Goal: Contribute content: Contribute content

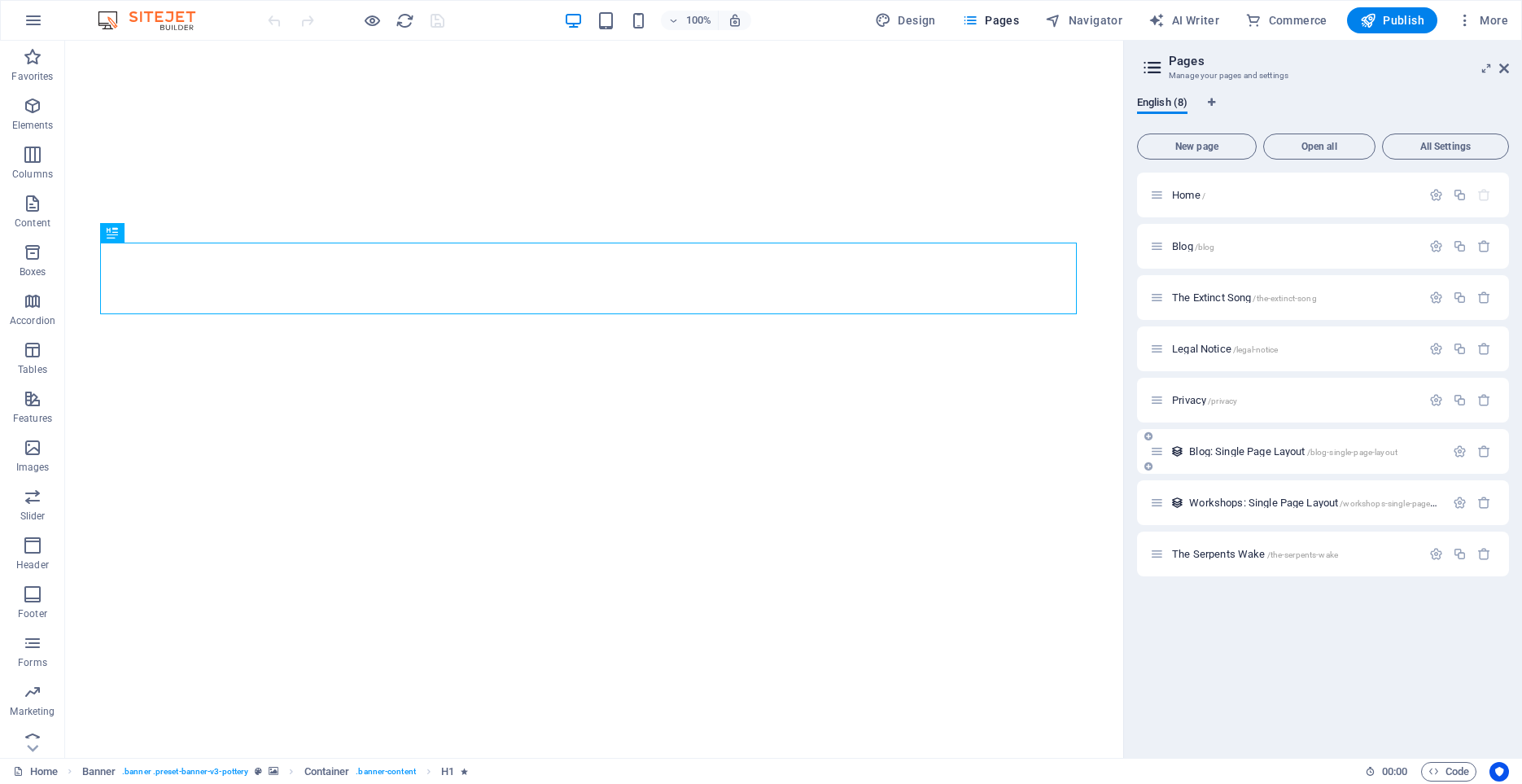
click at [1245, 453] on span "Blog: Single Page Layout /blog-single-page-layout" at bounding box center [1293, 450] width 209 height 12
click at [1245, 453] on div "Blog: Single Page Layout /blog-single-page-layout" at bounding box center [1323, 451] width 372 height 44
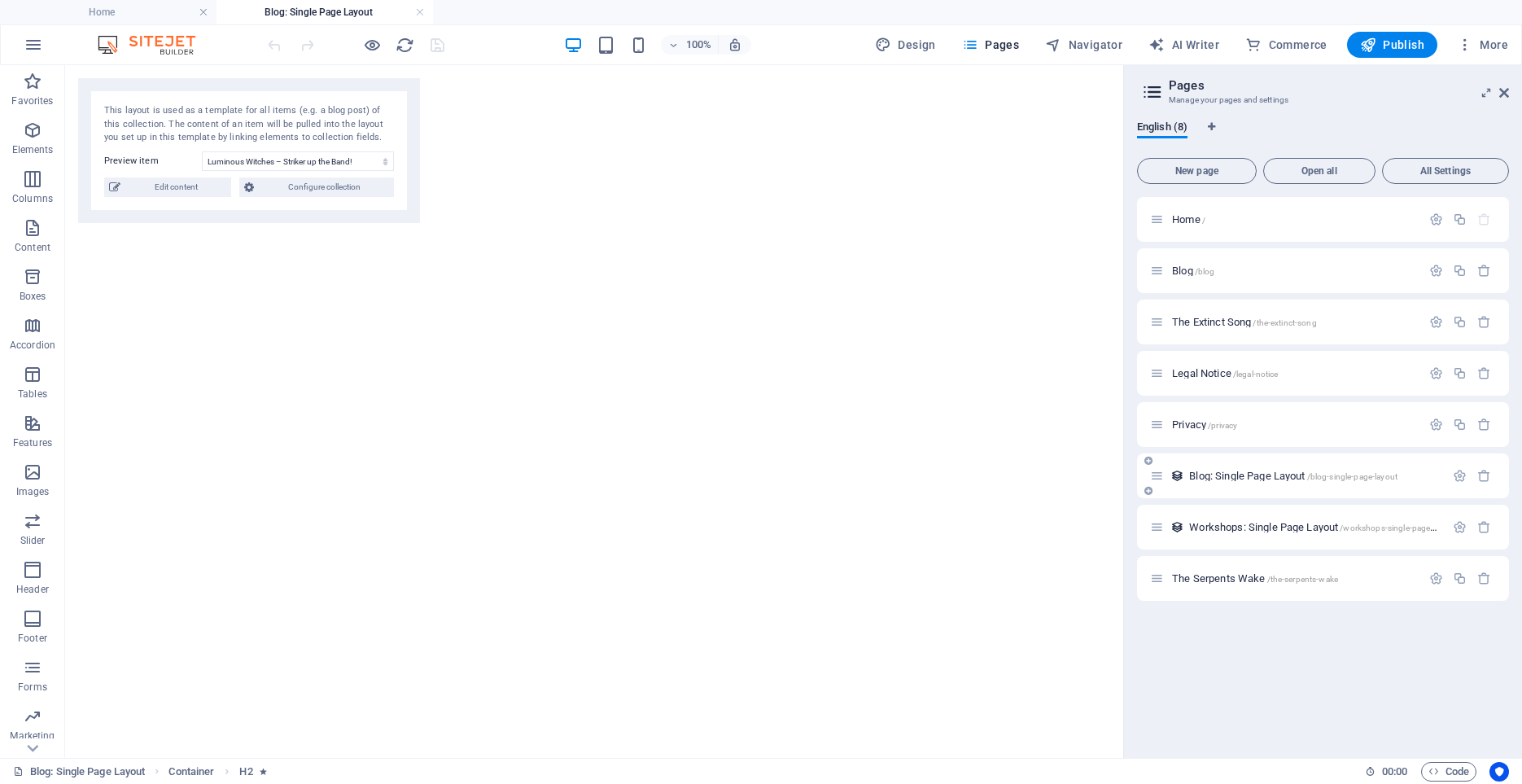
select select "68d663366bbec7238f03ee9e"
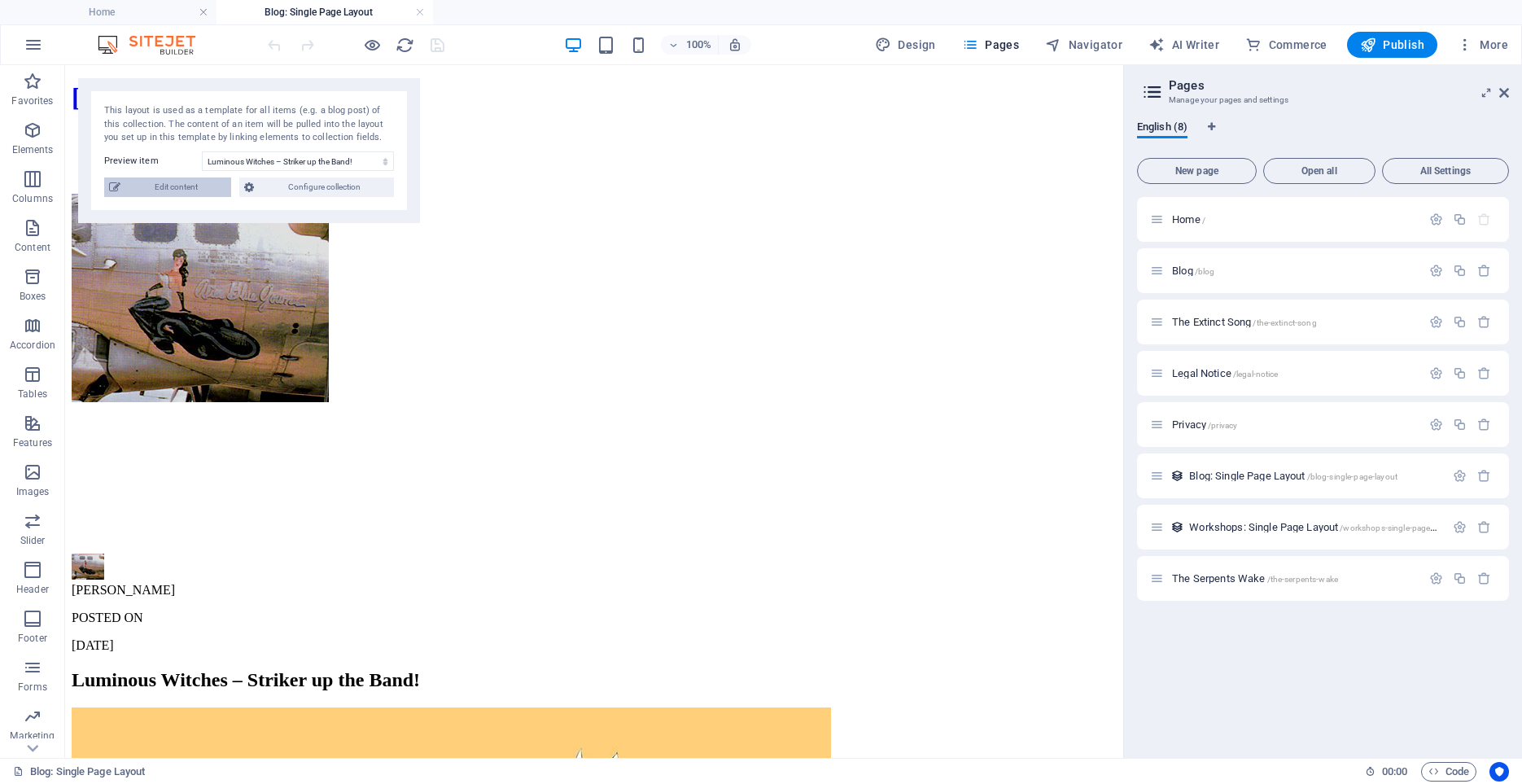
click at [164, 182] on span "Edit content" at bounding box center [175, 186] width 101 height 19
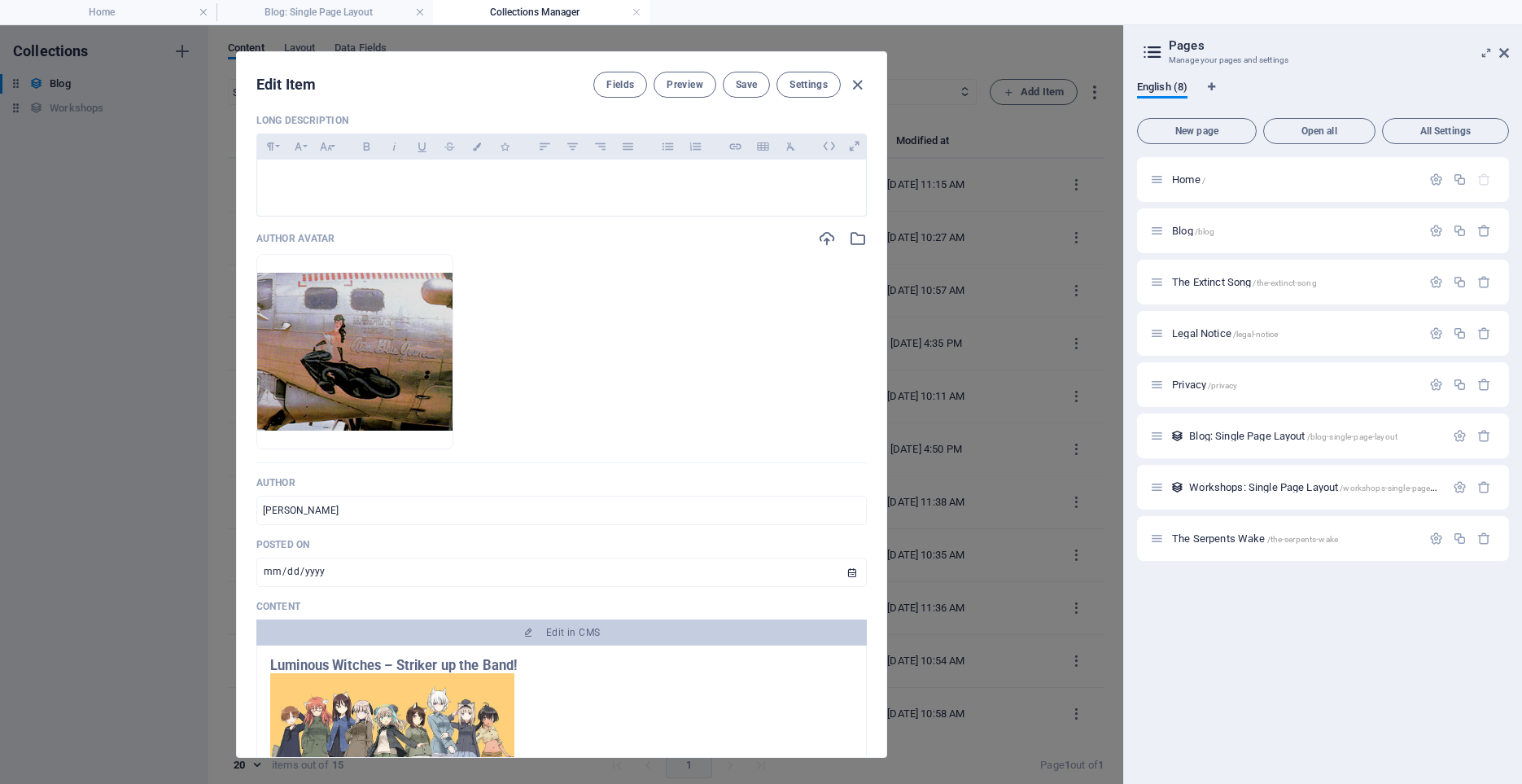
scroll to position [244, 0]
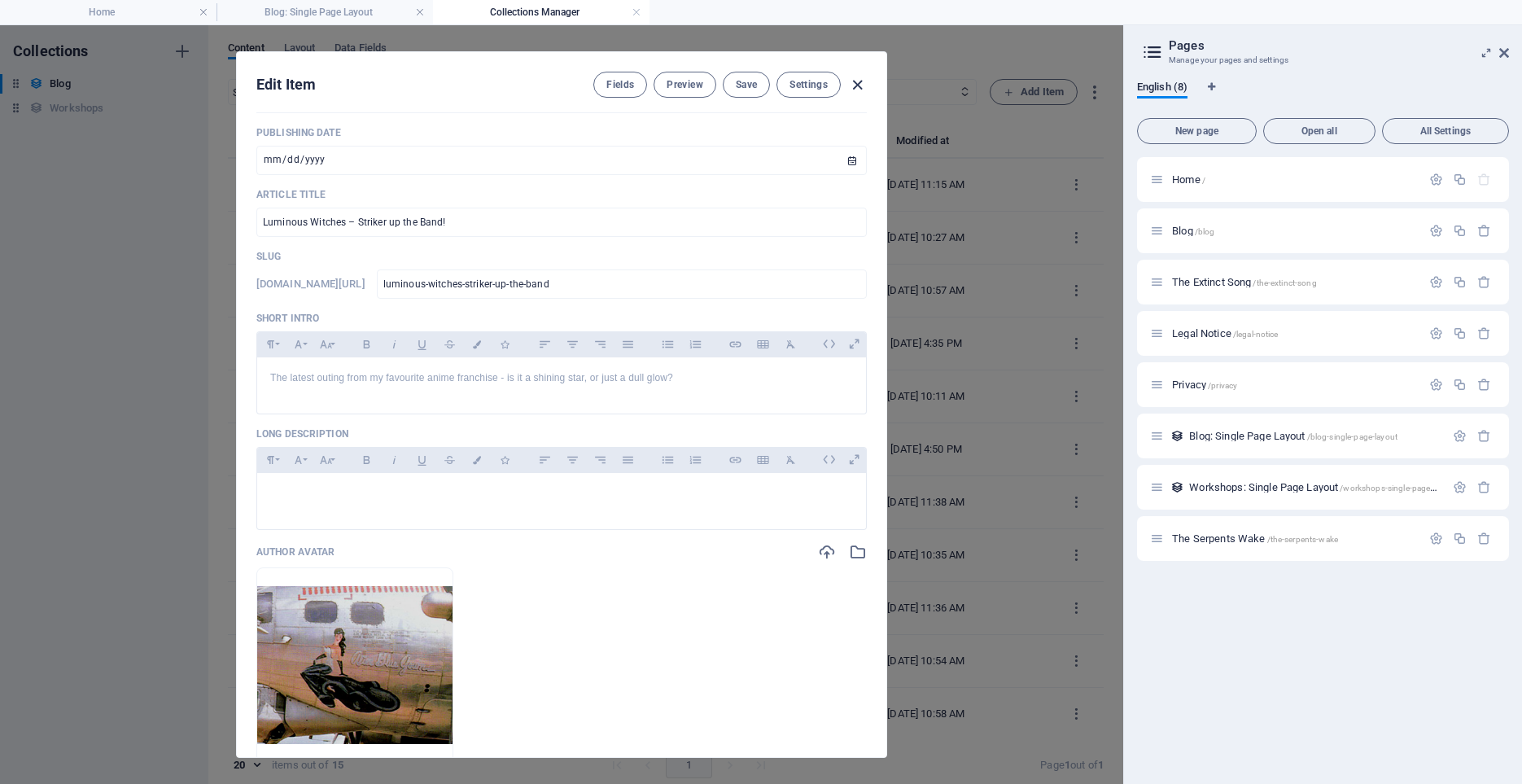
click at [855, 86] on icon "button" at bounding box center [857, 85] width 19 height 19
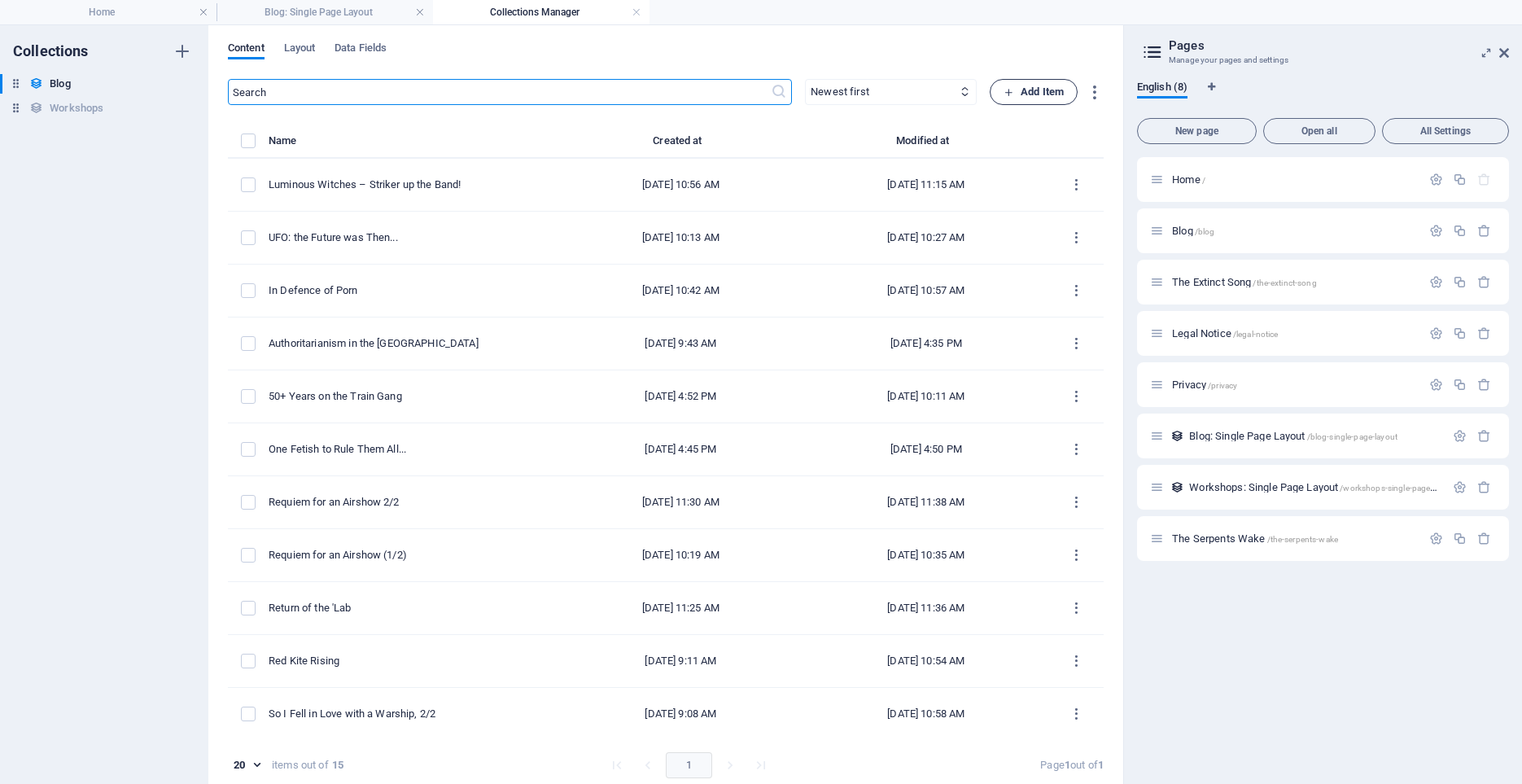
click at [1025, 97] on span "Add Item" at bounding box center [1034, 92] width 60 height 19
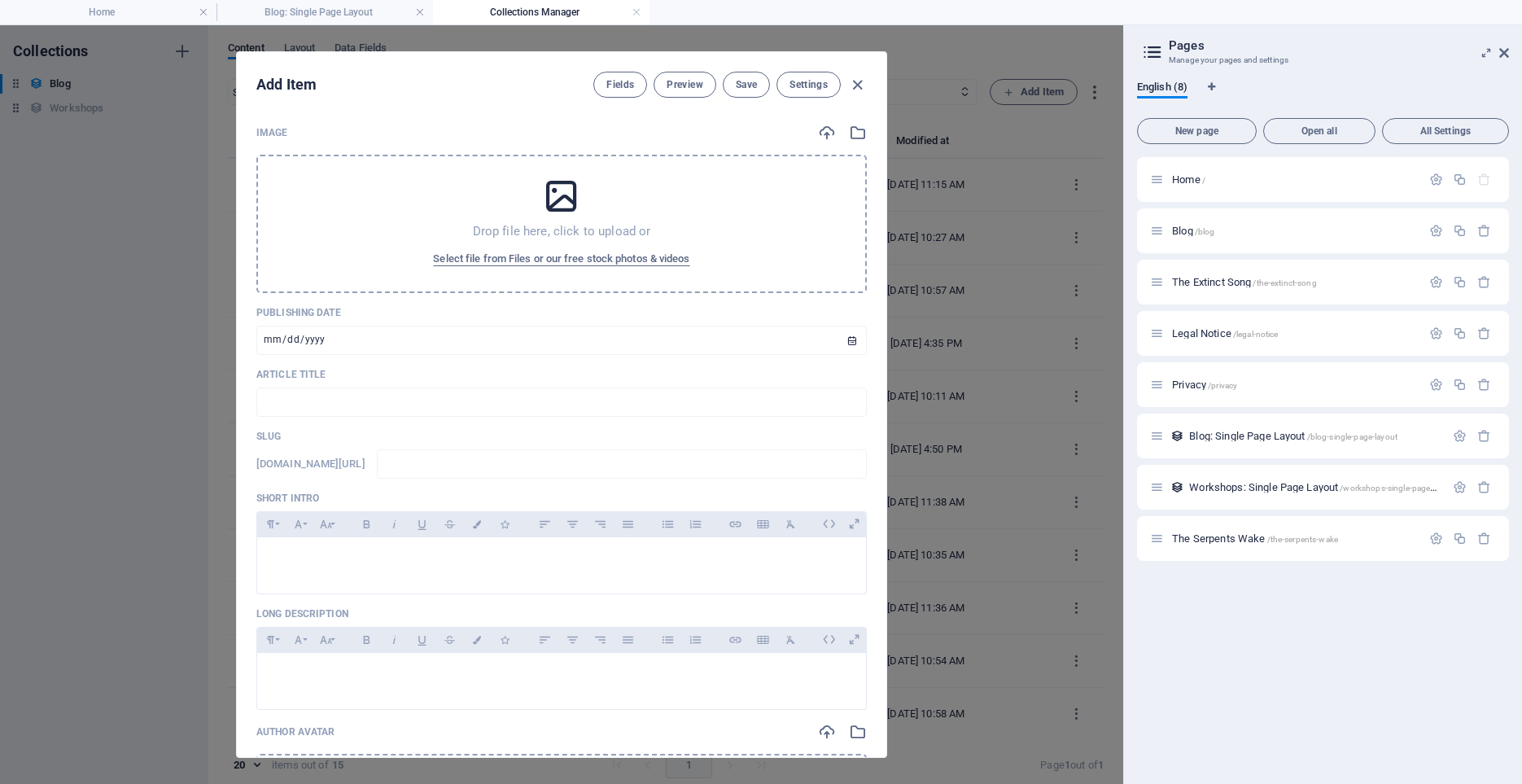
click at [396, 224] on div "Drop file here, click to upload or Select file from Files or our free stock pho…" at bounding box center [562, 223] width 611 height 138
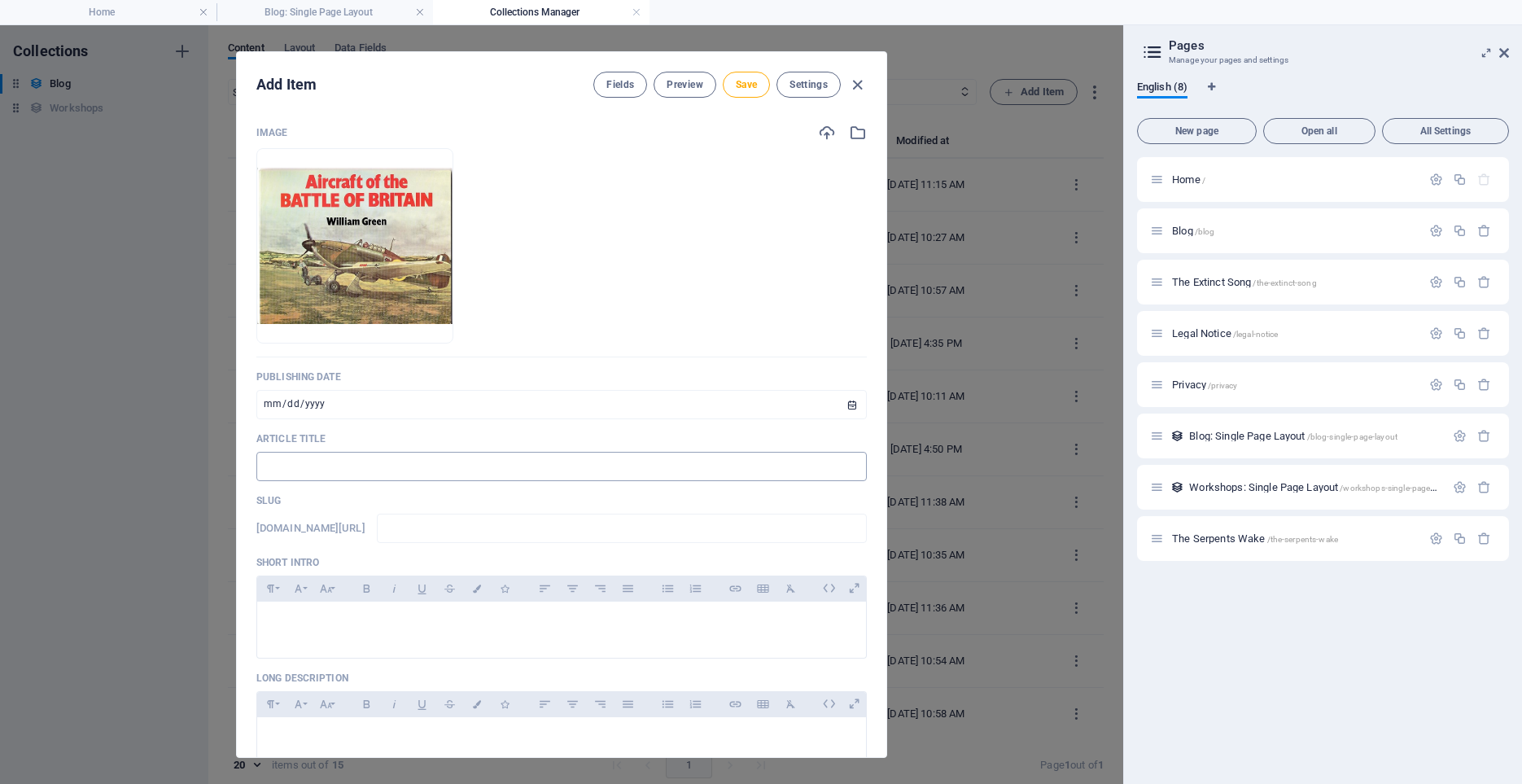
click at [358, 462] on input "text" at bounding box center [562, 466] width 611 height 30
type input "Bl"
type input "bl"
type input "Bla"
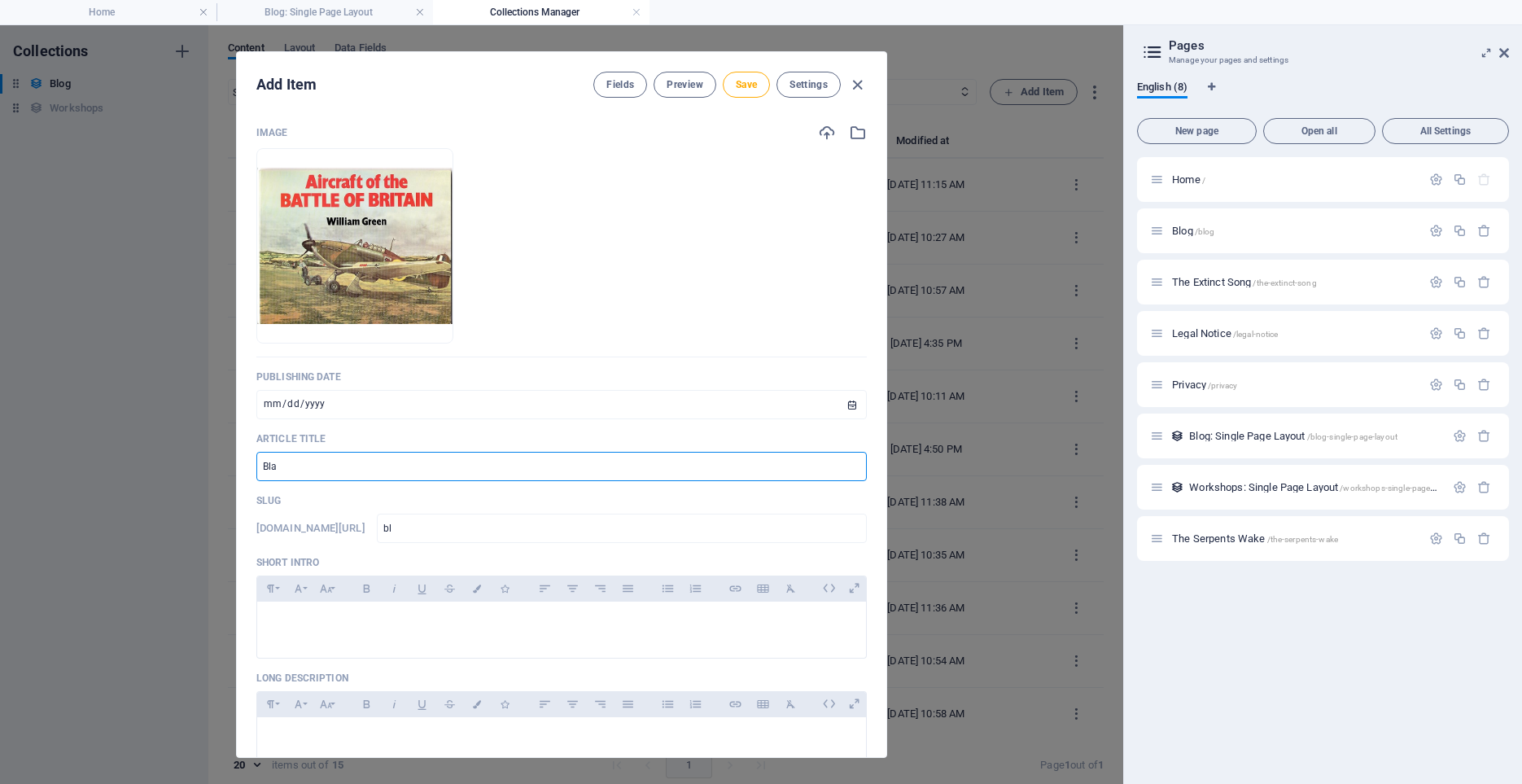
type input "bla"
type input "Blas"
type input "blas"
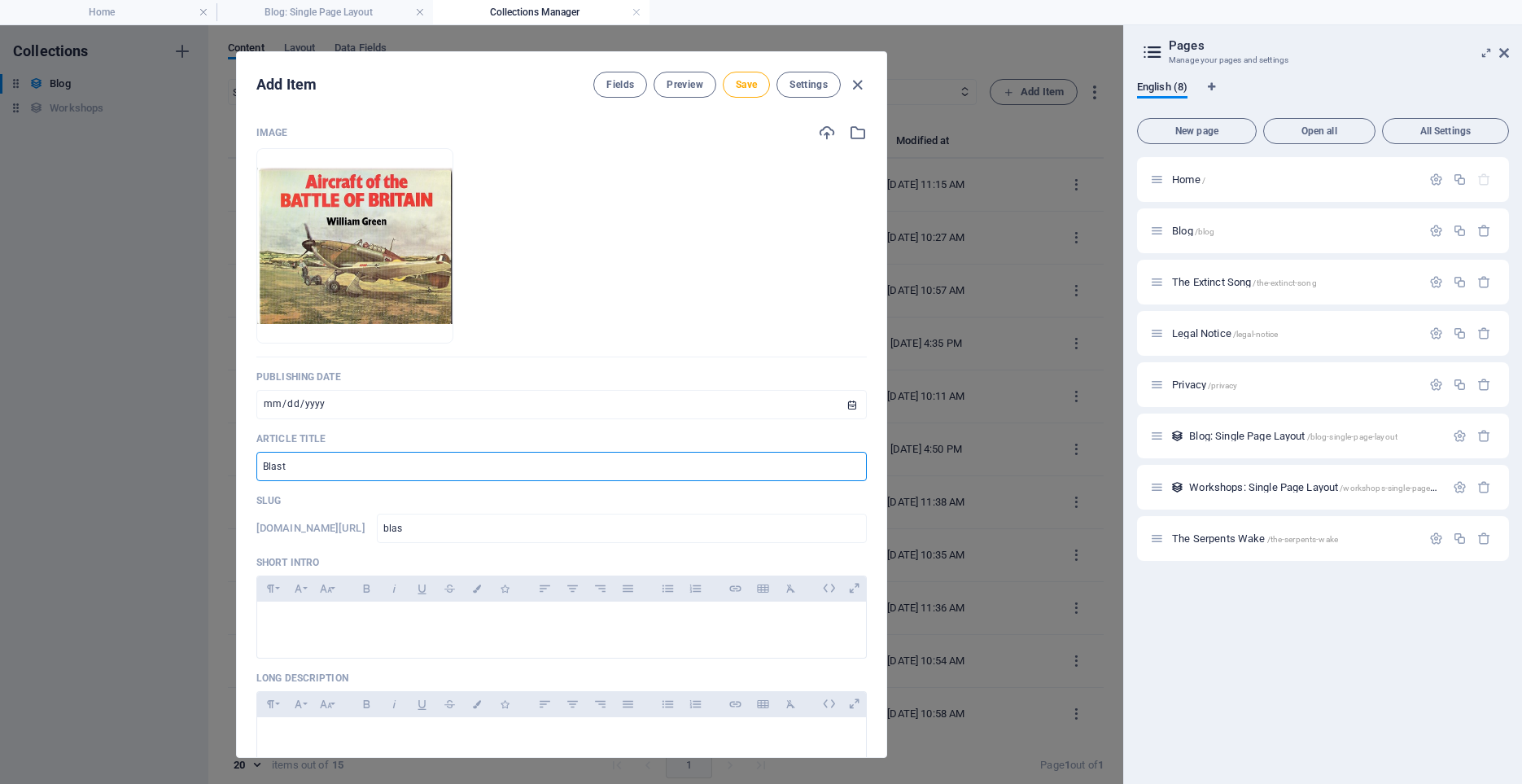
type input "Blast"
type input "blast"
type input "Blast F"
type input "blast-f"
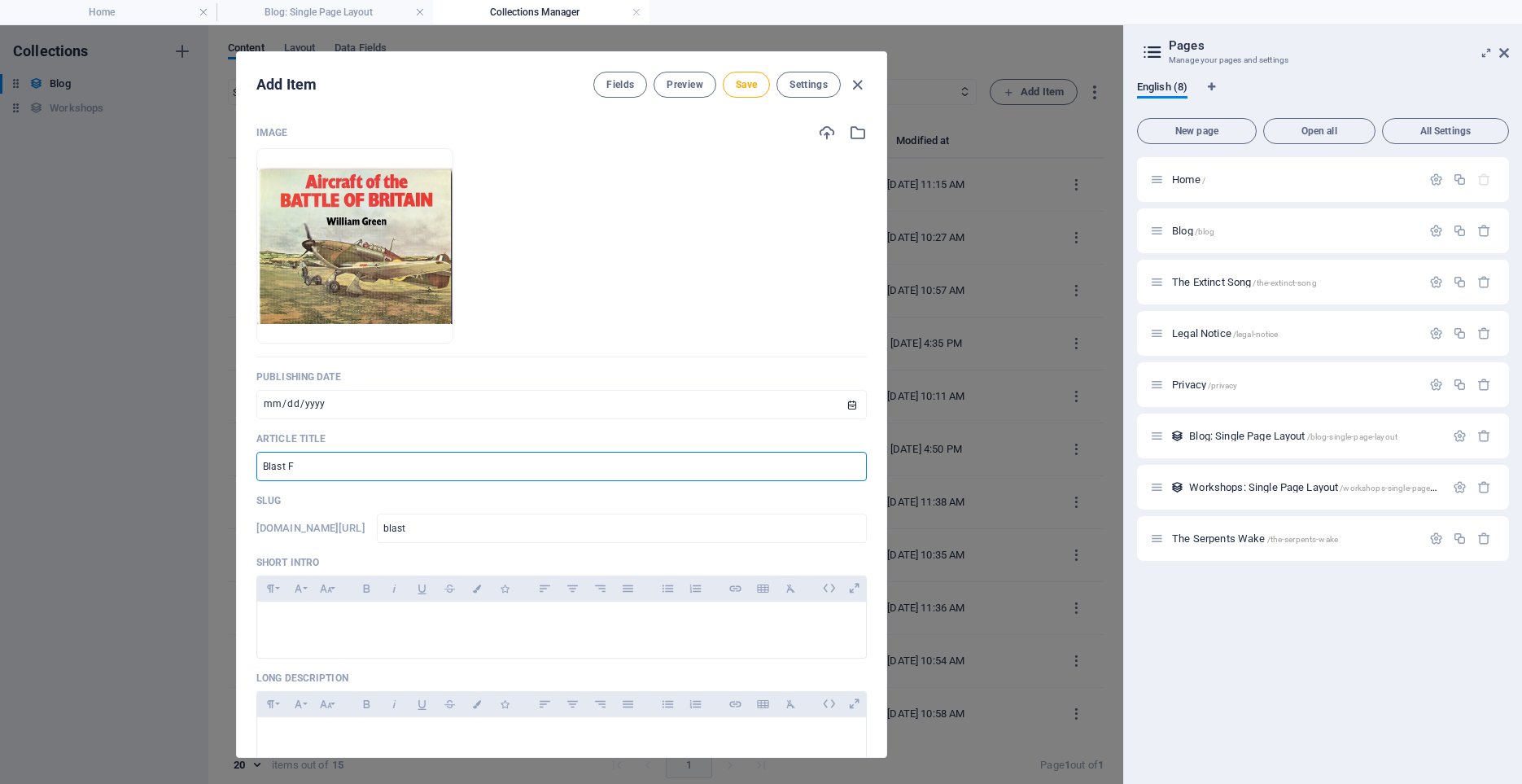
type input "blast-f"
type input "Blast Fr"
type input "blast-fr"
type input "Blast Fro"
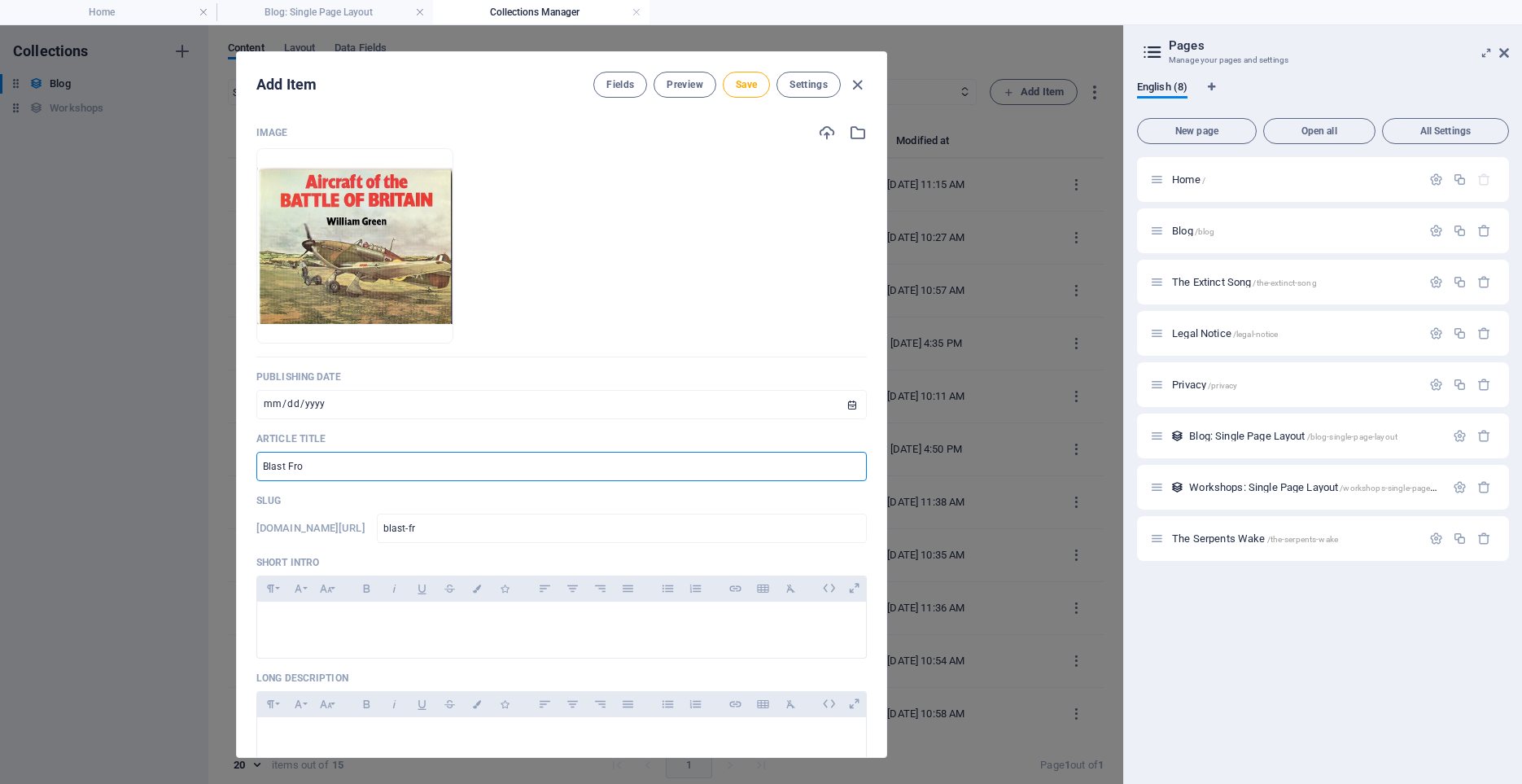
type input "blast-fro"
type input "Blast From"
type input "blast-from"
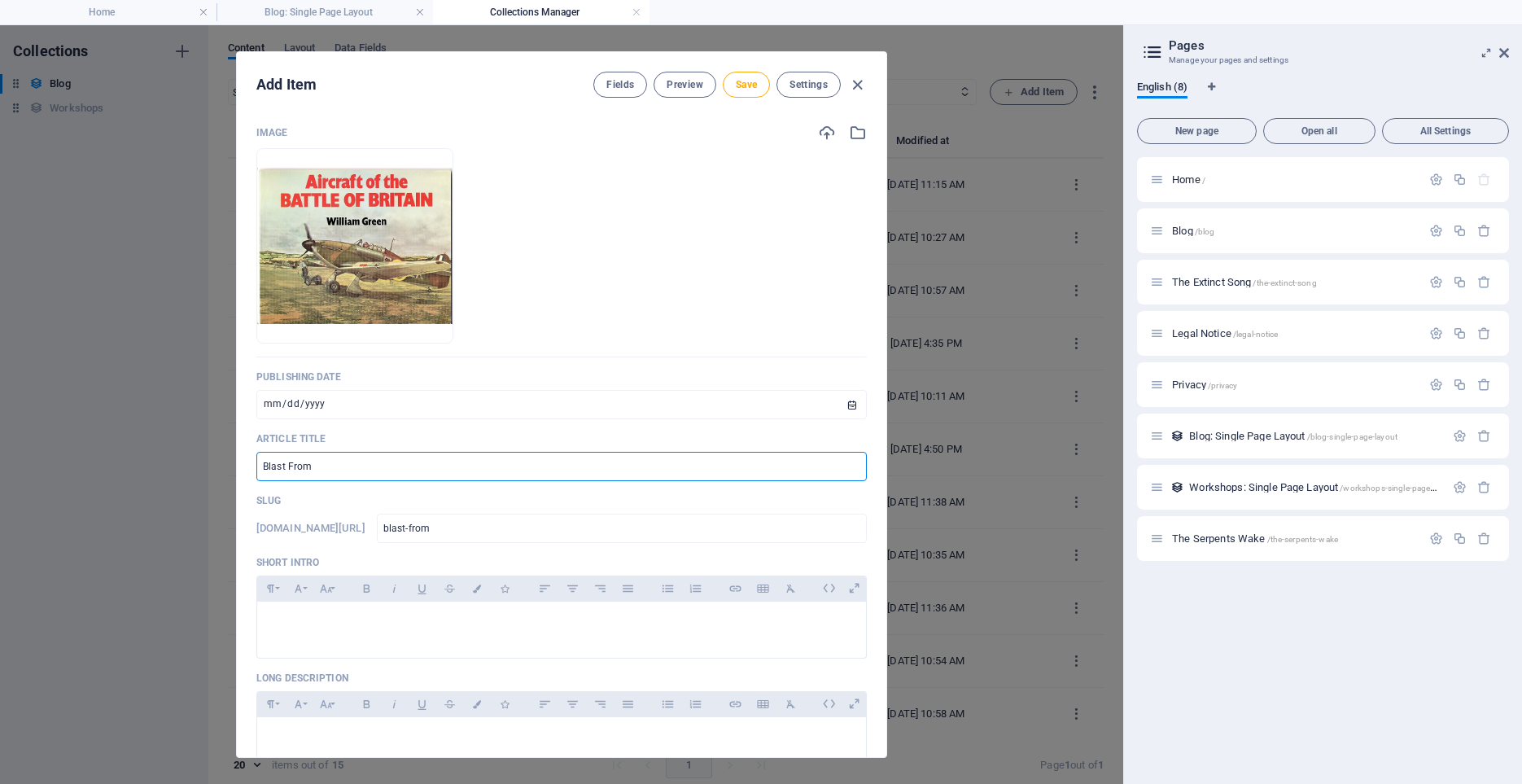
type input "Blast From M"
type input "blast-from-m"
type input "Blast From My"
type input "blast-from-my"
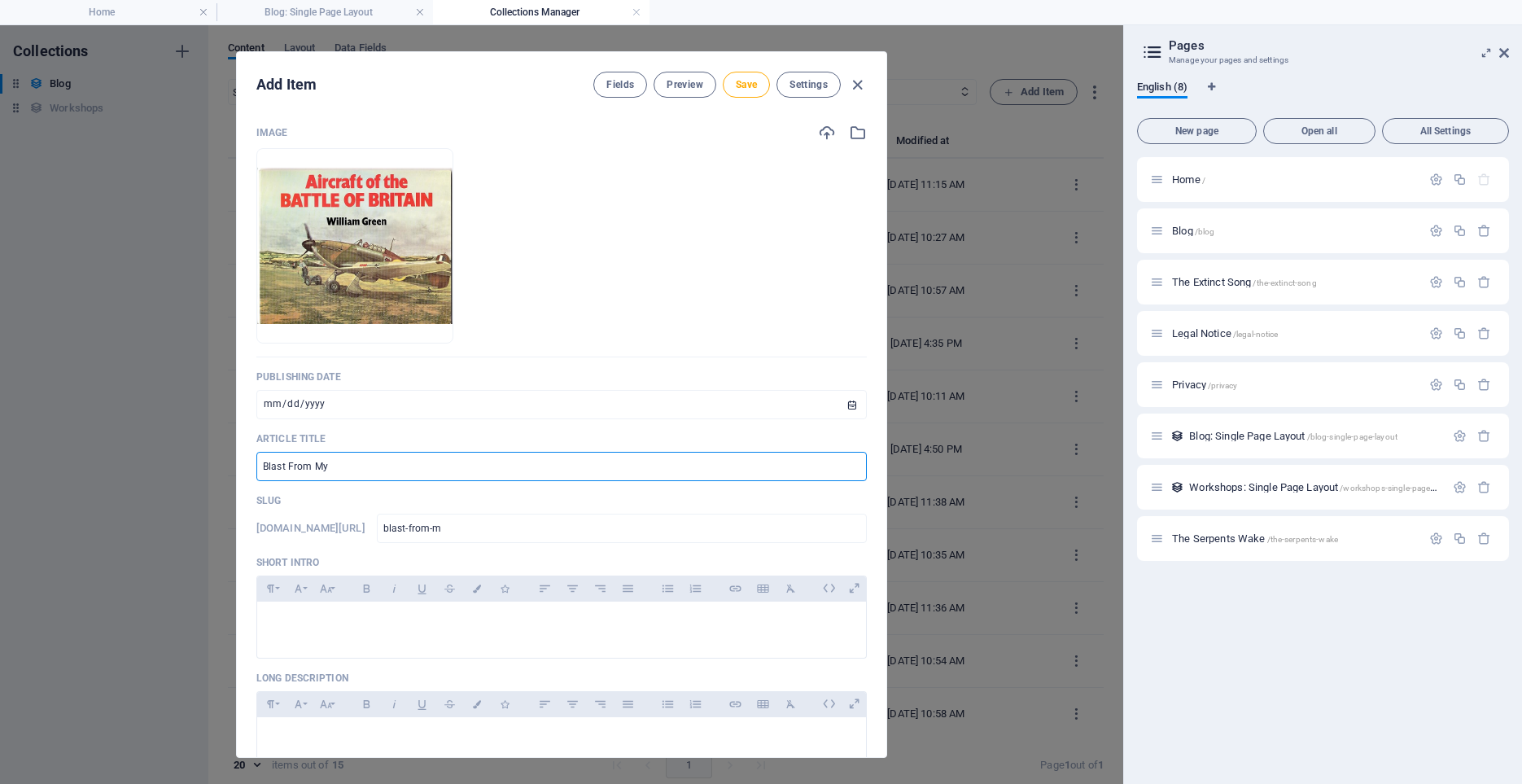
type input "blast-from-my"
type input "Blast From My P"
type input "blast-from-my-p"
type input "Blast From My Pa"
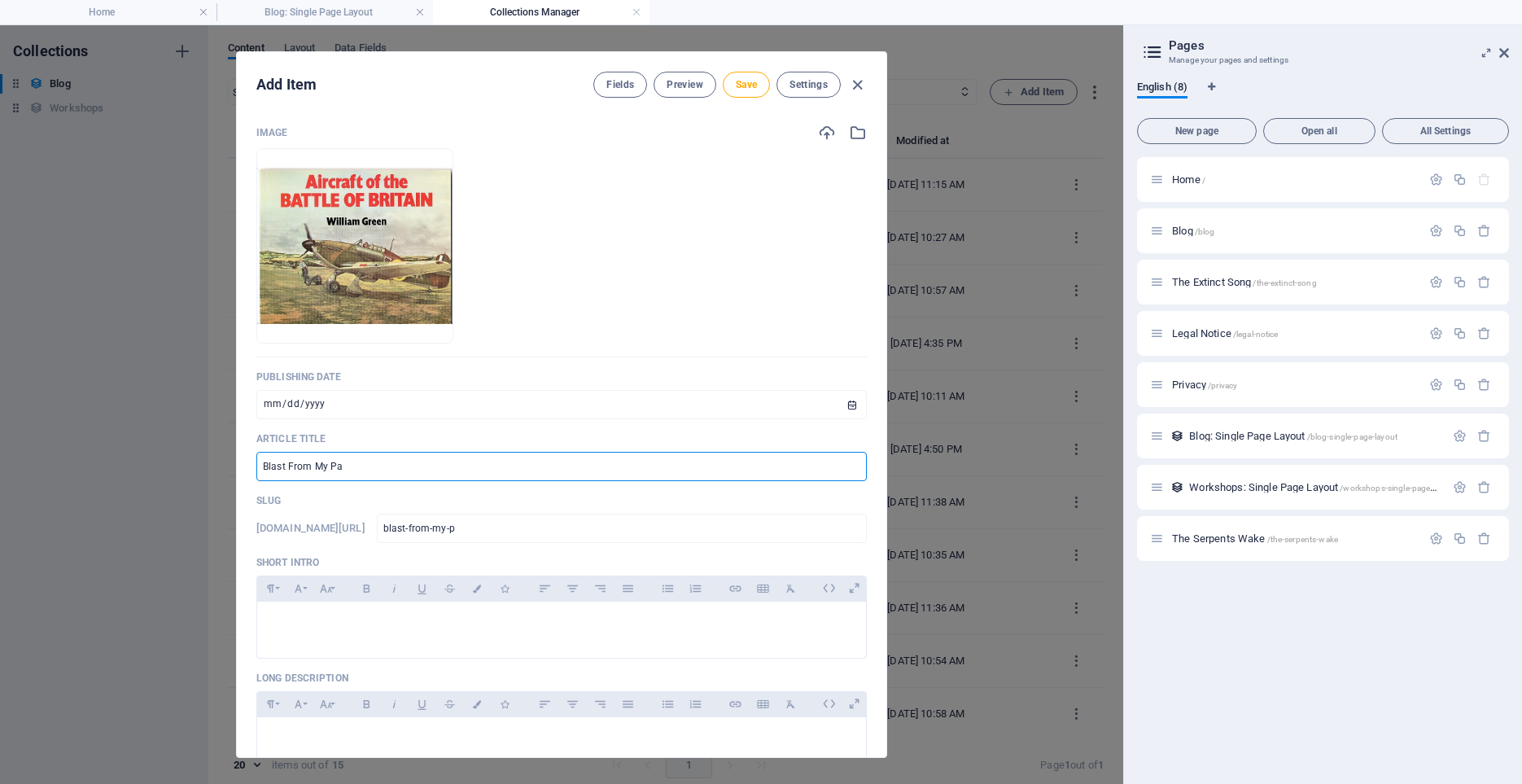
type input "blast-from-my-pa"
type input "Blast From My Pas"
type input "blast-from-my-pas"
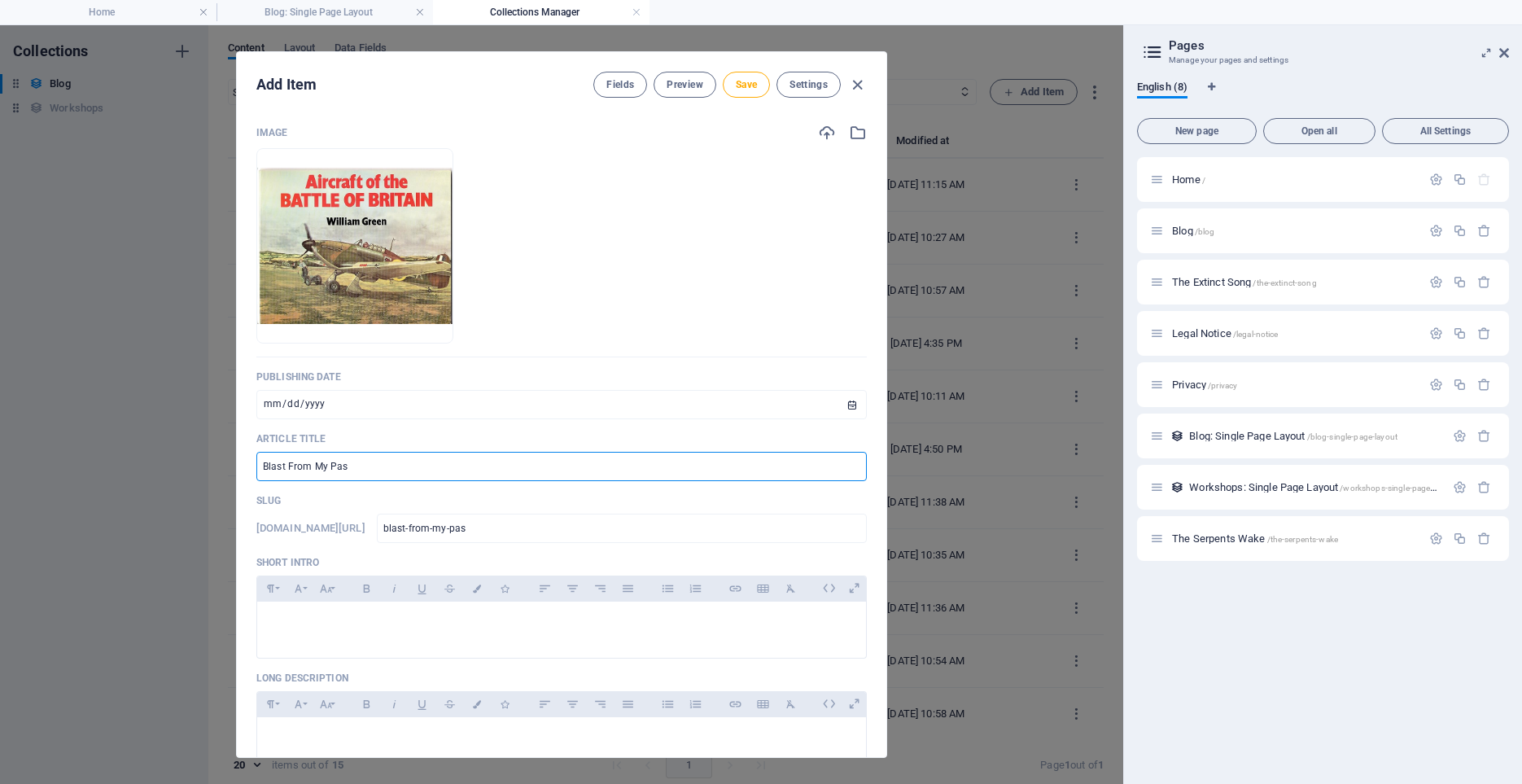
type input "Blast From My Past"
type input "blast-from-my-past"
type input "Blast From My Past..."
click at [337, 624] on p at bounding box center [562, 622] width 583 height 16
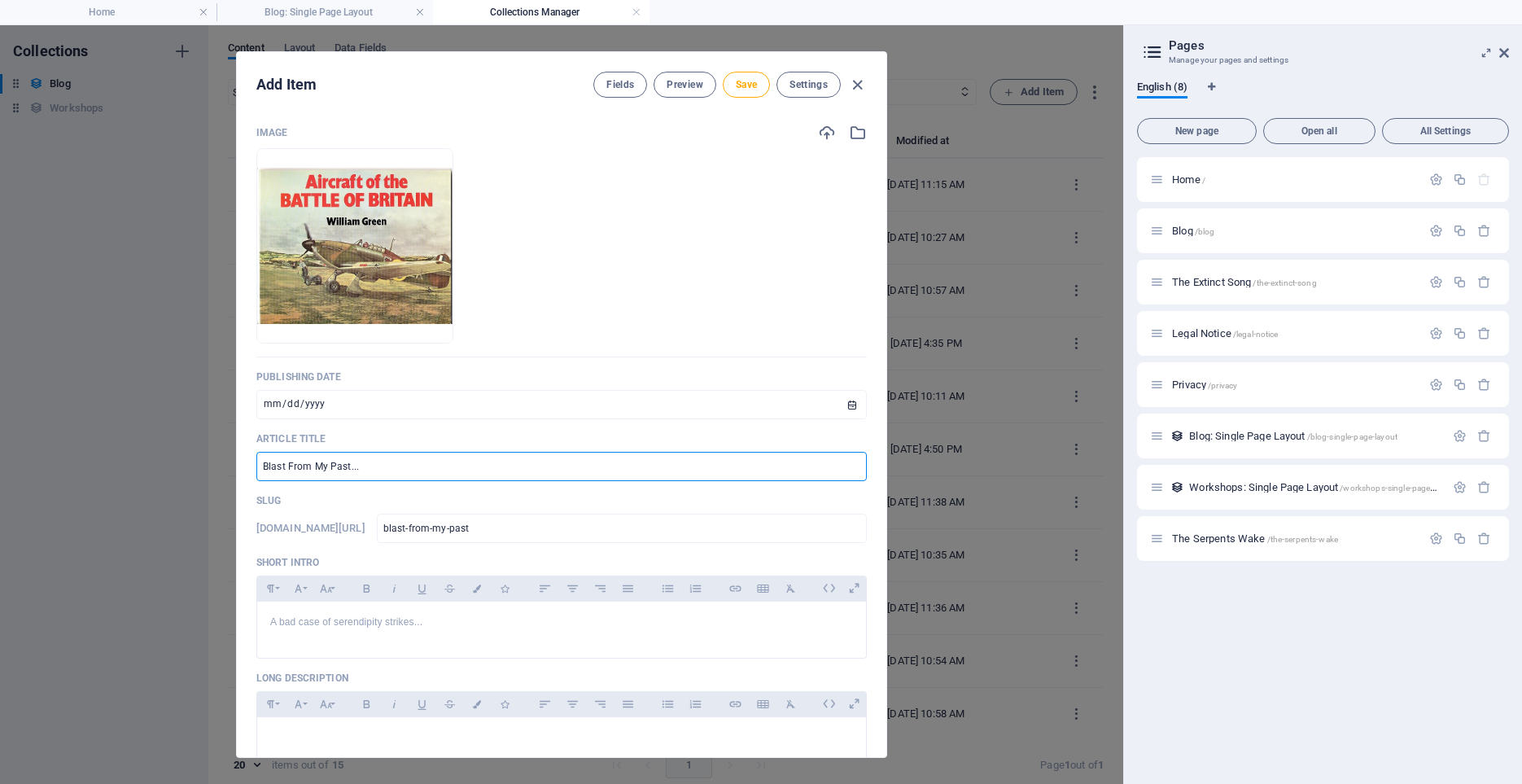
click at [348, 472] on input "Blast From My Past..." at bounding box center [562, 466] width 611 height 30
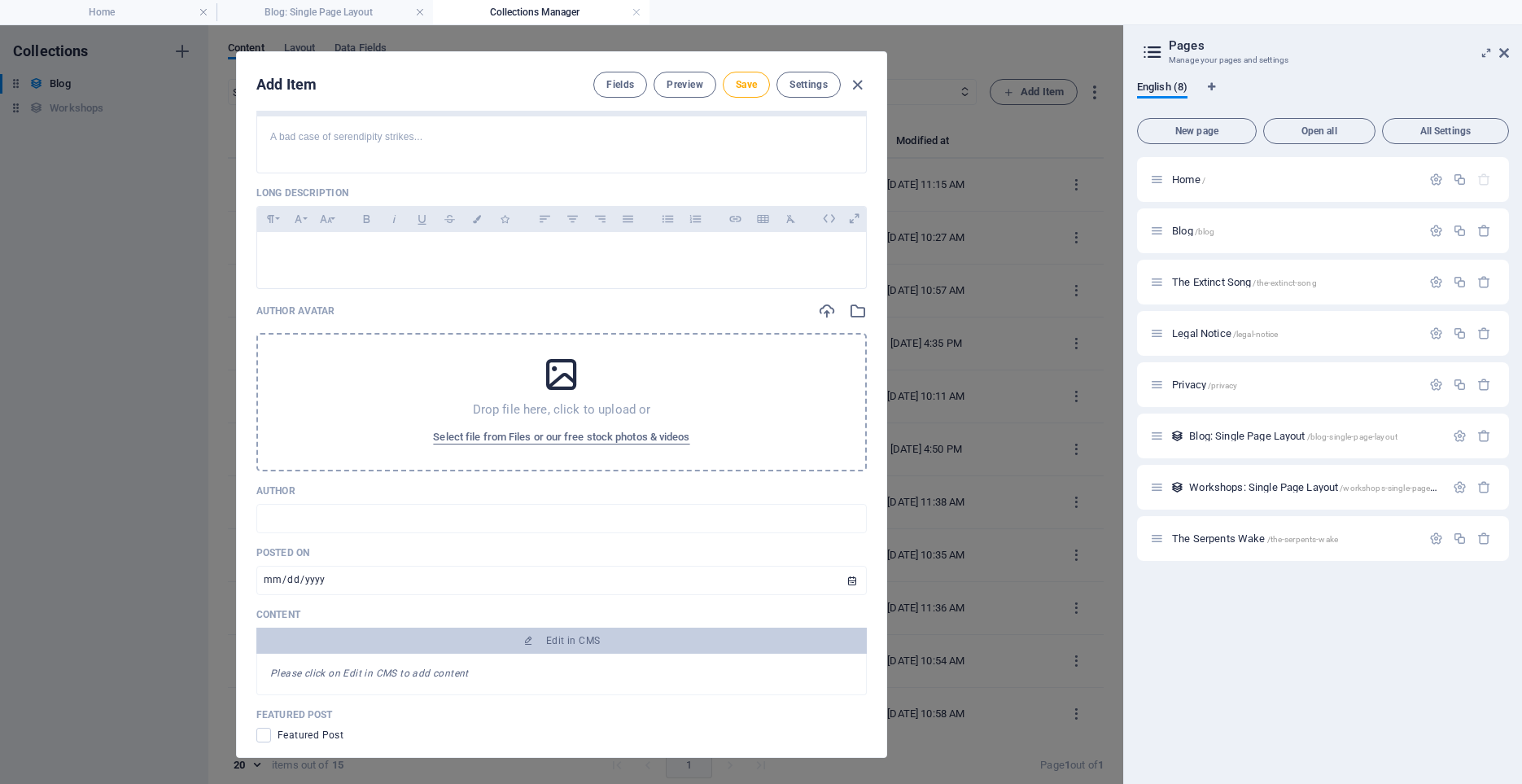
scroll to position [488, 0]
type input "Blast From My Past"
click at [726, 368] on div "Drop file here, click to upload or Select file from Files or our free stock pho…" at bounding box center [562, 398] width 611 height 138
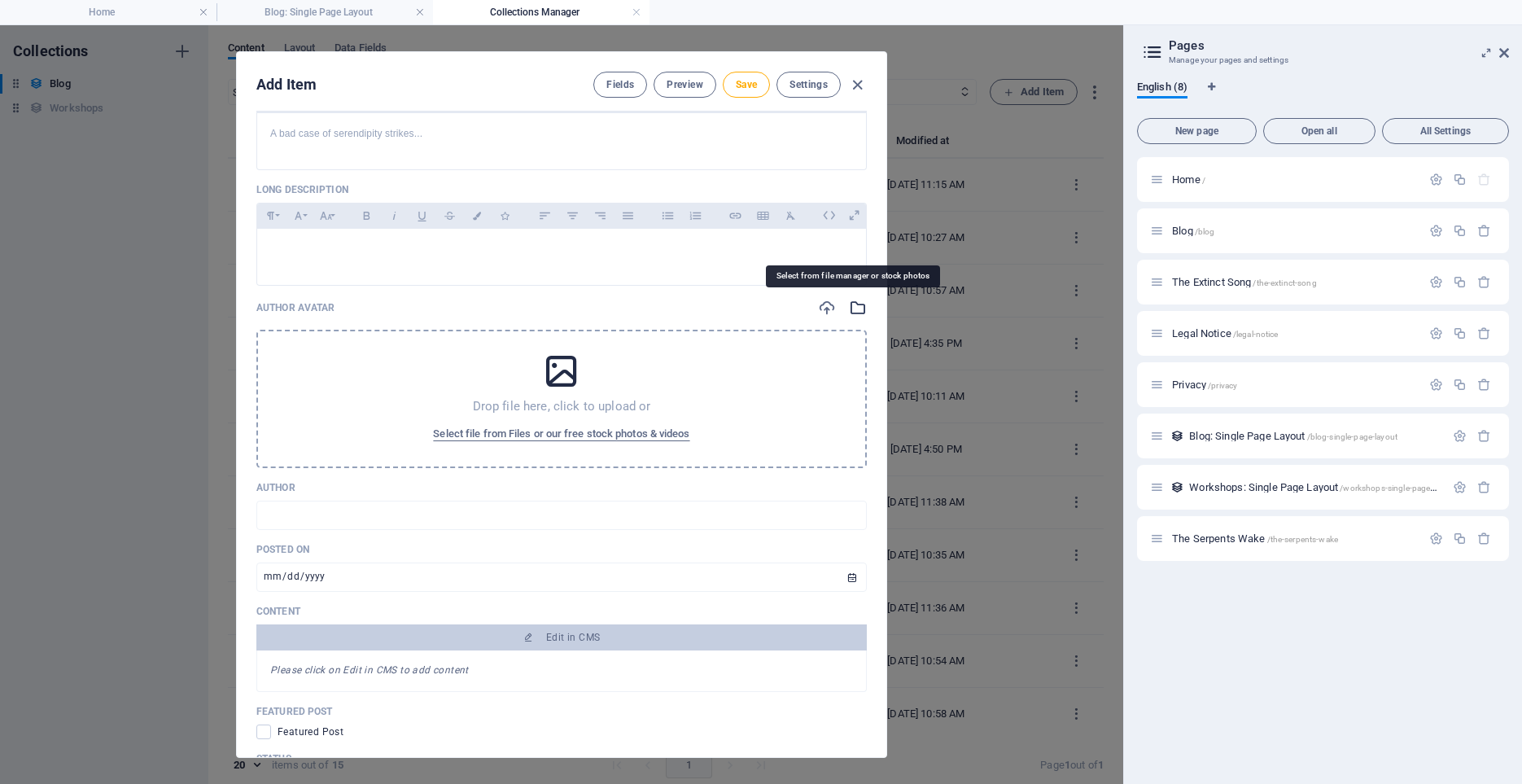
click at [854, 309] on icon "button" at bounding box center [857, 307] width 18 height 18
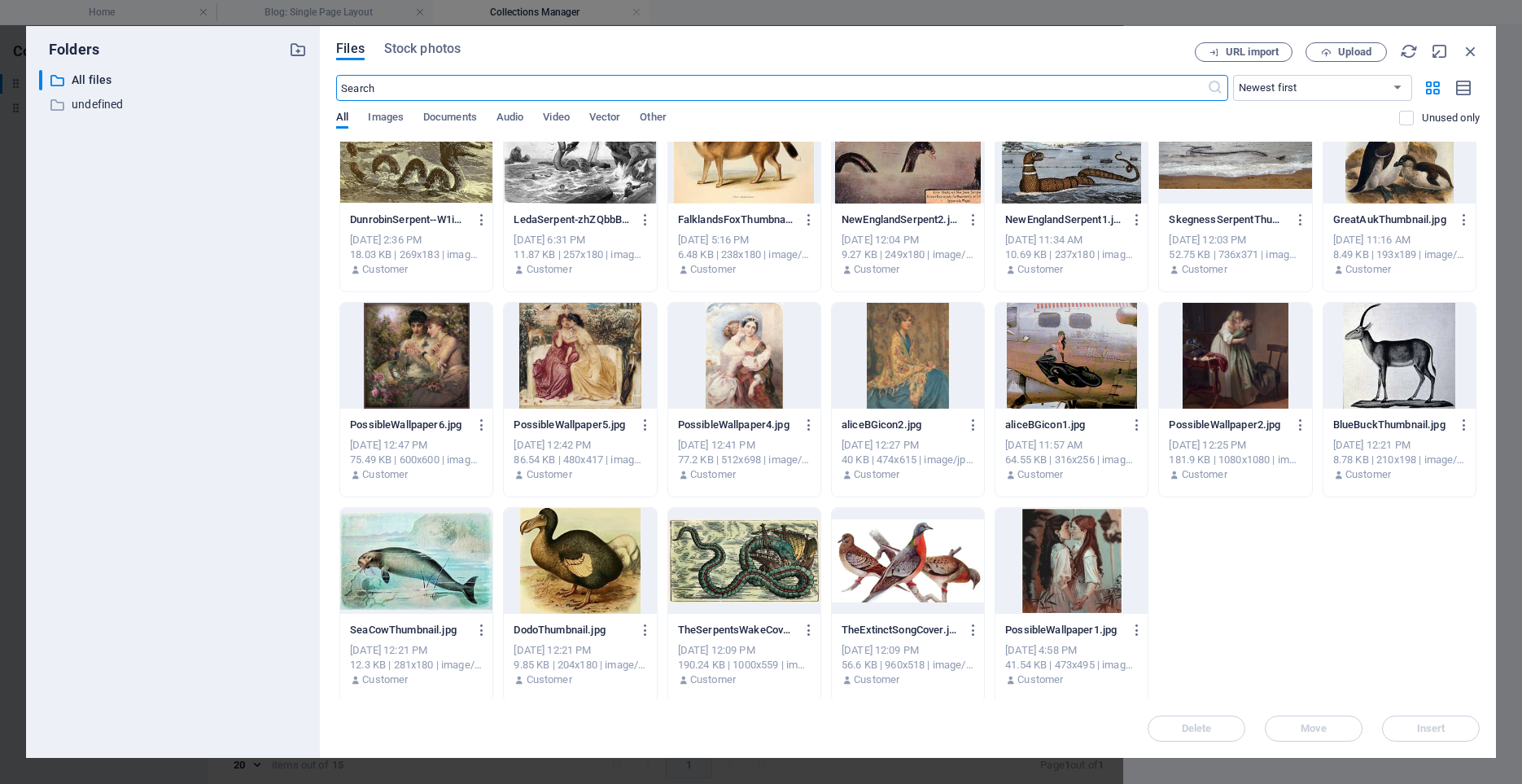
scroll to position [1074, 0]
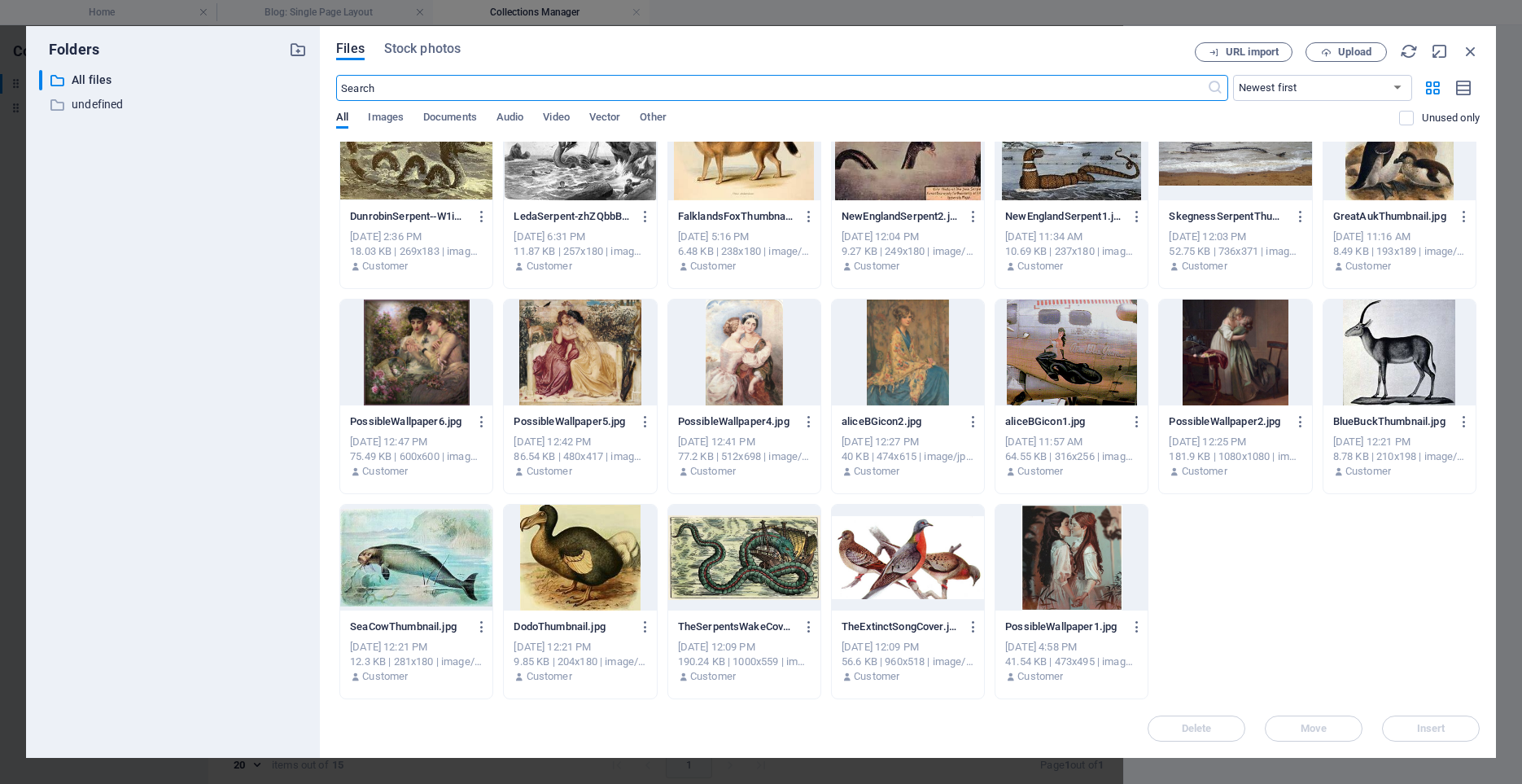
click at [1070, 358] on div at bounding box center [1072, 352] width 152 height 106
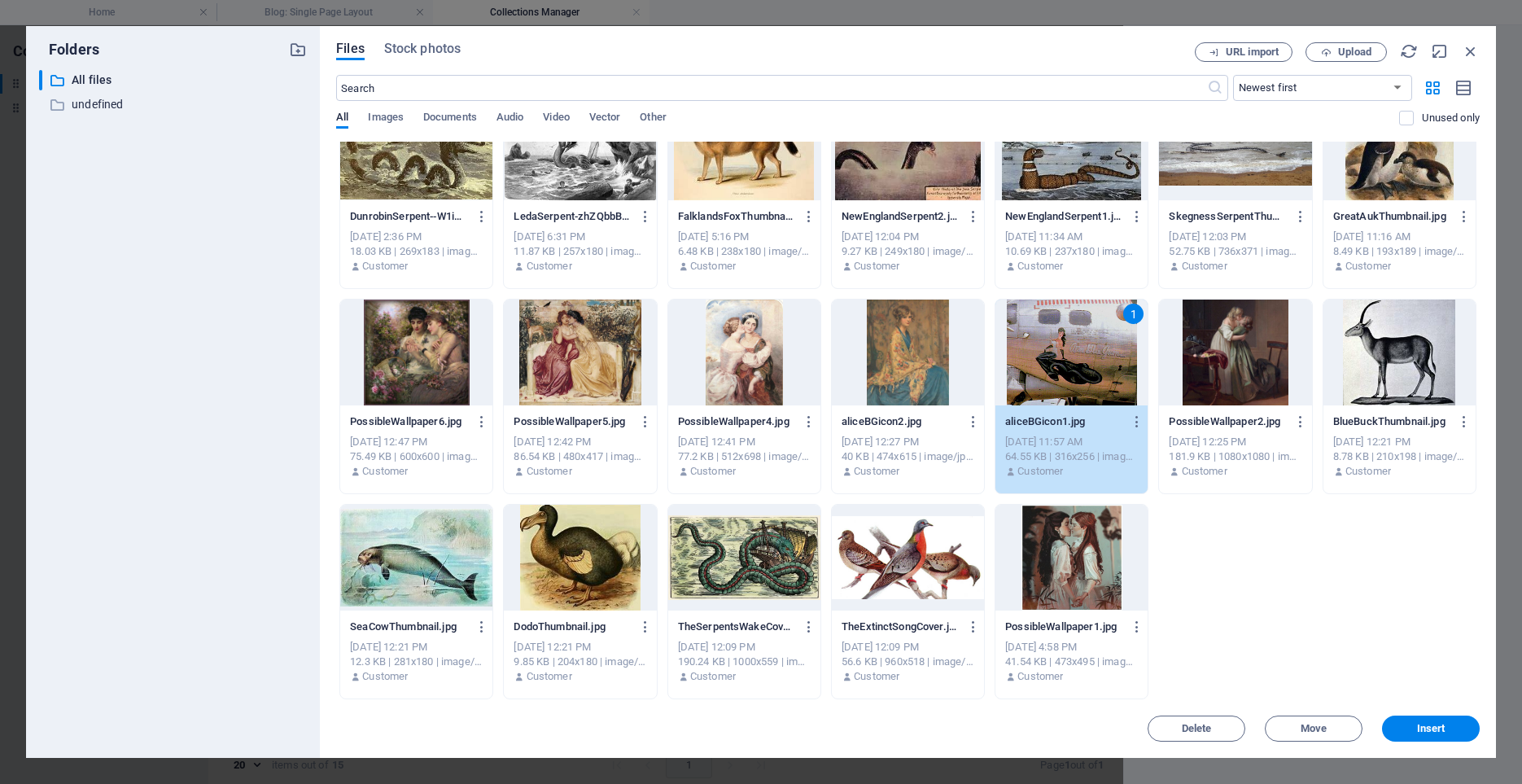
click at [1070, 358] on div "1" at bounding box center [1072, 352] width 152 height 106
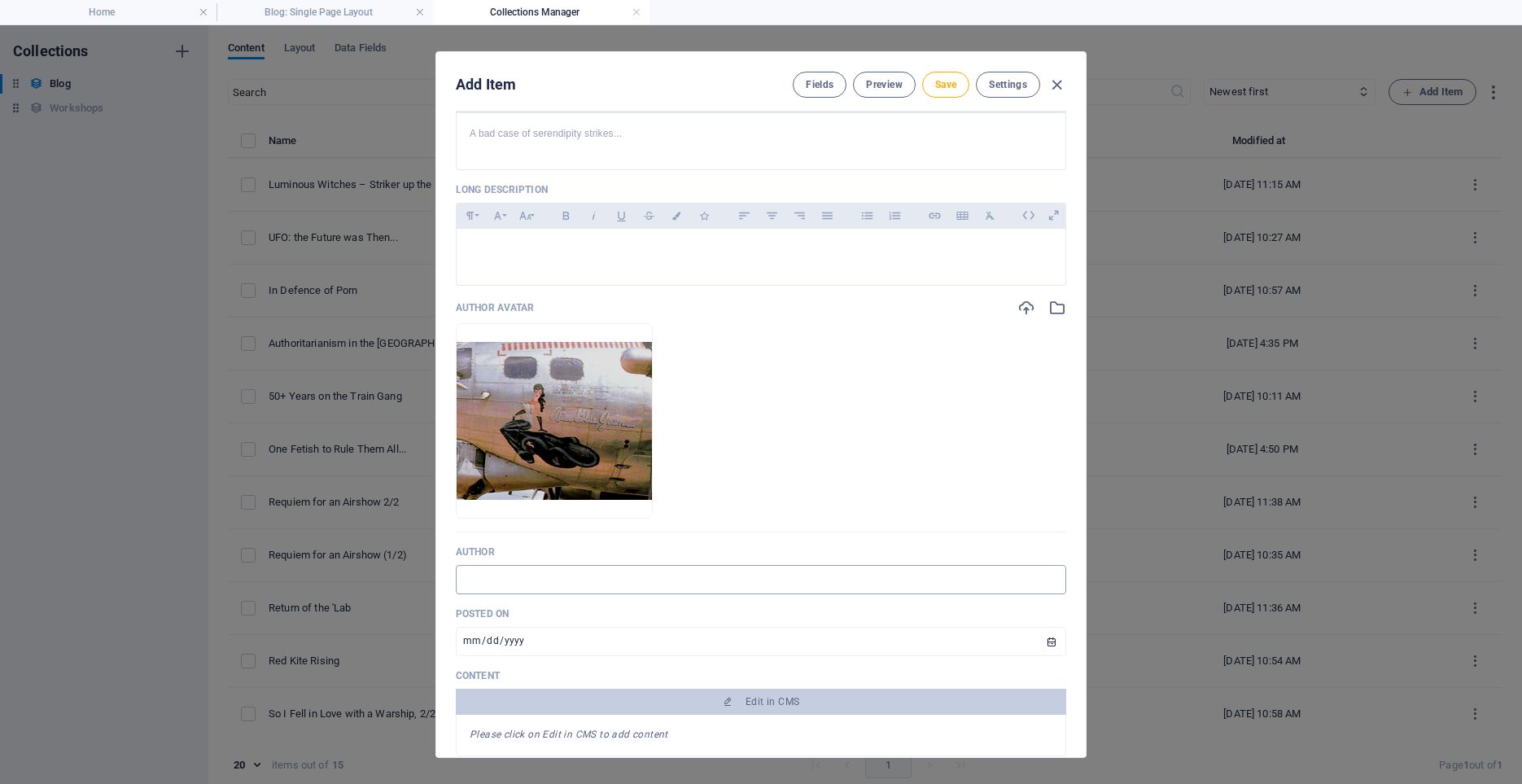
click at [606, 578] on input "text" at bounding box center [761, 580] width 611 height 30
type input "[PERSON_NAME]"
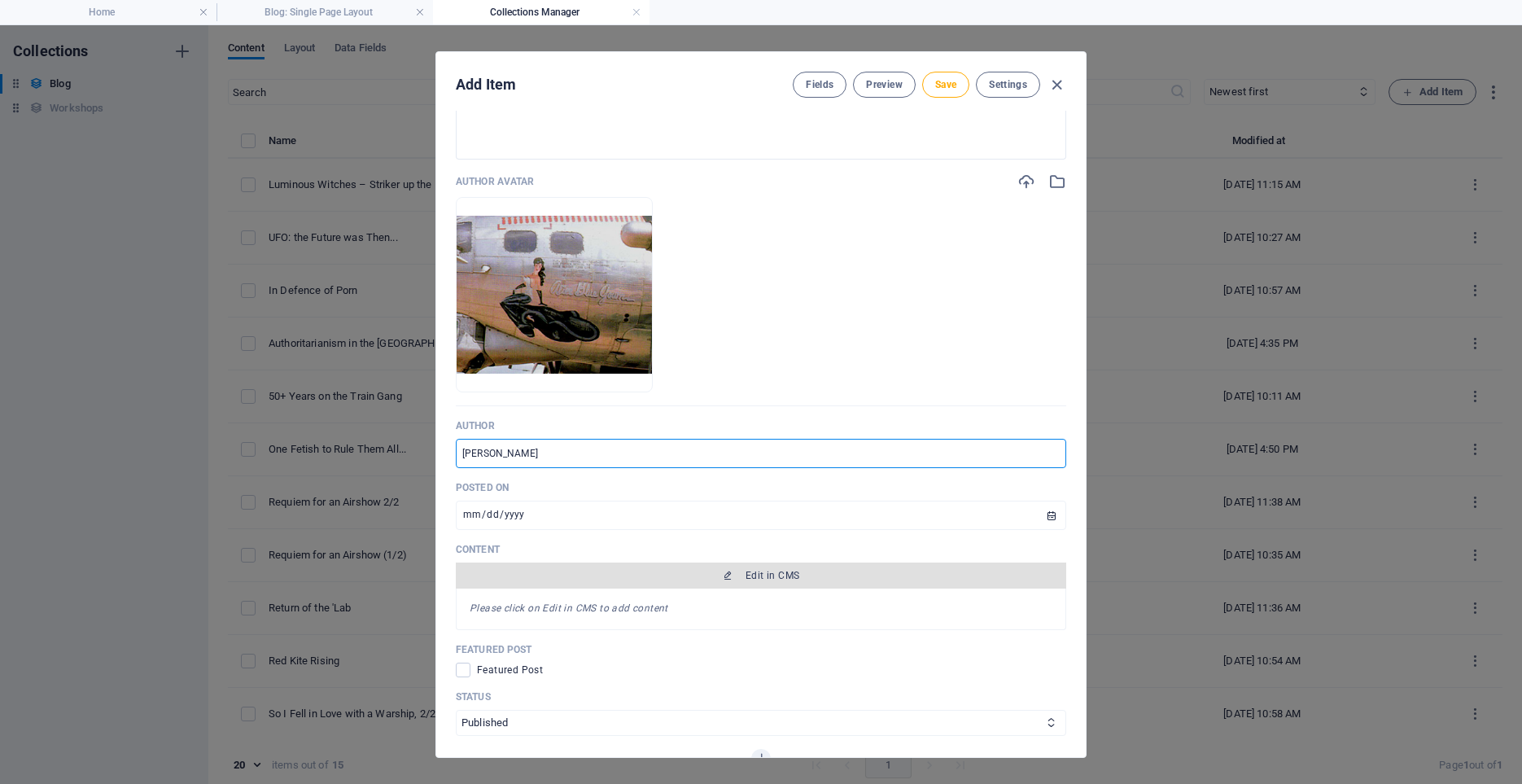
scroll to position [651, 0]
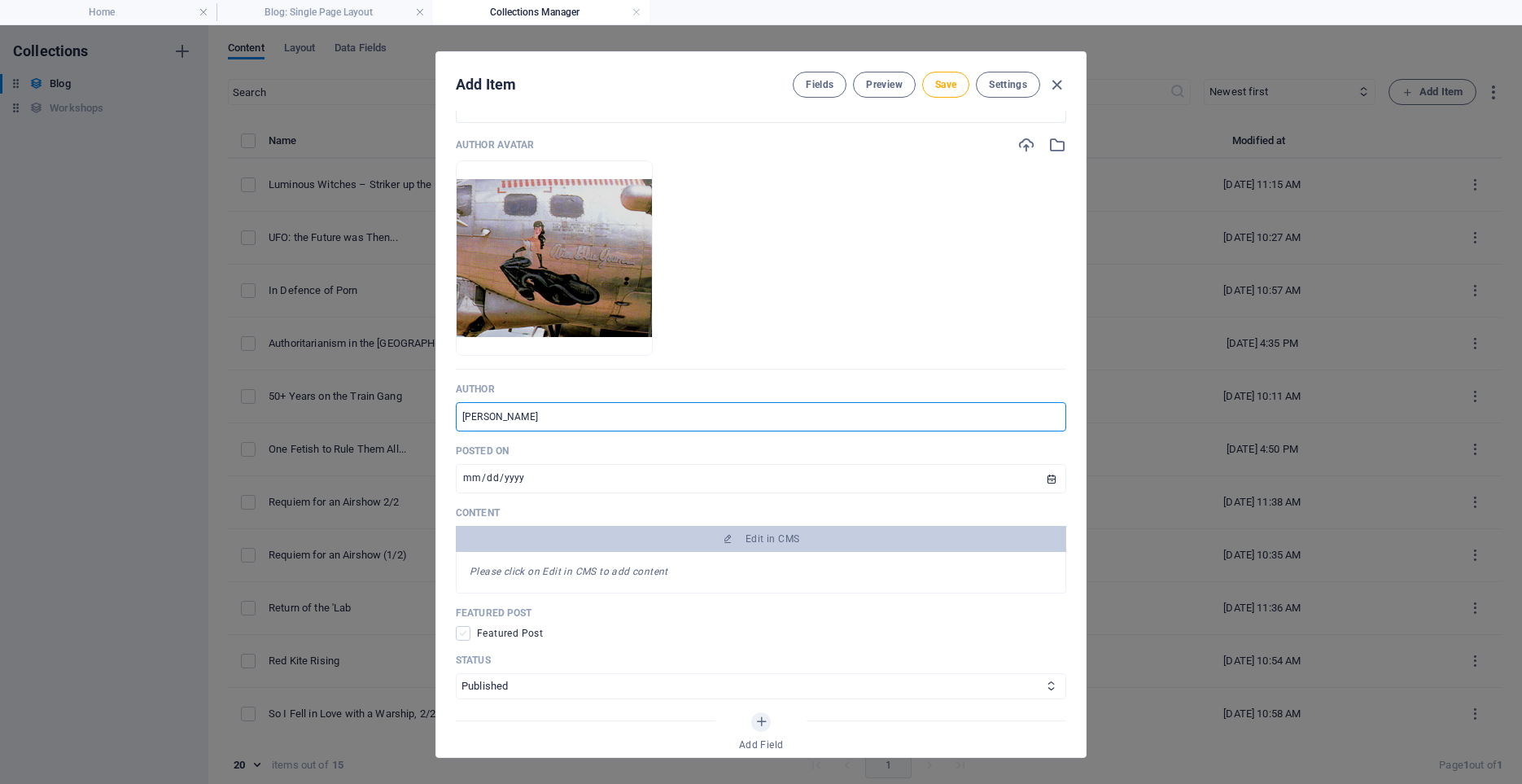
click at [461, 638] on span at bounding box center [463, 633] width 15 height 15
click at [461, 638] on input "checkbox" at bounding box center [466, 633] width 21 height 15
checkbox input "true"
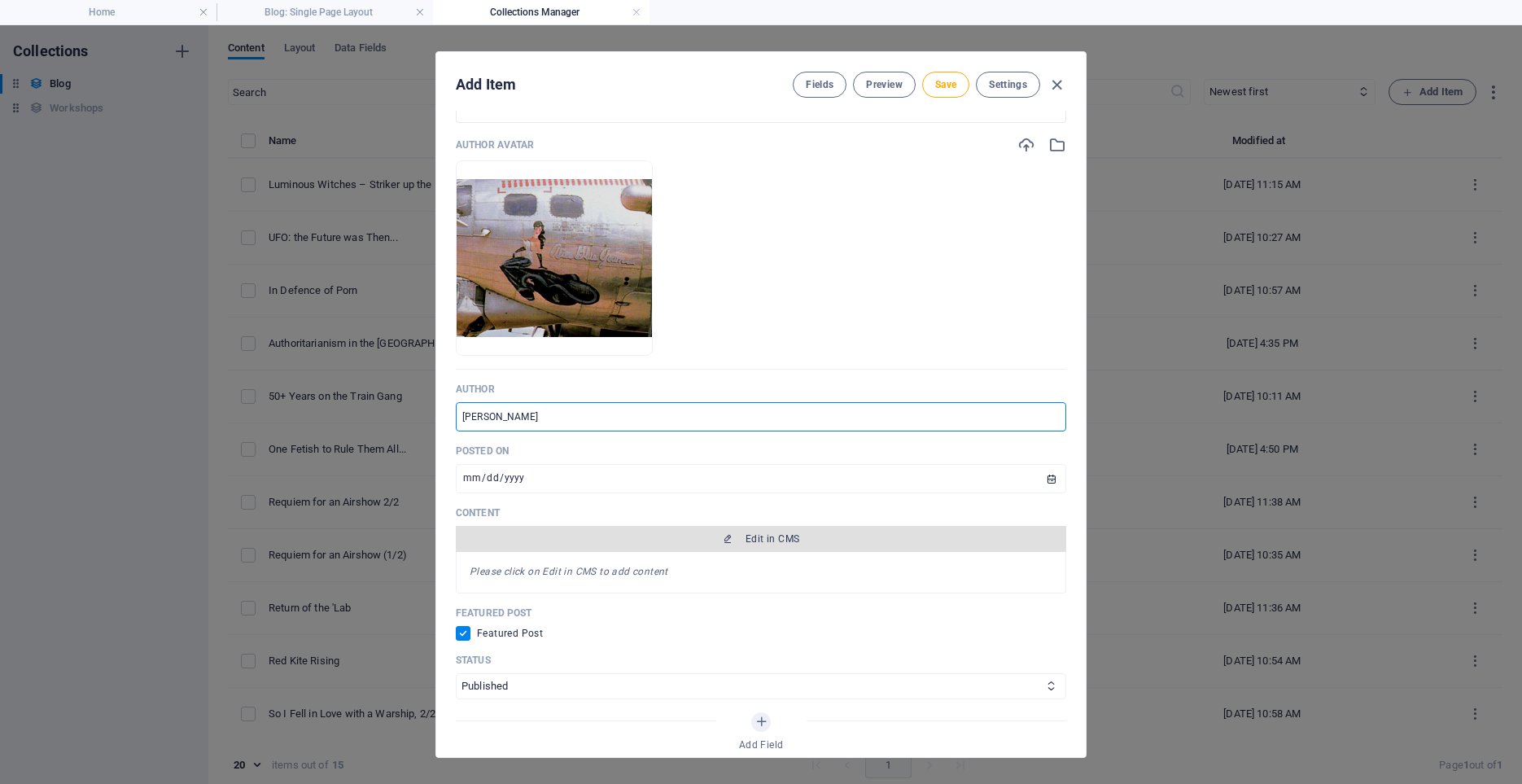
click at [764, 538] on span "Edit in CMS" at bounding box center [773, 538] width 54 height 13
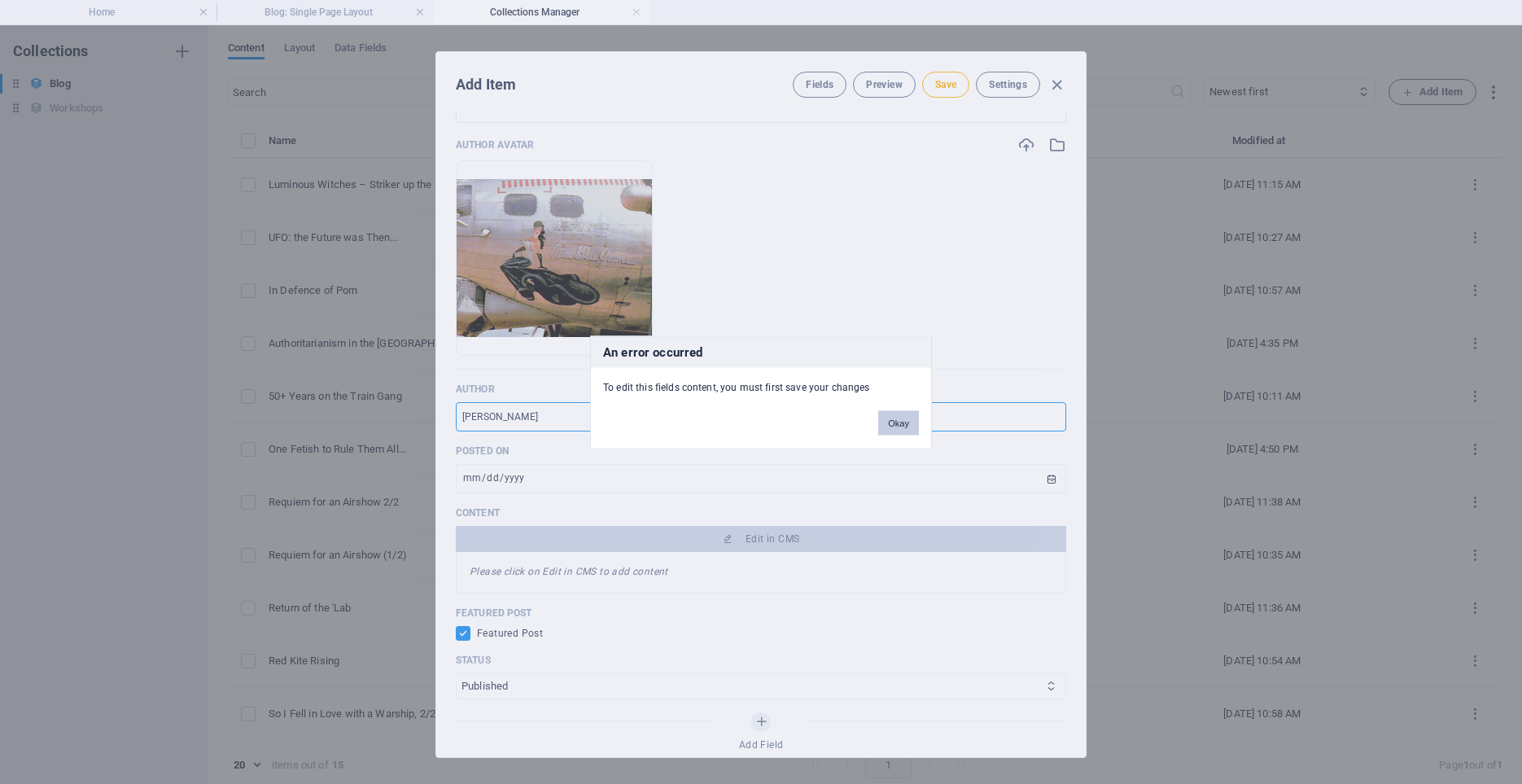
click at [900, 423] on button "Okay" at bounding box center [899, 423] width 41 height 24
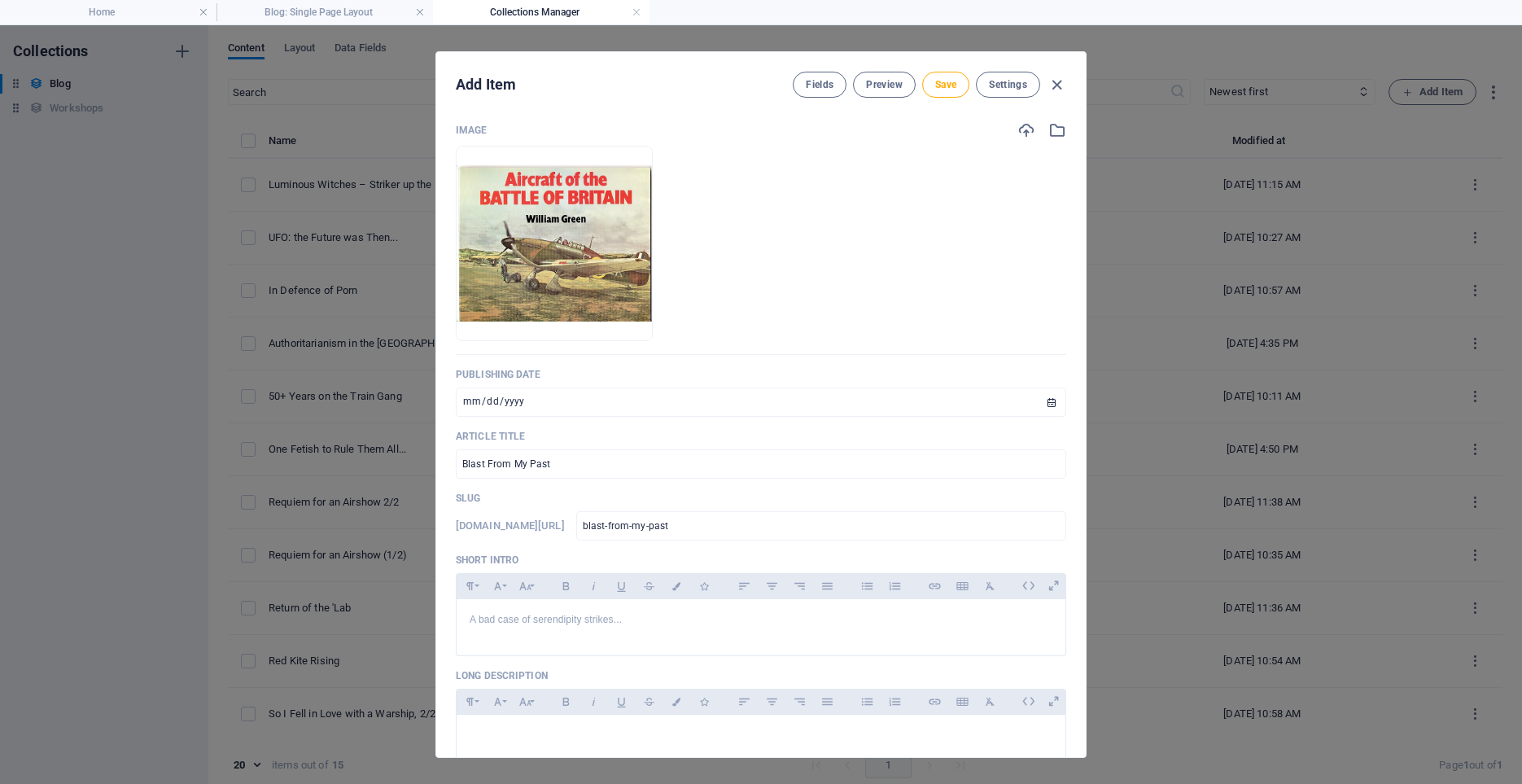
scroll to position [0, 0]
click at [947, 88] on span "Save" at bounding box center [945, 84] width 21 height 13
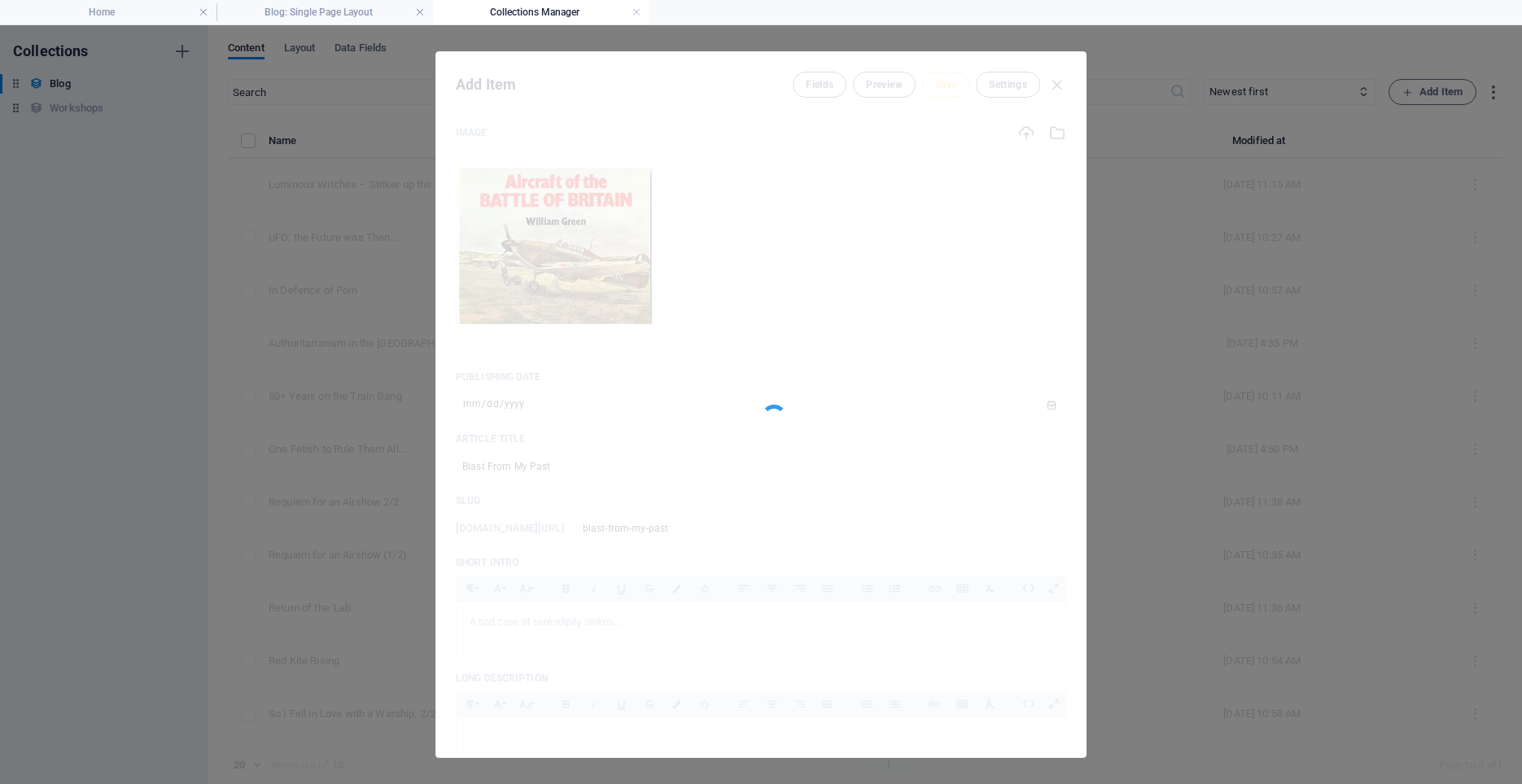
type input "blast-from-my-past"
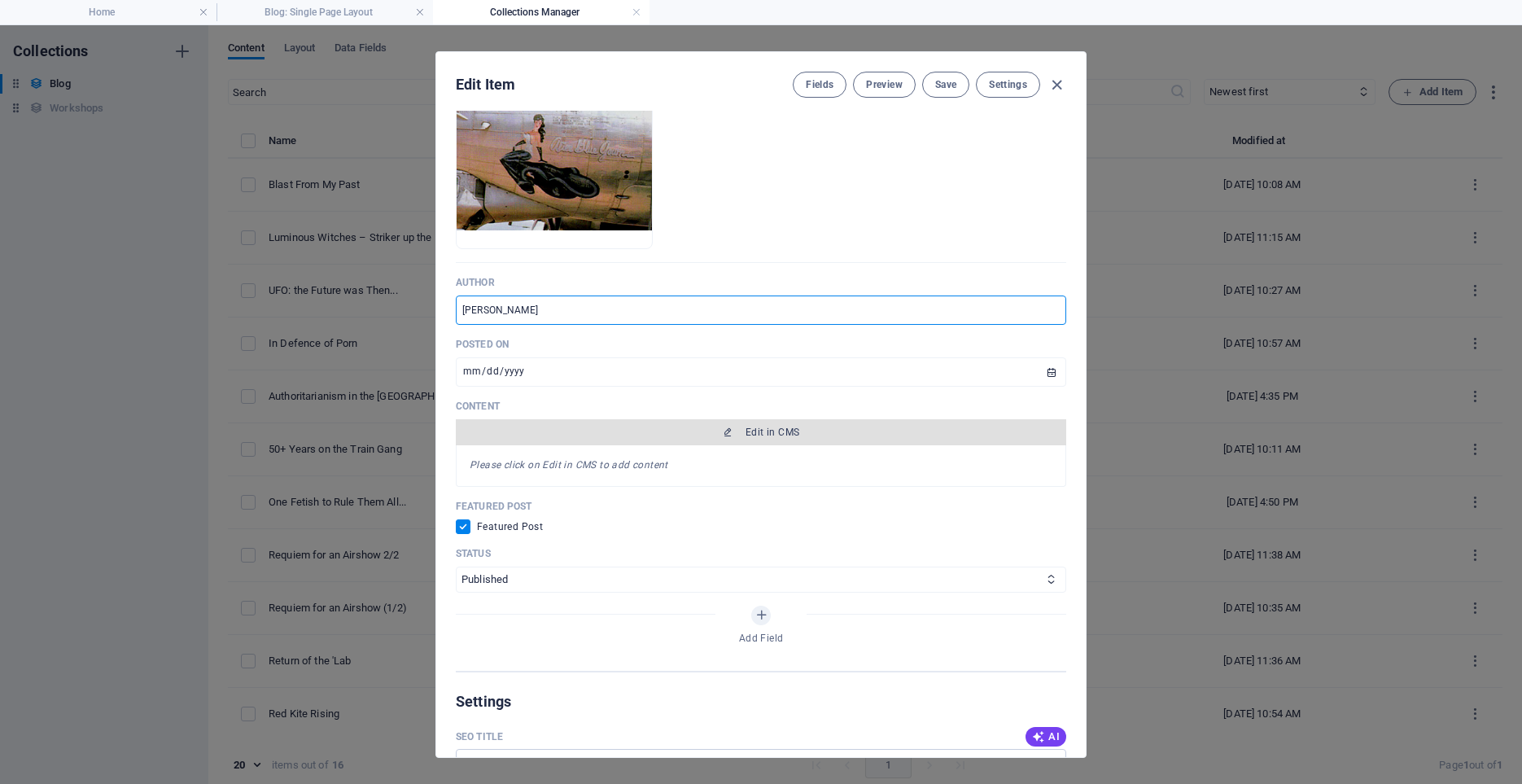
scroll to position [814, 0]
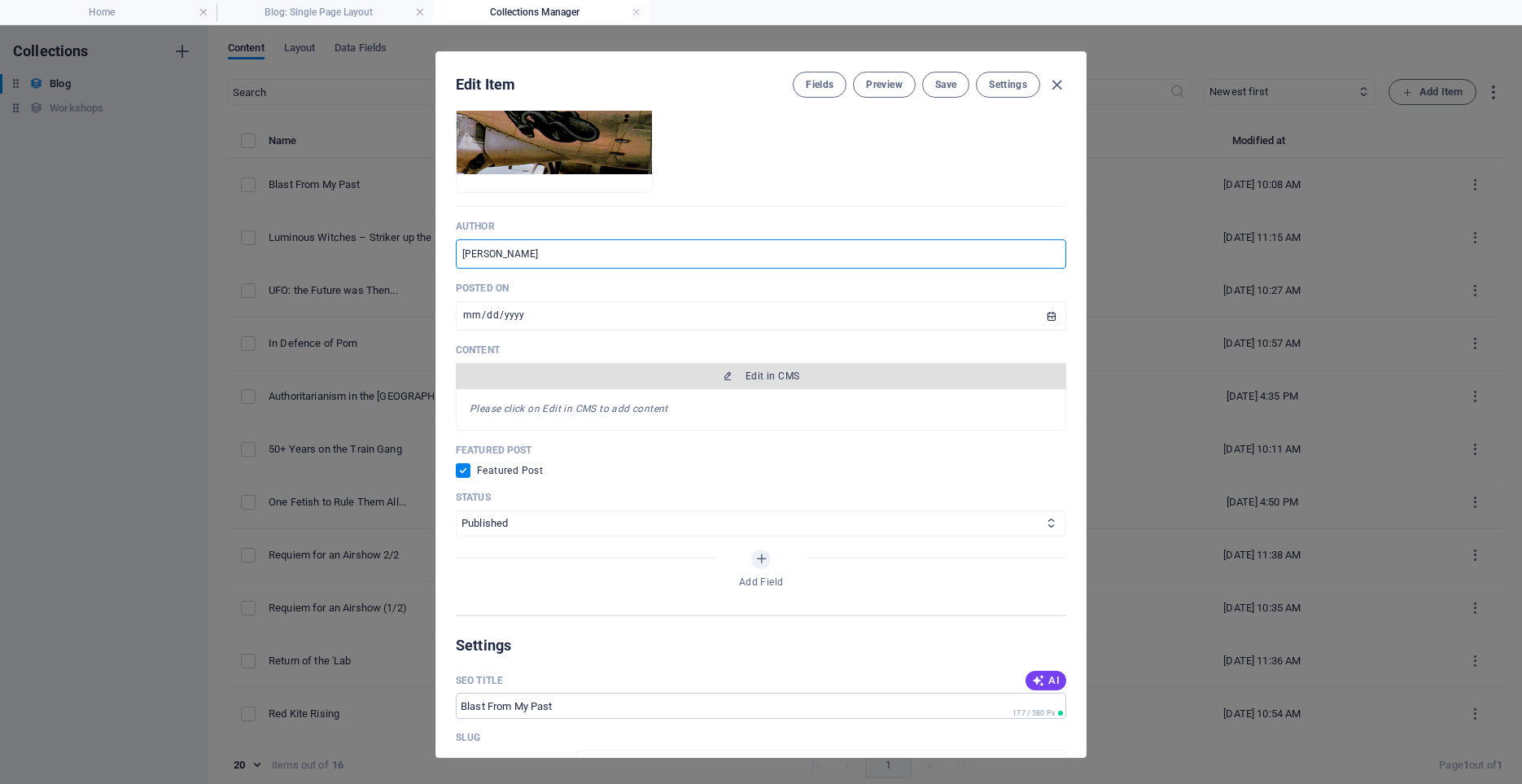
click at [773, 378] on span "Edit in CMS" at bounding box center [773, 376] width 54 height 13
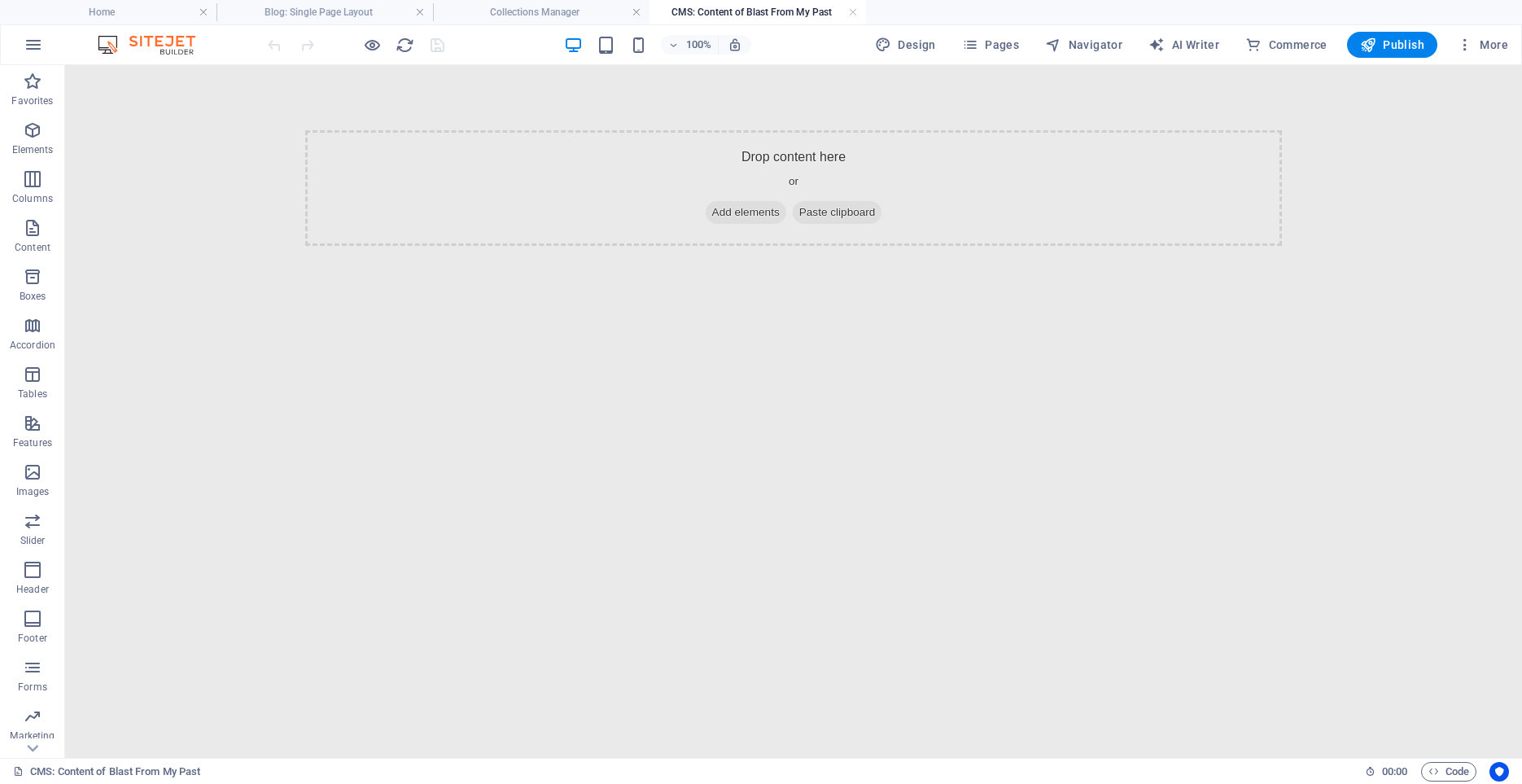
scroll to position [0, 0]
click at [785, 131] on div "+ Add section" at bounding box center [793, 131] width 90 height 28
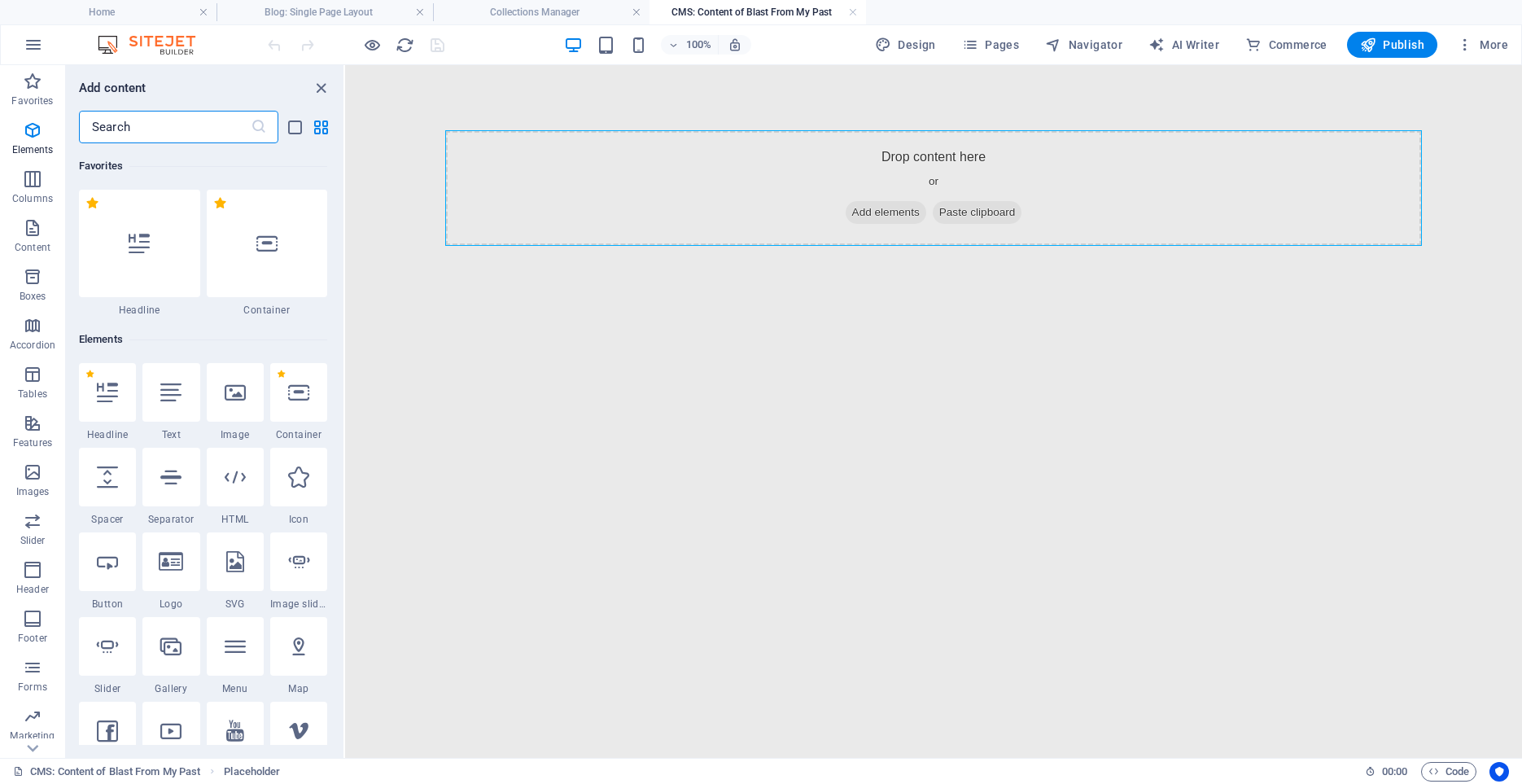
scroll to position [2848, 0]
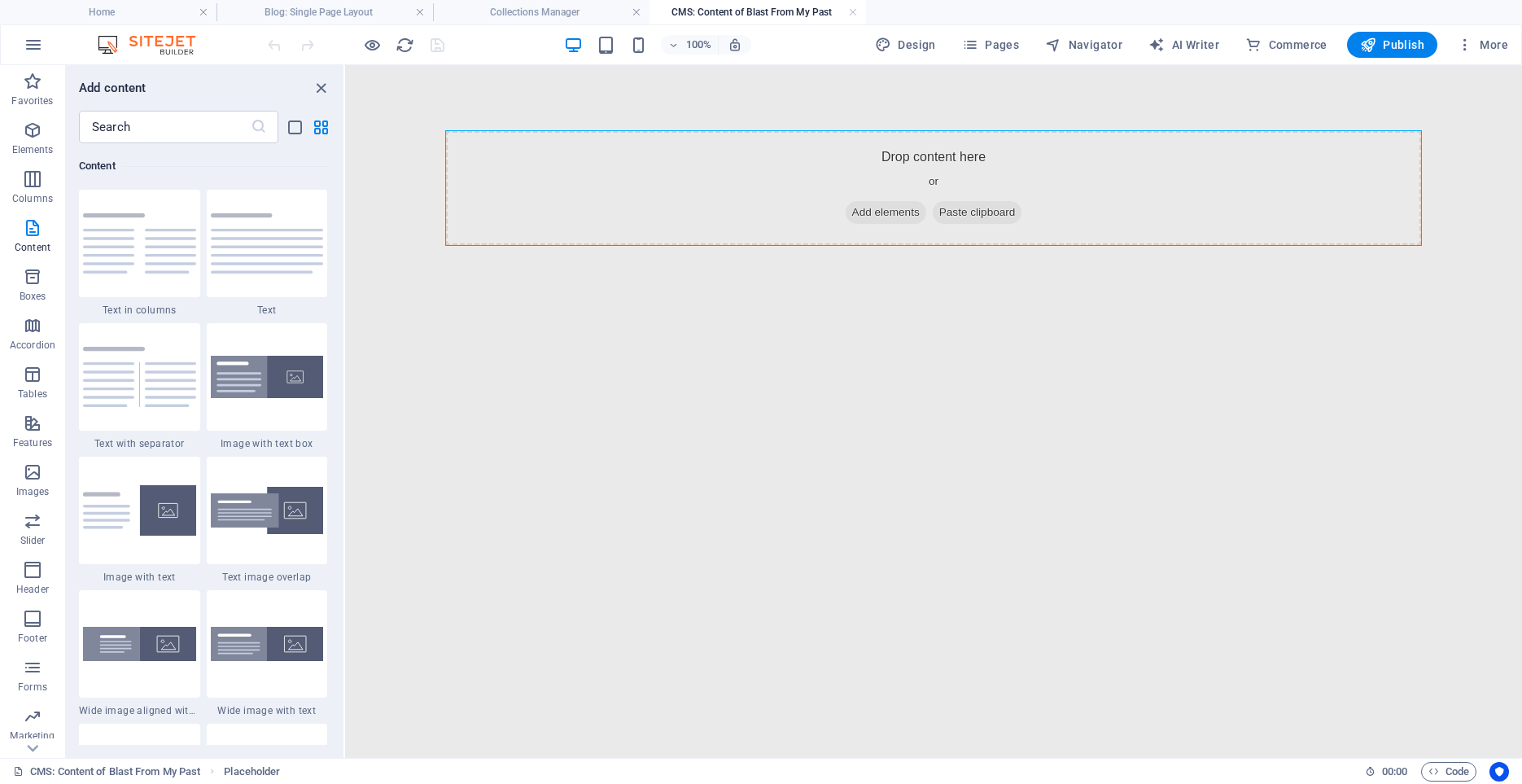
drag, startPoint x: 336, startPoint y: 258, endPoint x: 278, endPoint y: 183, distance: 94.8
click at [332, 133] on div "Add content ​ Favorites 1 Star Headline 1 Star Container Elements 1 Star Headli…" at bounding box center [205, 411] width 278 height 692
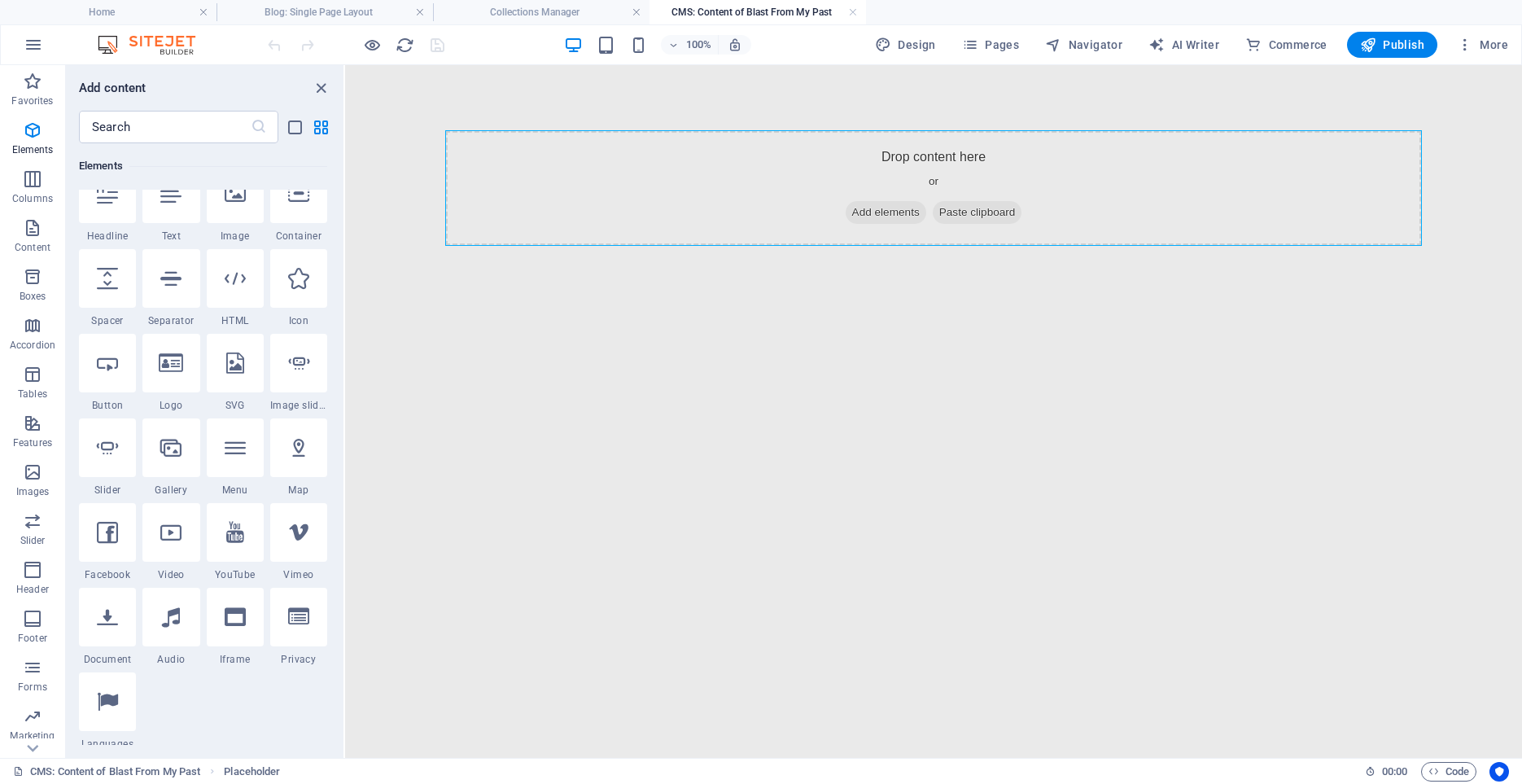
scroll to position [0, 0]
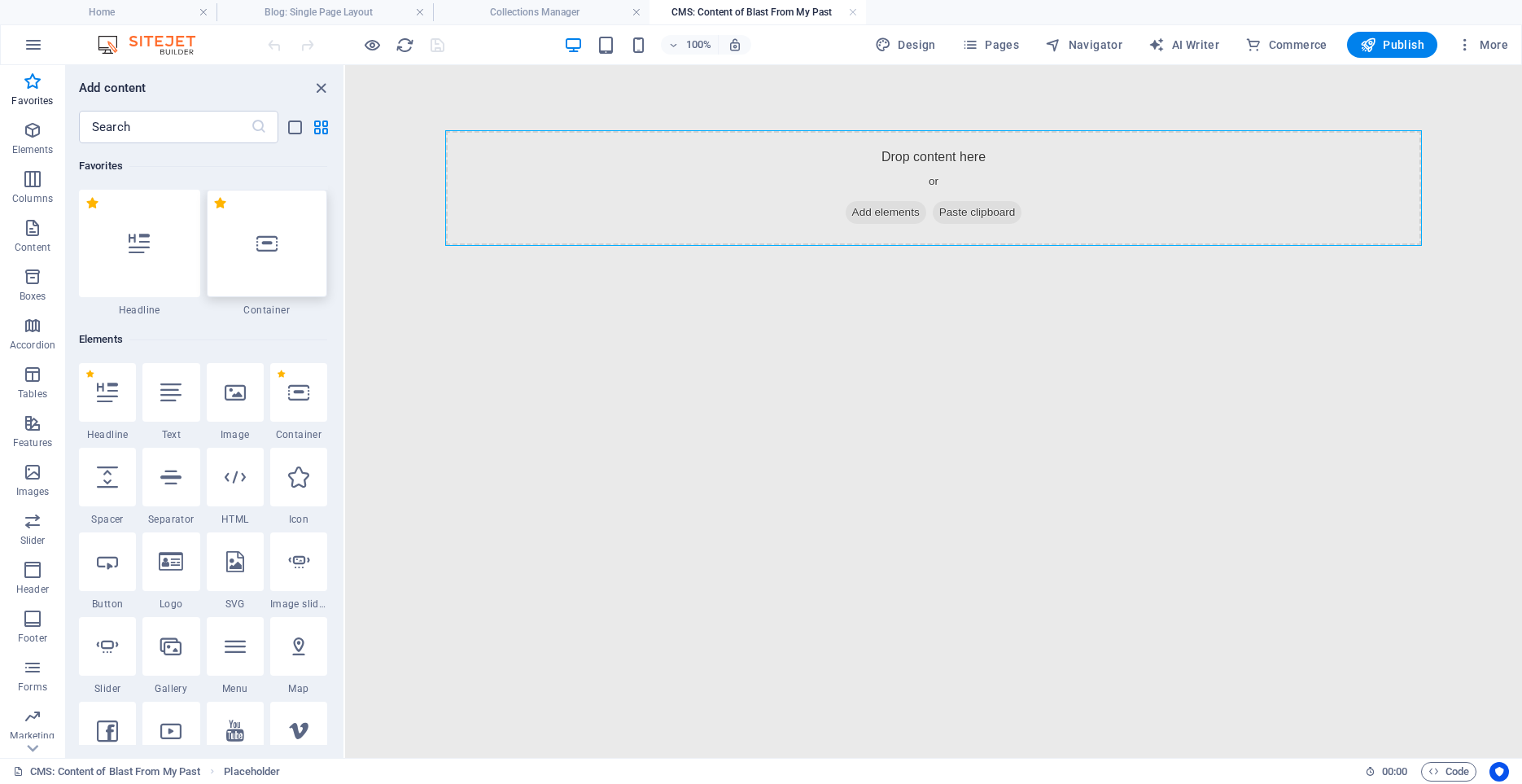
click at [264, 242] on icon at bounding box center [267, 243] width 21 height 21
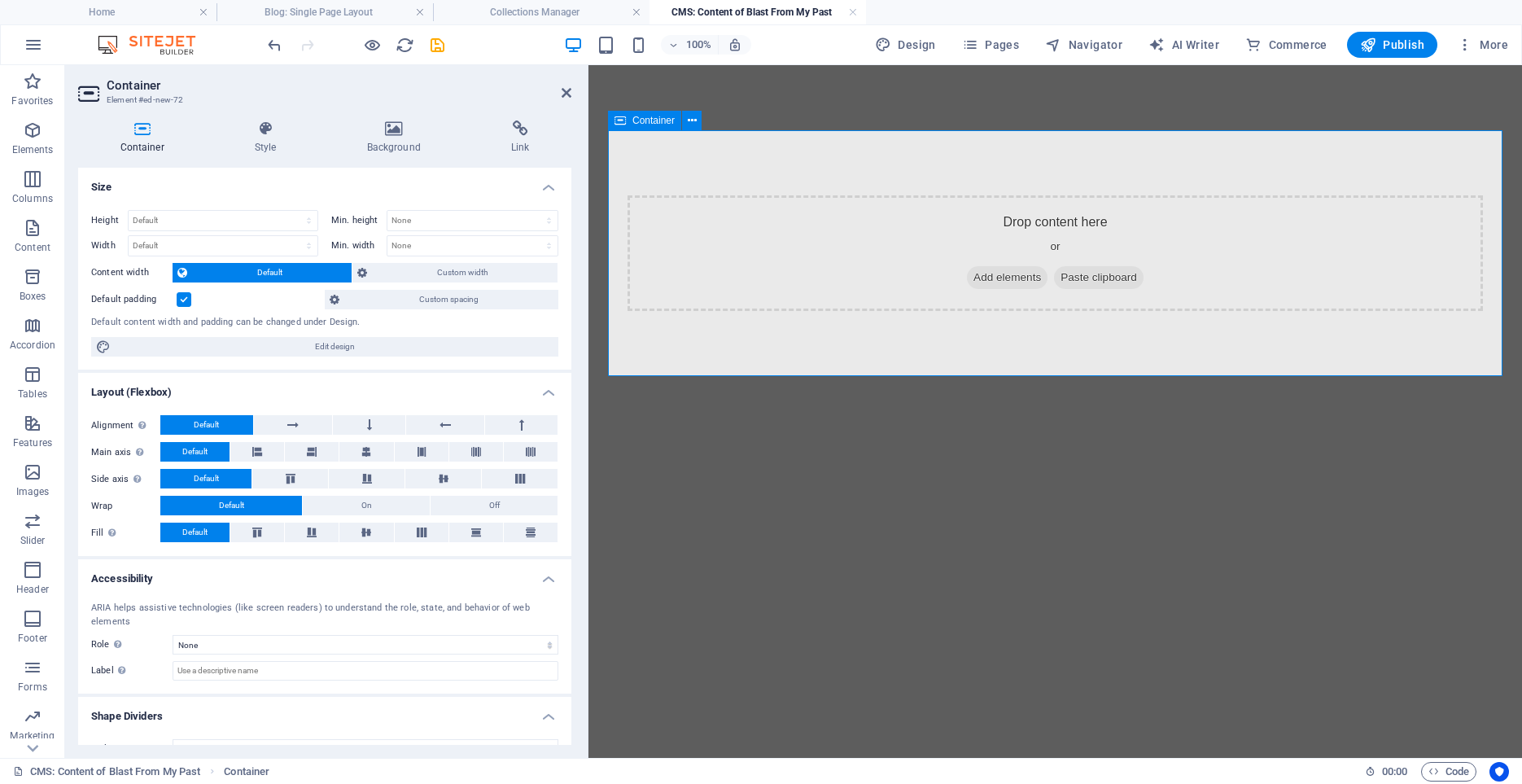
click at [1015, 279] on span "Add elements" at bounding box center [1007, 277] width 81 height 23
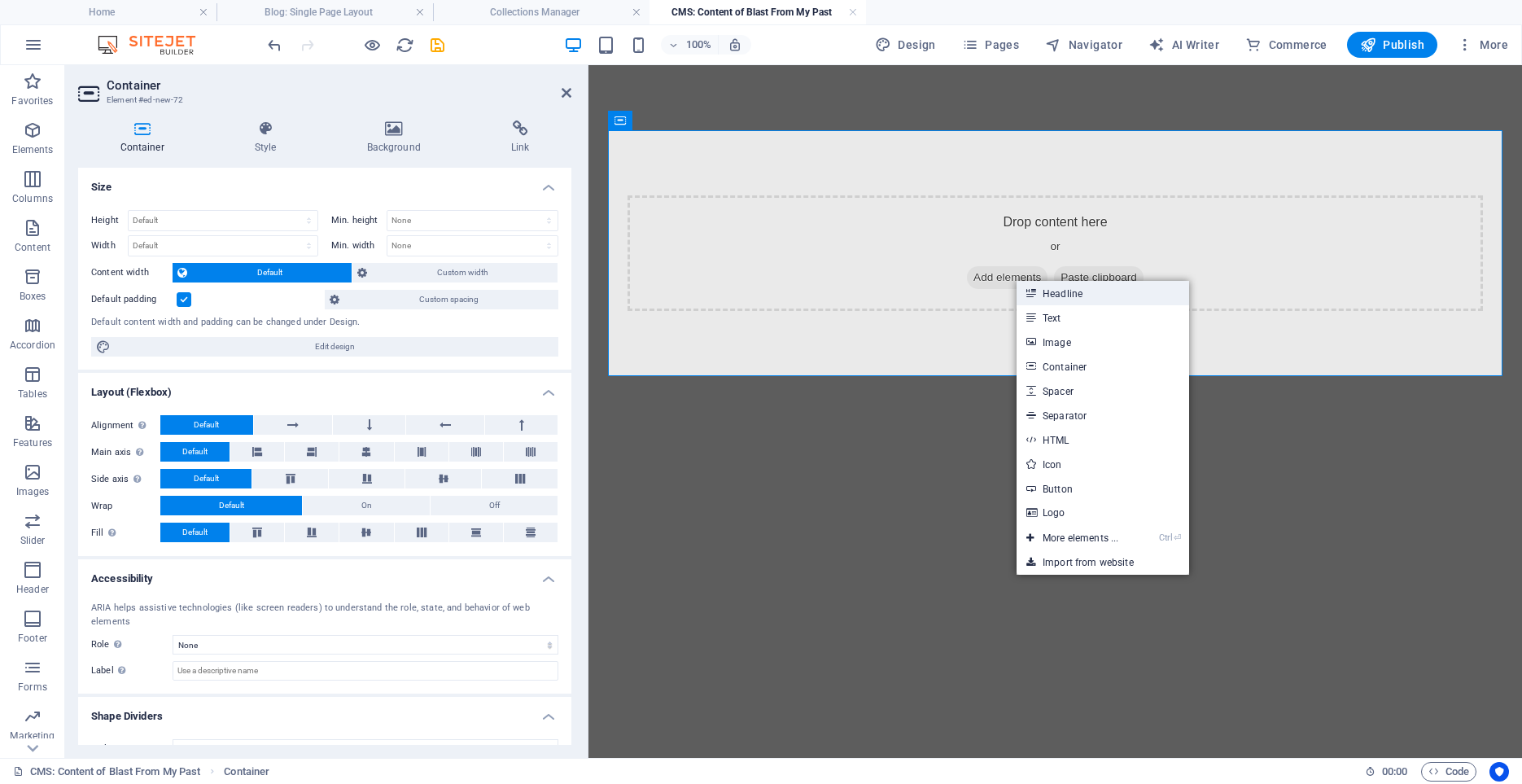
click at [1059, 291] on link "Headline" at bounding box center [1103, 293] width 172 height 24
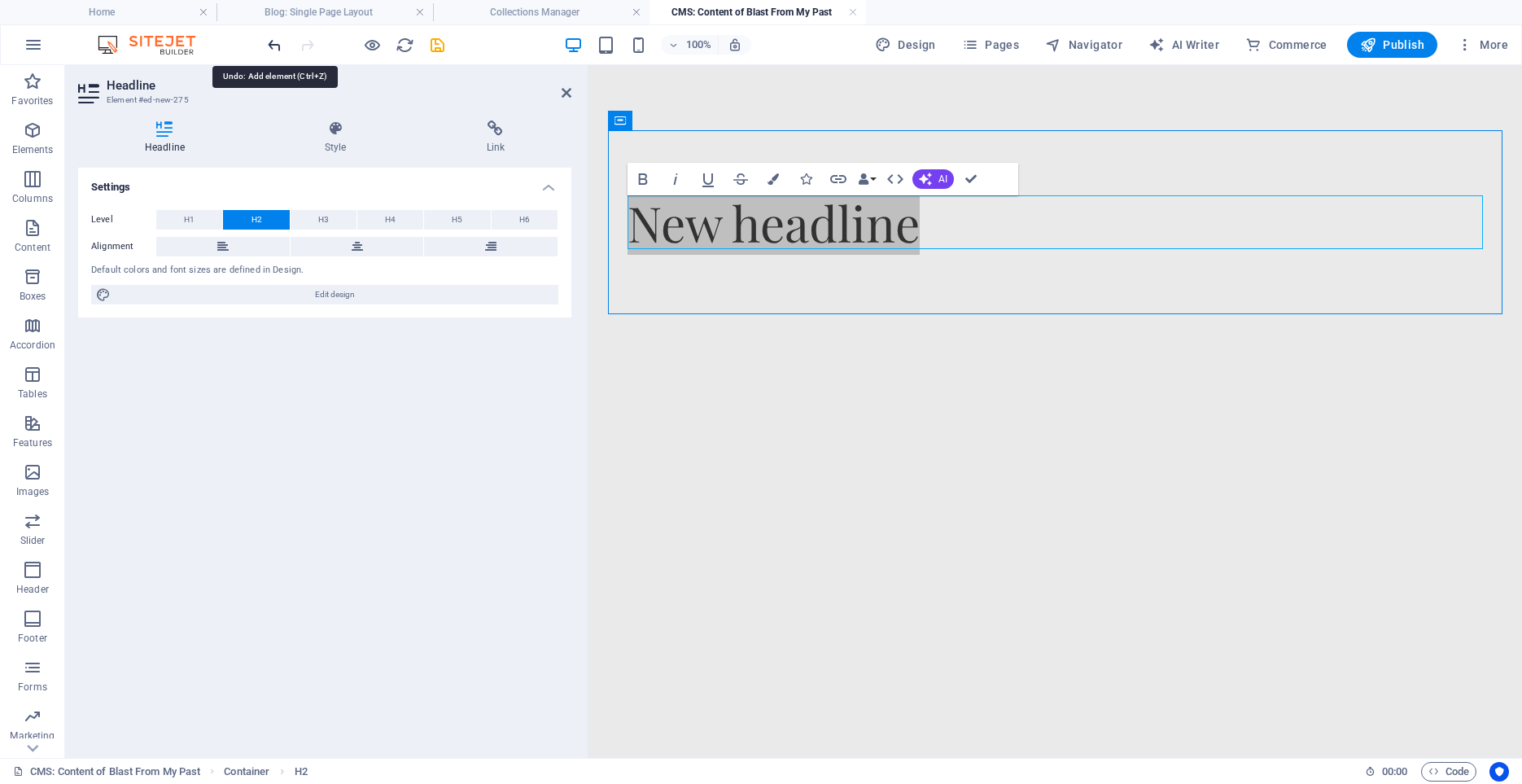
click at [271, 44] on icon "undo" at bounding box center [274, 45] width 19 height 19
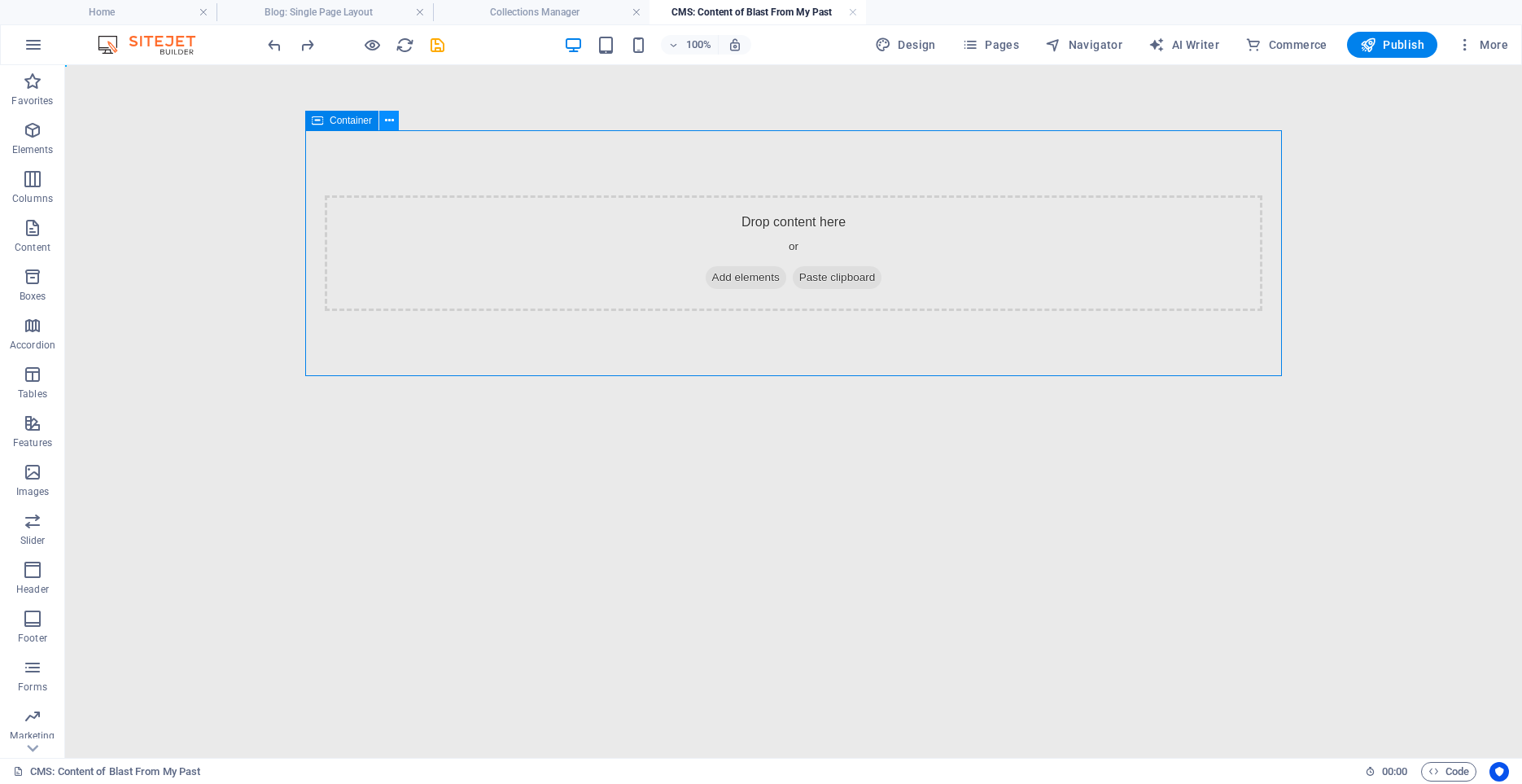
click at [389, 124] on icon at bounding box center [389, 120] width 9 height 17
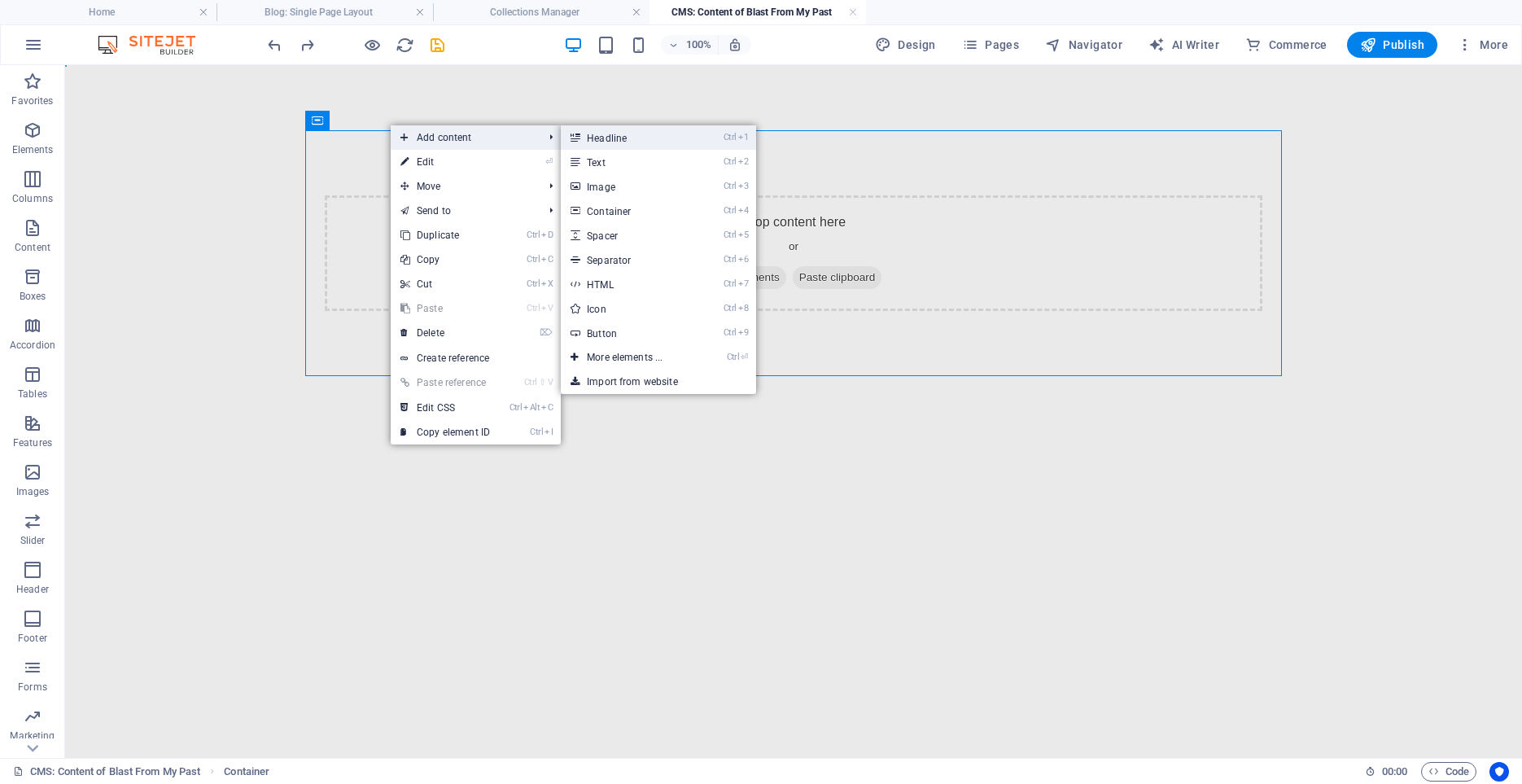
click at [615, 136] on link "Ctrl 1 Headline" at bounding box center [628, 137] width 134 height 24
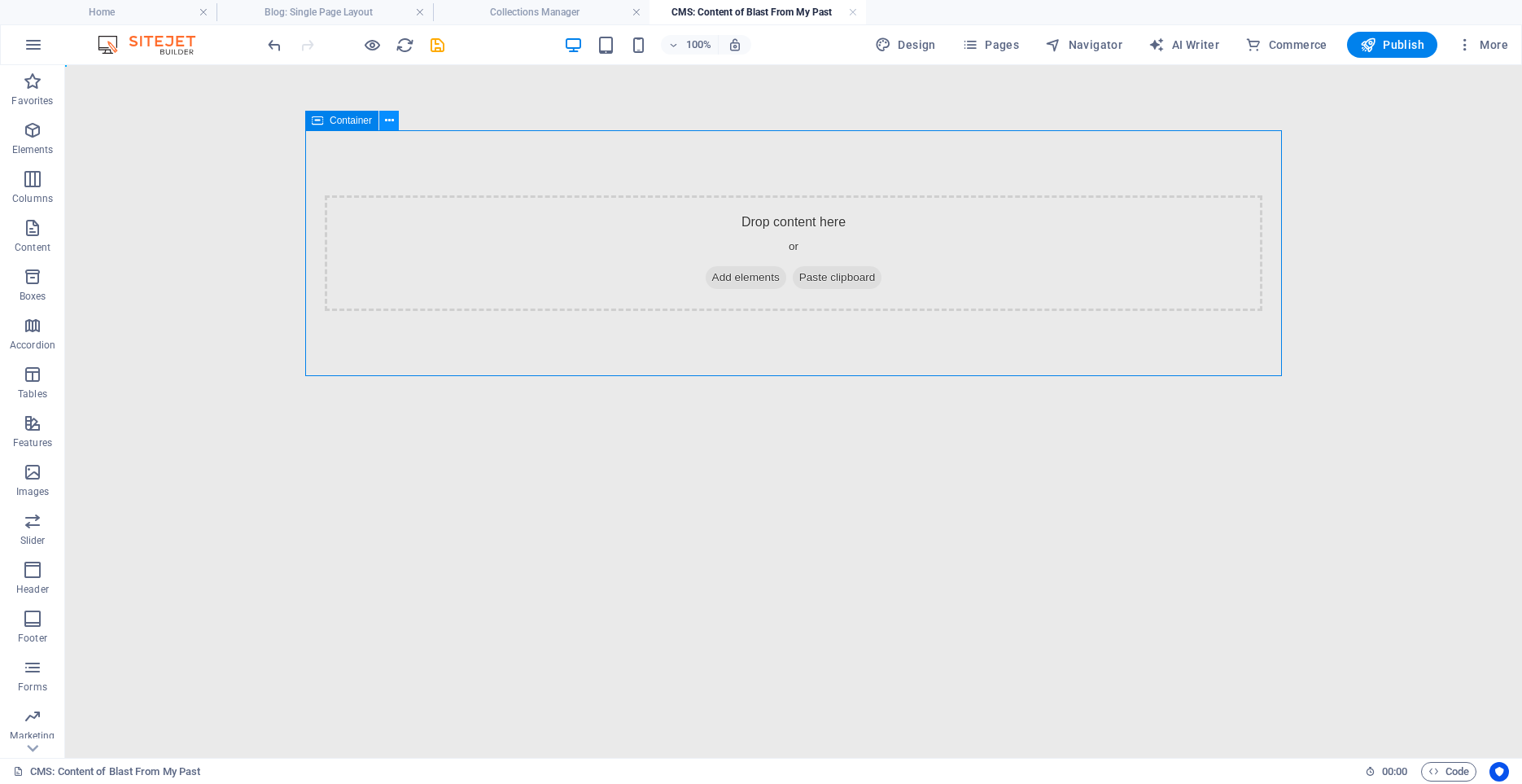
click at [387, 120] on icon at bounding box center [389, 120] width 9 height 17
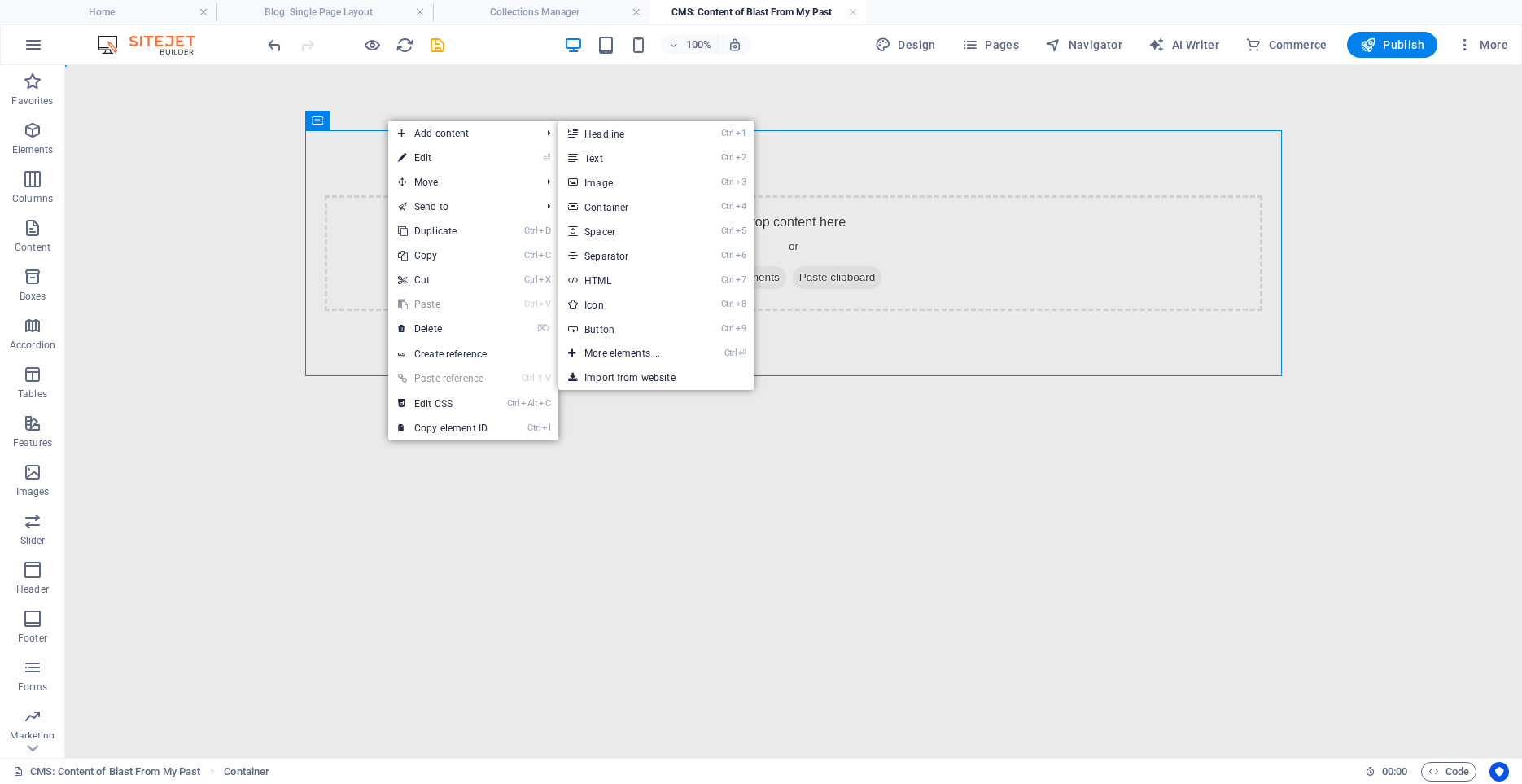
drag, startPoint x: 601, startPoint y: 184, endPoint x: 565, endPoint y: 240, distance: 66.6
click at [601, 183] on link "Ctrl 3 Image" at bounding box center [626, 183] width 134 height 24
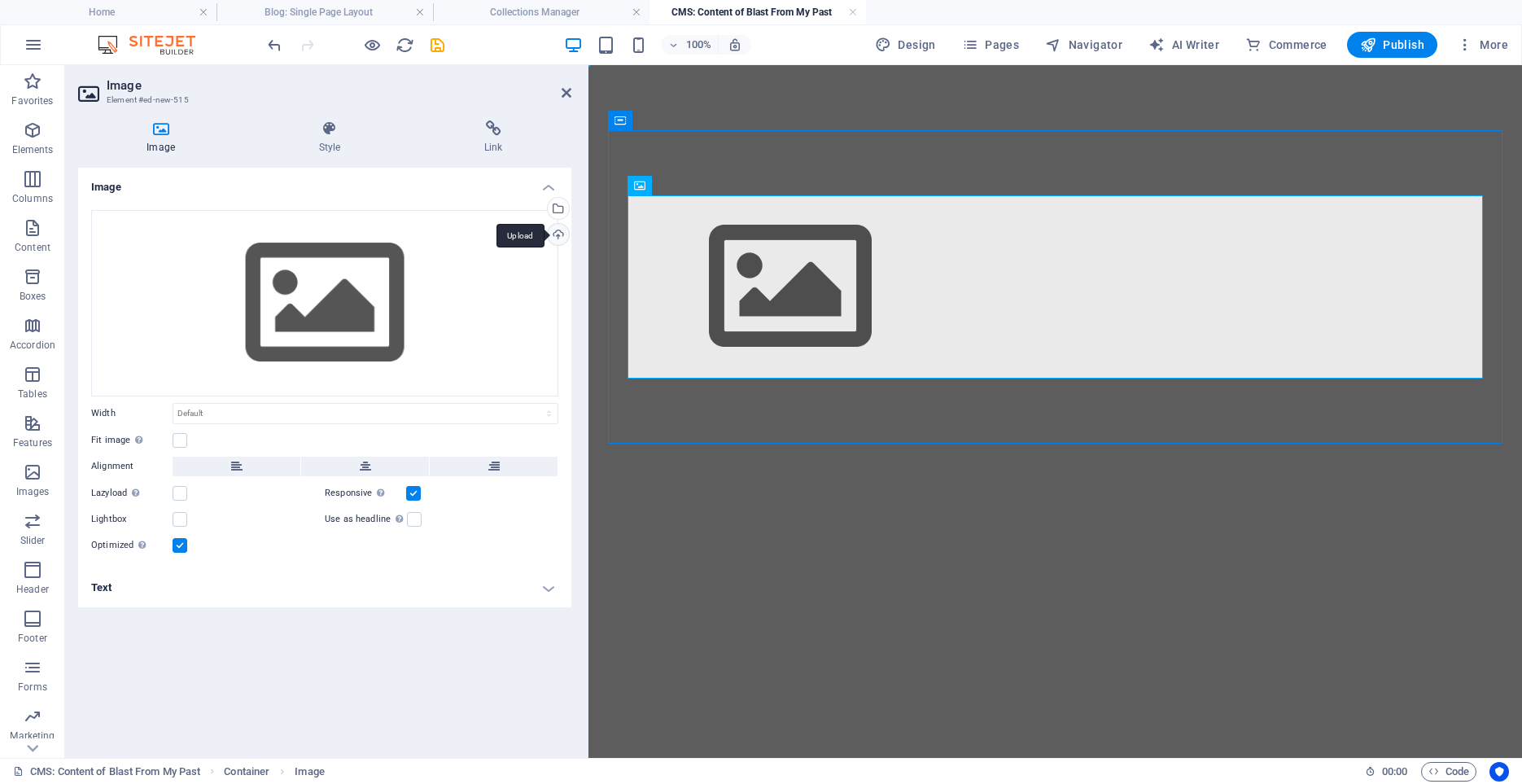
click at [559, 234] on div "Upload" at bounding box center [557, 236] width 24 height 24
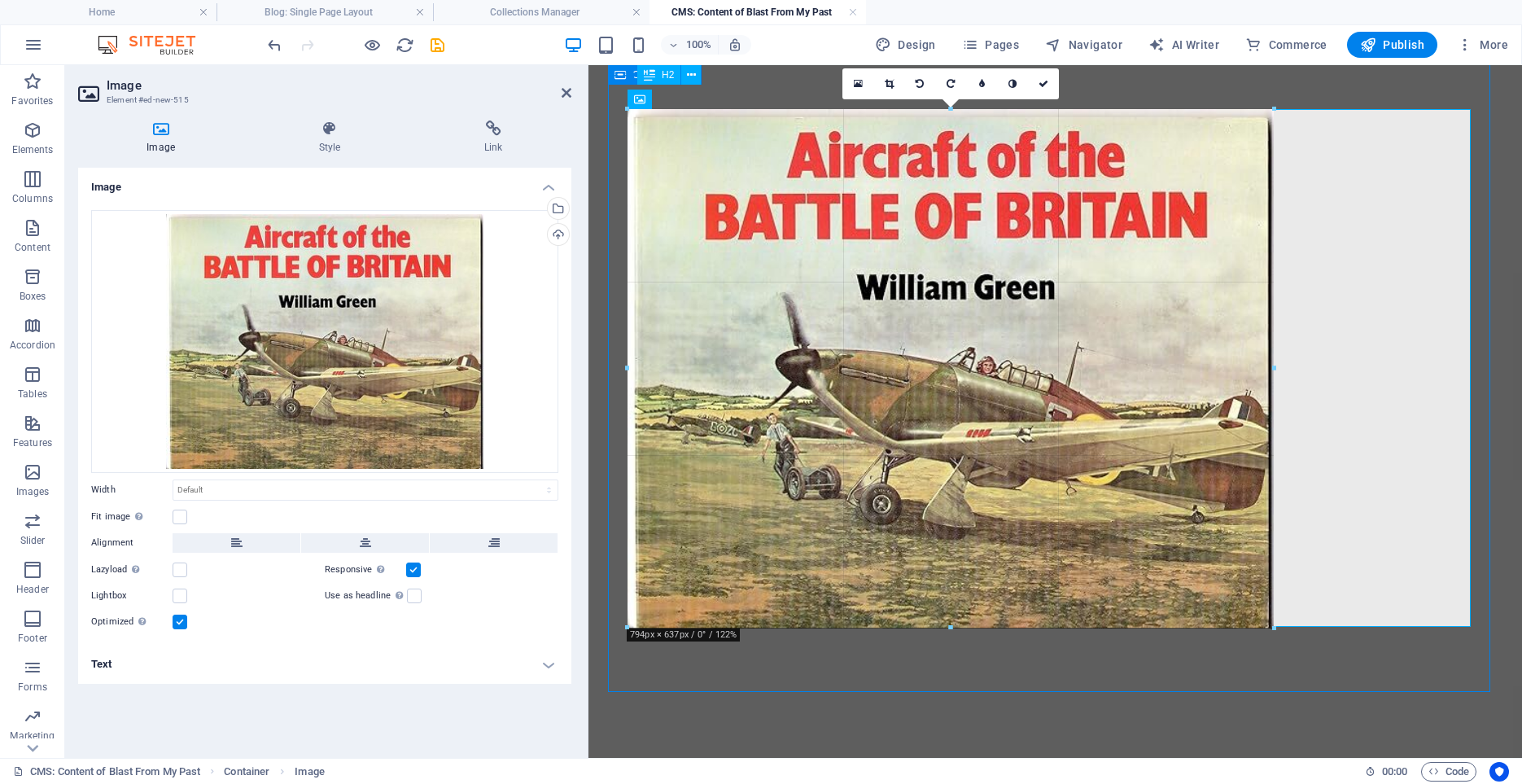
scroll to position [82, 0]
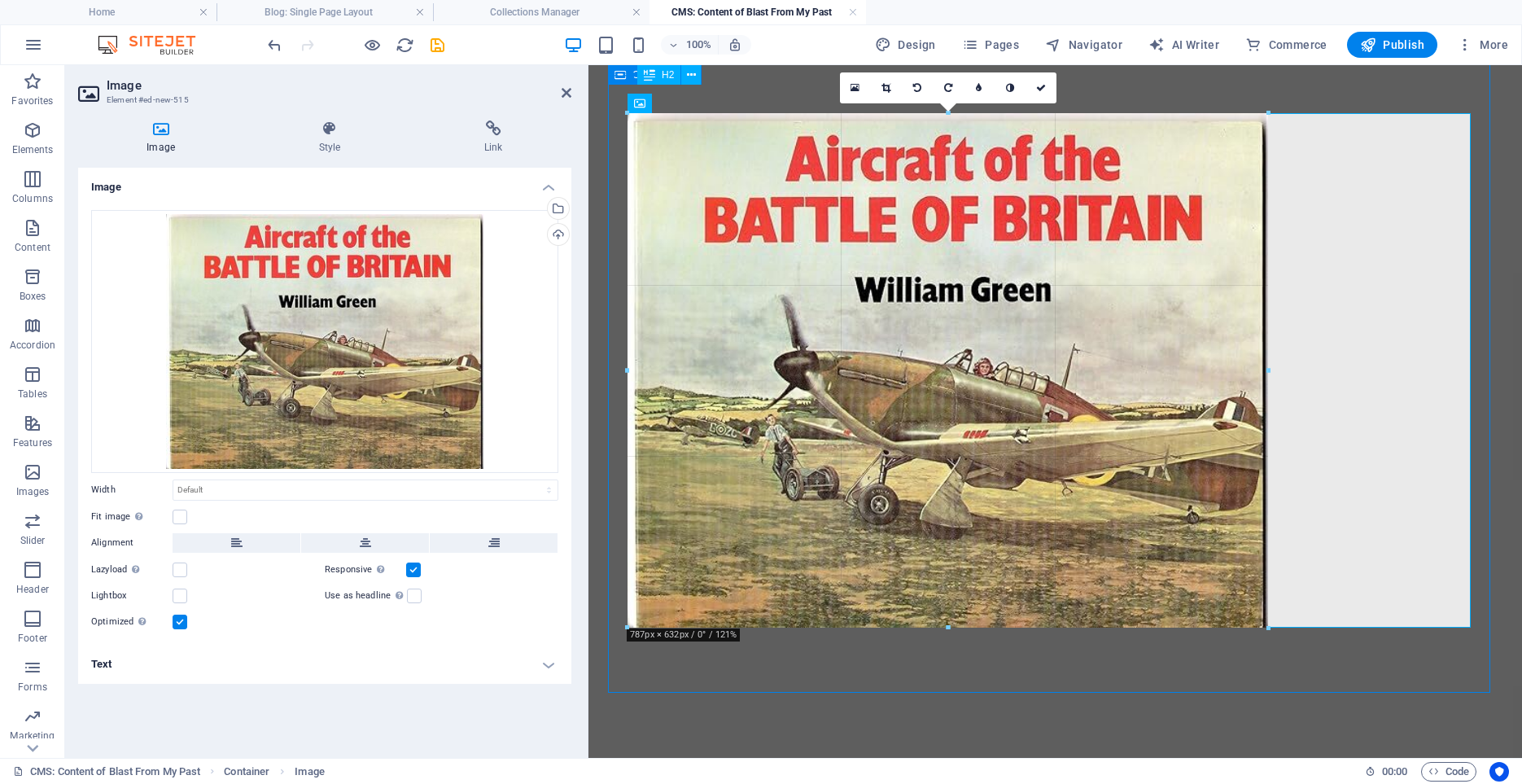
drag, startPoint x: 1471, startPoint y: 629, endPoint x: 1136, endPoint y: 464, distance: 373.4
type input "789"
select select "px"
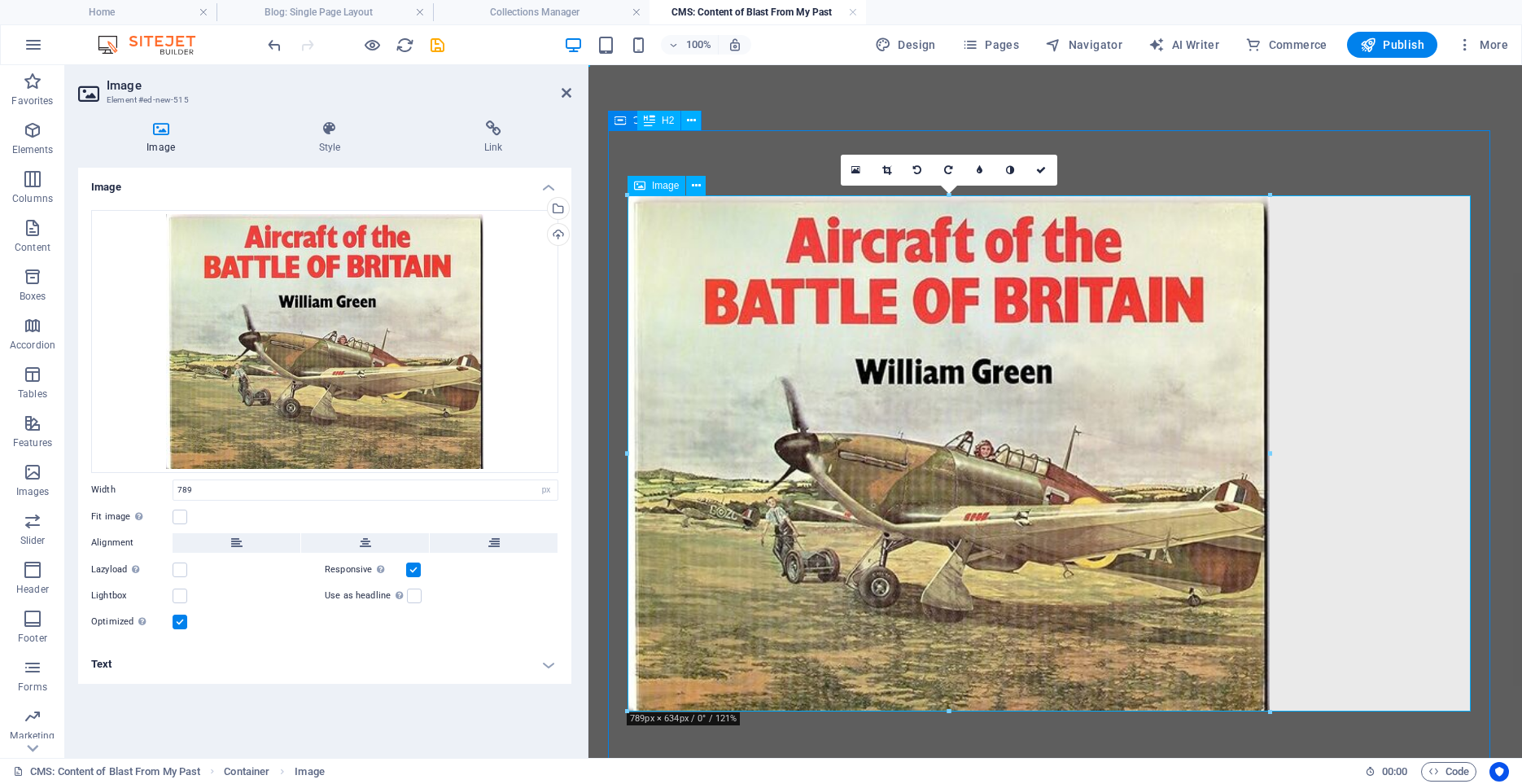
scroll to position [0, 0]
click at [698, 184] on icon at bounding box center [697, 185] width 9 height 17
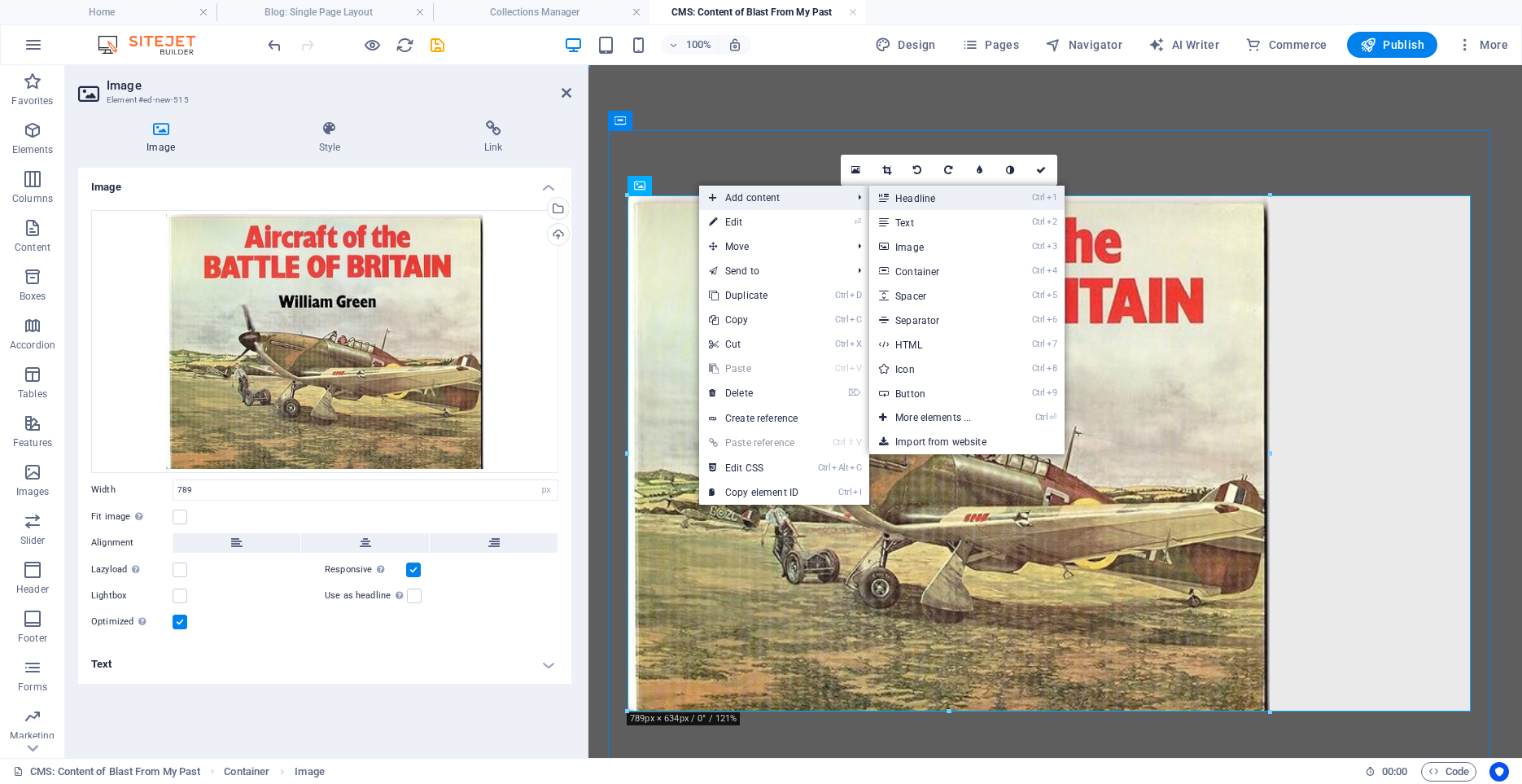
drag, startPoint x: 908, startPoint y: 196, endPoint x: 320, endPoint y: 130, distance: 591.7
click at [908, 196] on link "Ctrl 1 Headline" at bounding box center [936, 197] width 134 height 24
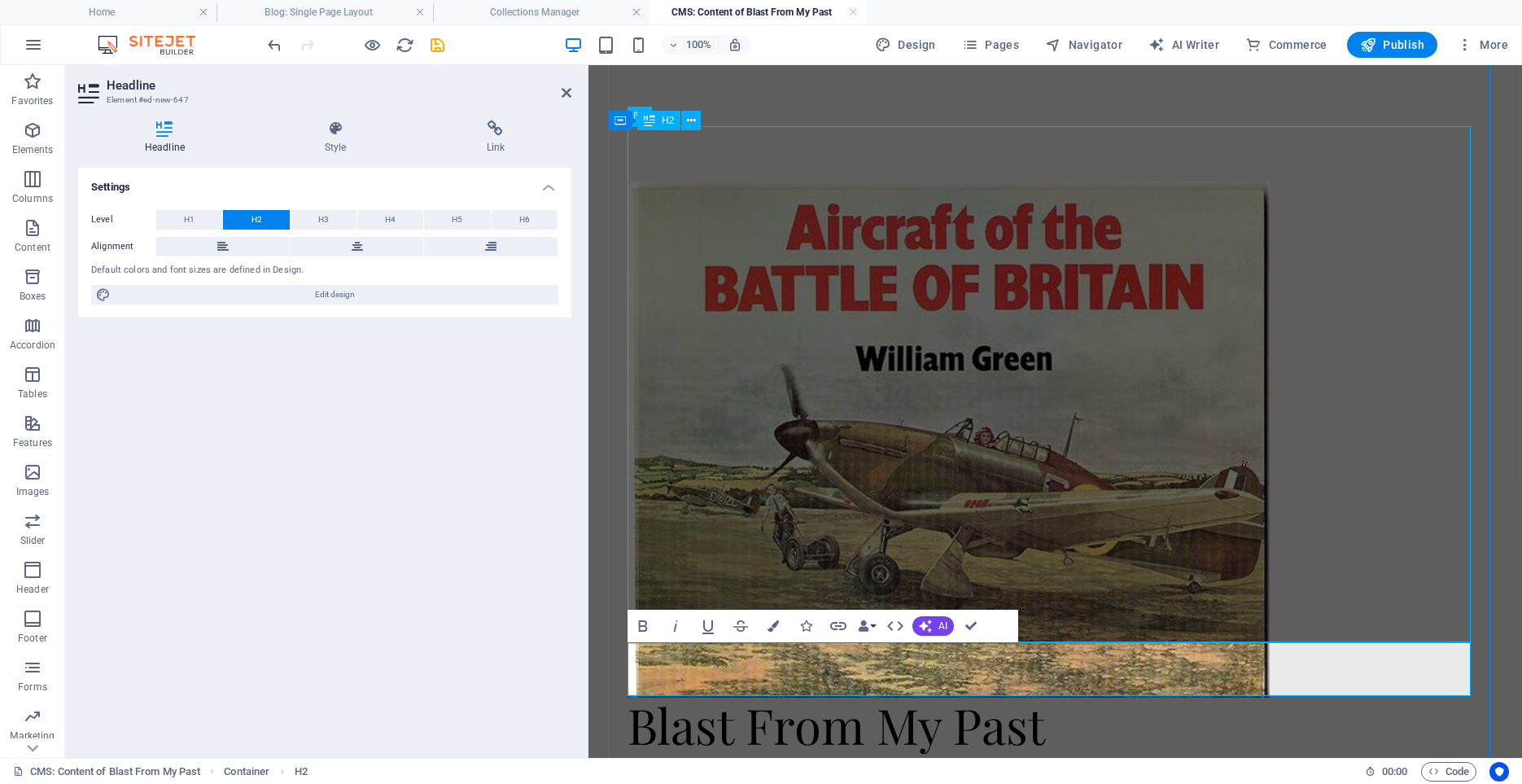
scroll to position [95, 0]
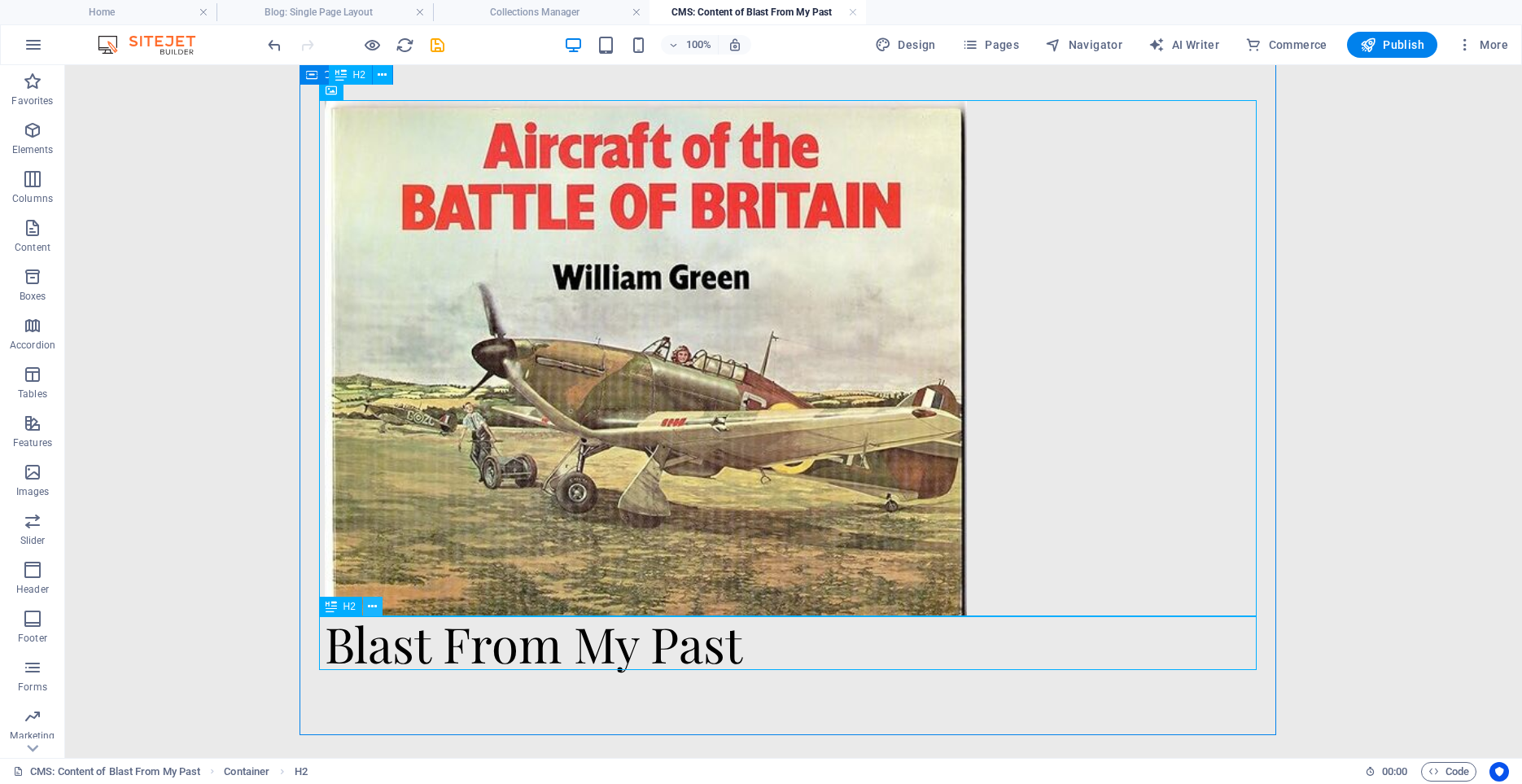
click at [374, 606] on icon at bounding box center [373, 607] width 9 height 17
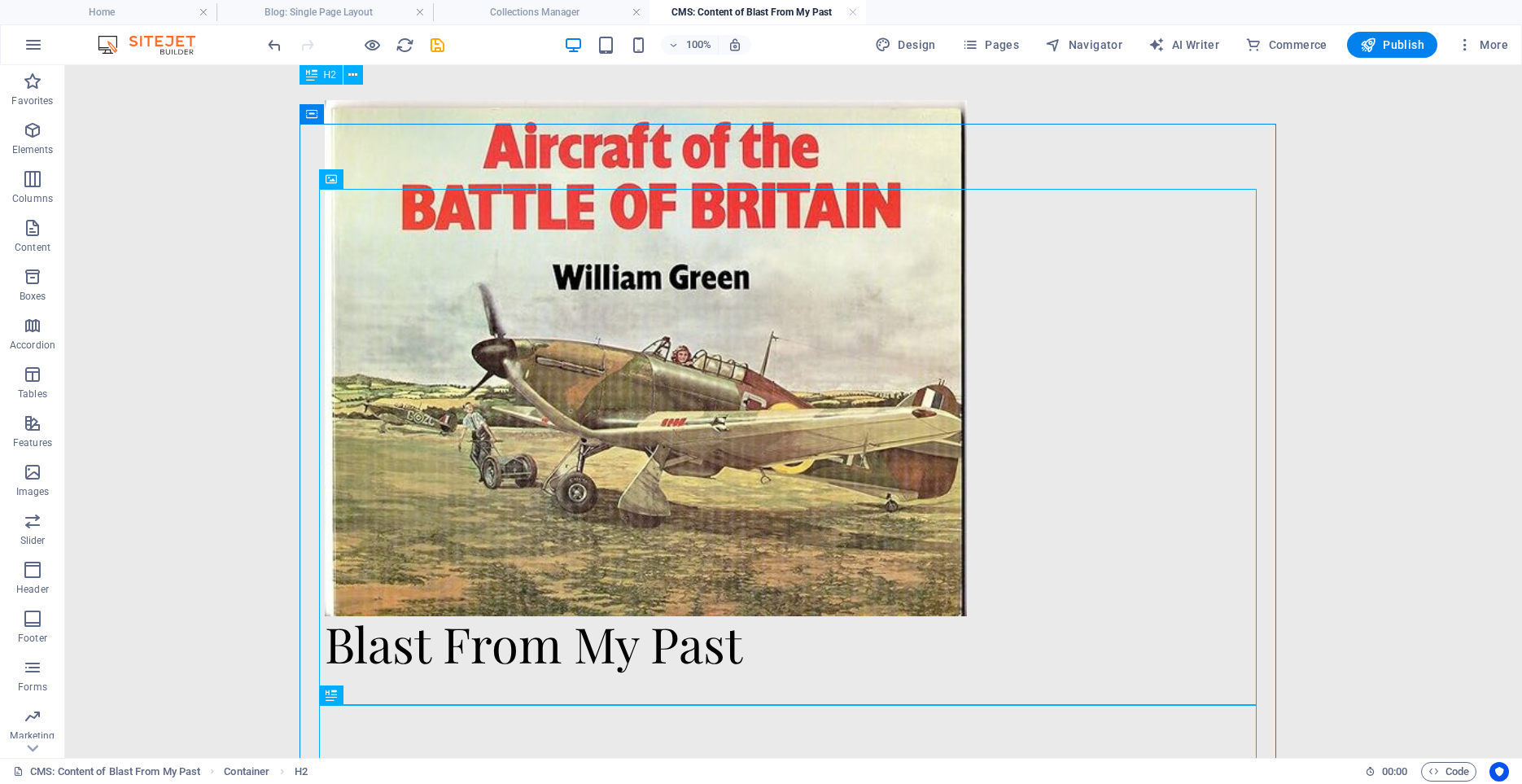
scroll to position [0, 0]
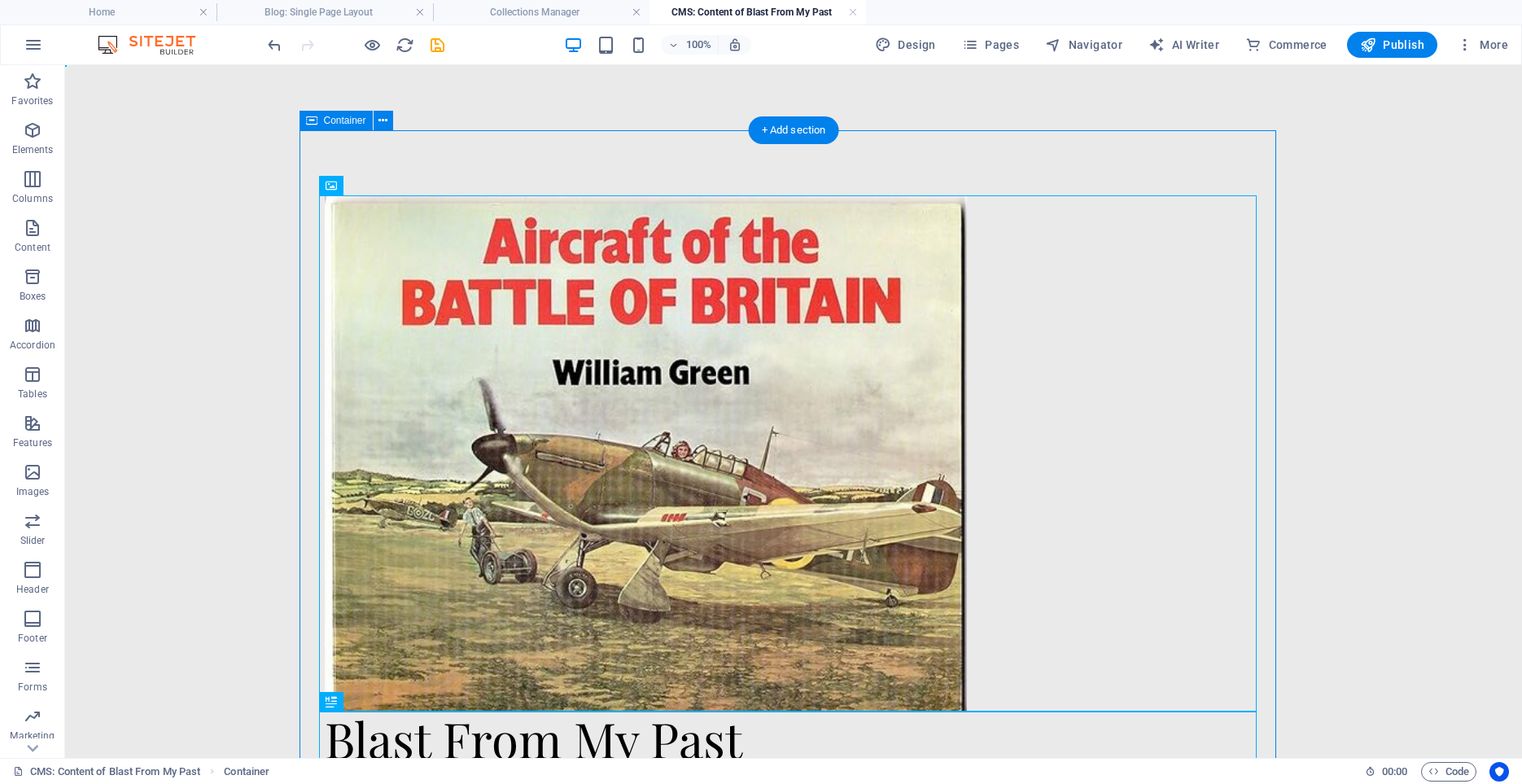
drag, startPoint x: 478, startPoint y: 176, endPoint x: 485, endPoint y: 133, distance: 43.6
click at [485, 133] on div "Blast From My Past" at bounding box center [793, 480] width 977 height 700
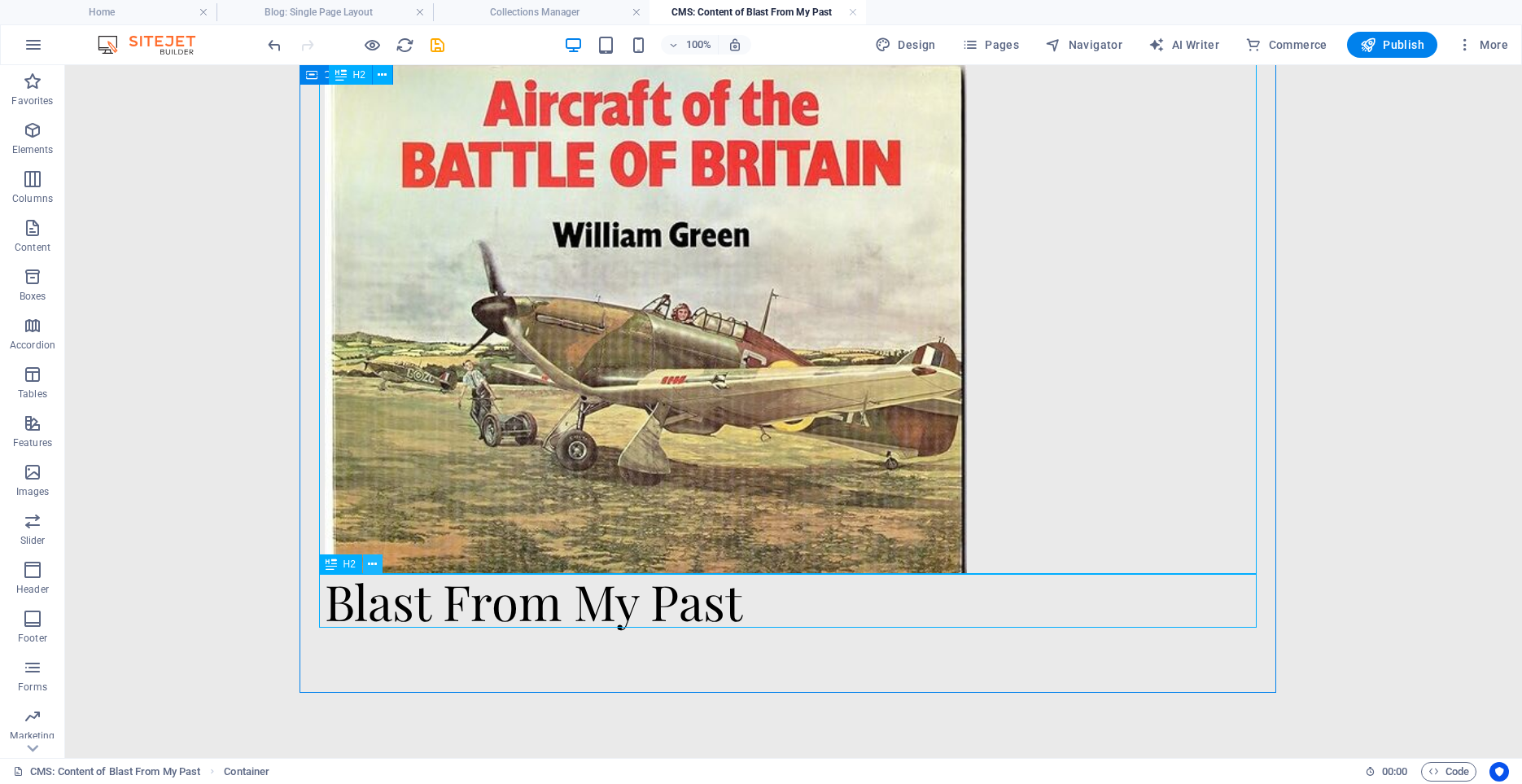
click at [373, 565] on icon at bounding box center [373, 564] width 9 height 17
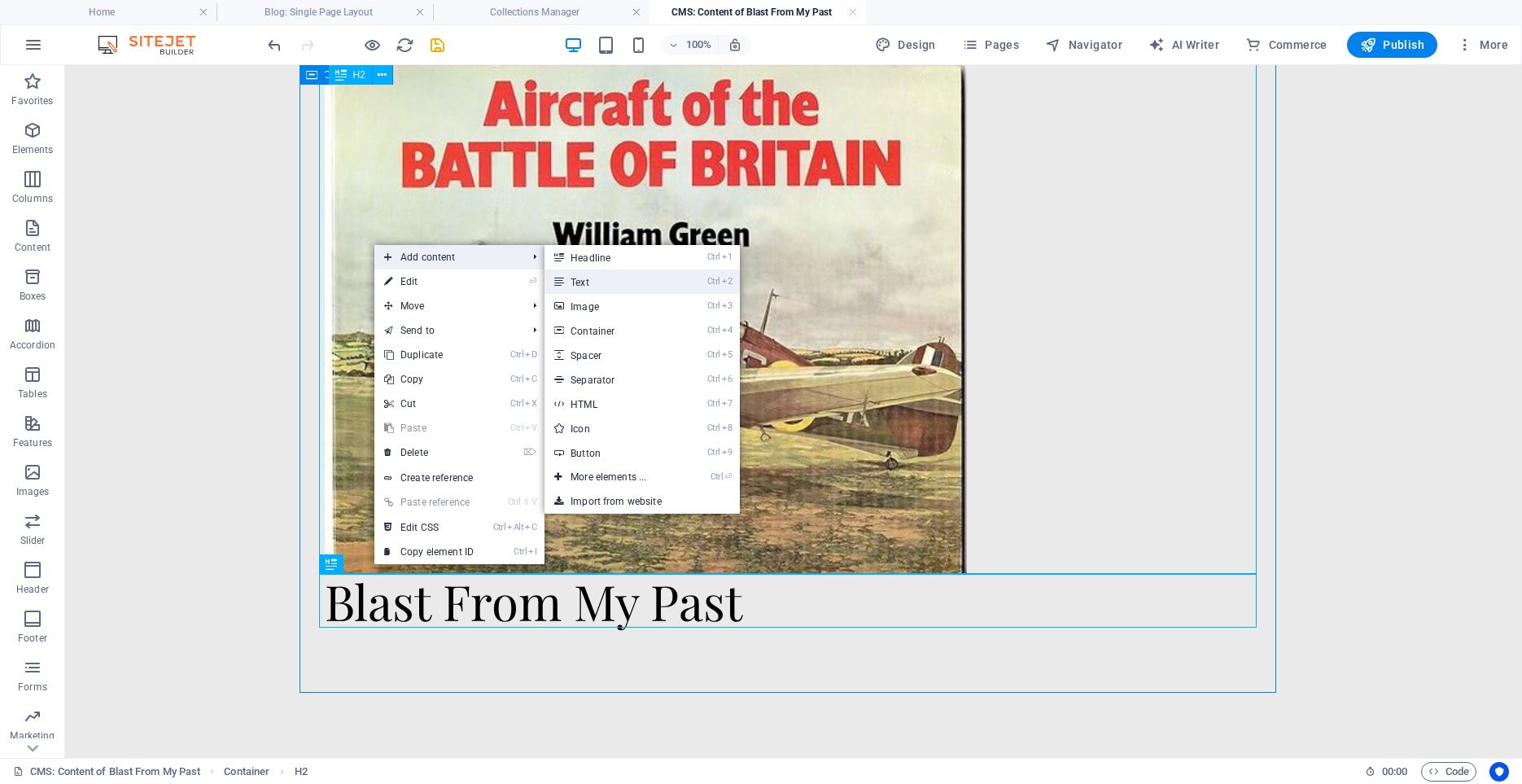
click at [592, 280] on link "Ctrl 2 Text" at bounding box center [612, 282] width 134 height 24
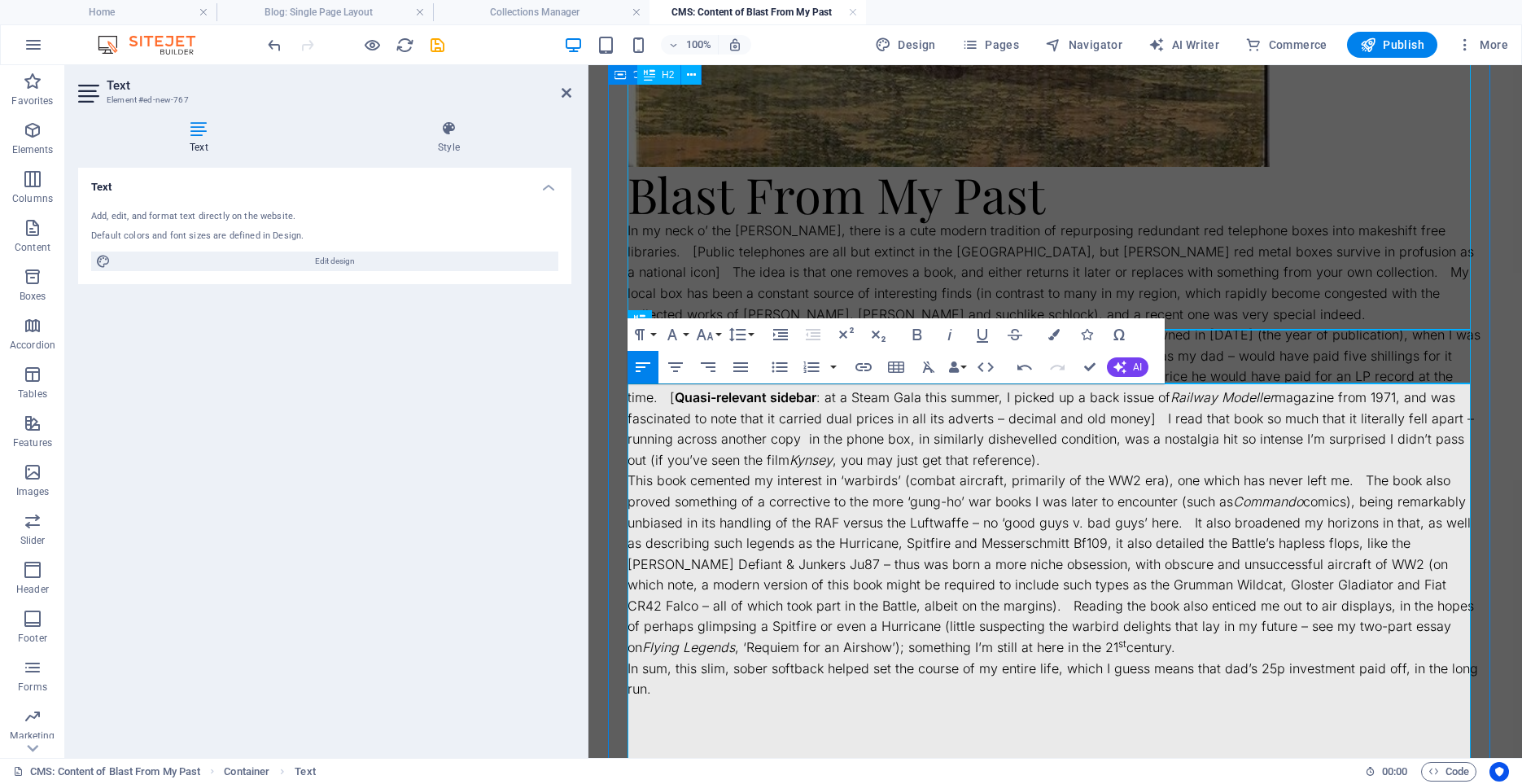
scroll to position [382, 0]
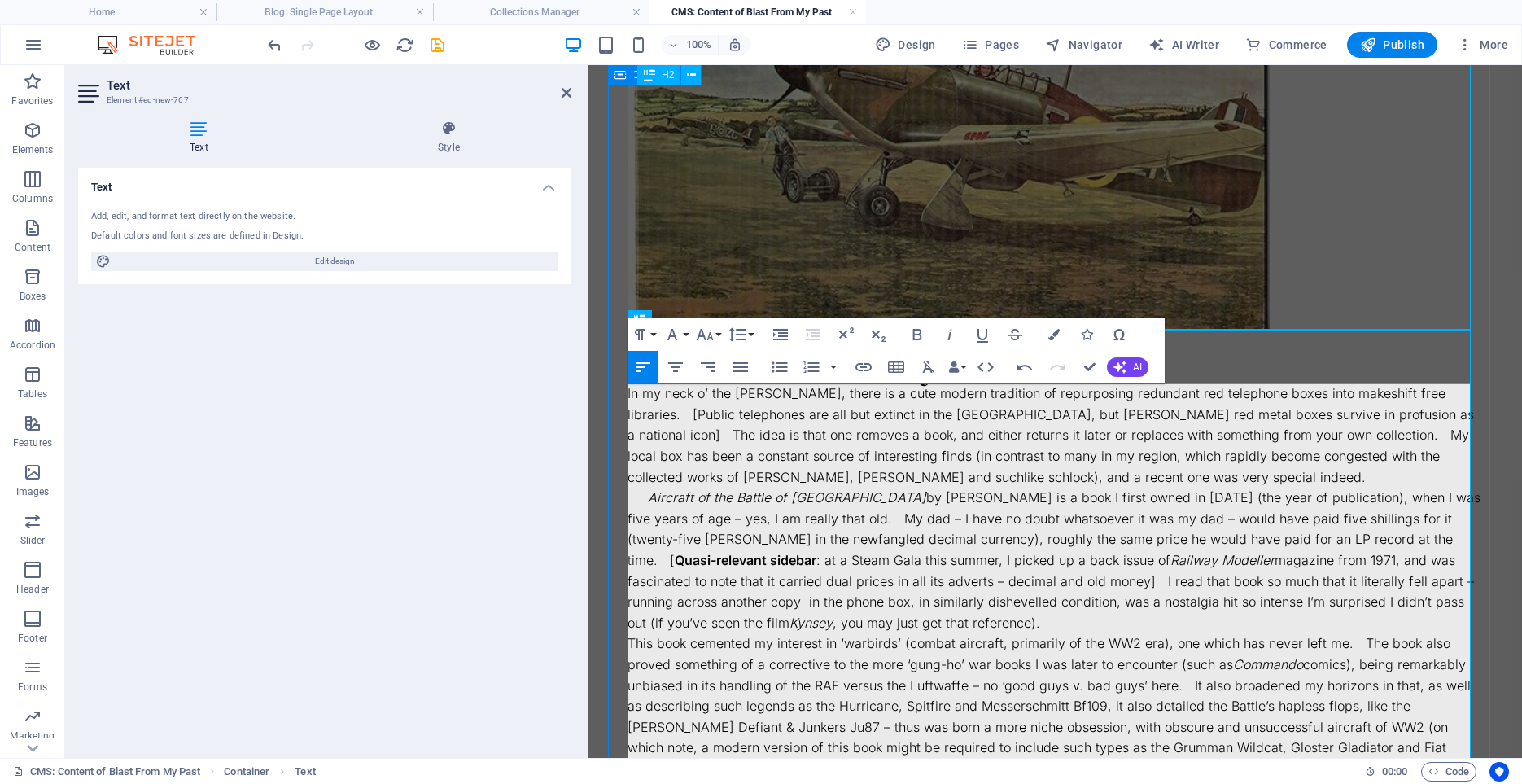
click at [1117, 479] on p "In my neck o’ the [PERSON_NAME], there is a cute modern tradition of repurposin…" at bounding box center [1055, 436] width 856 height 104
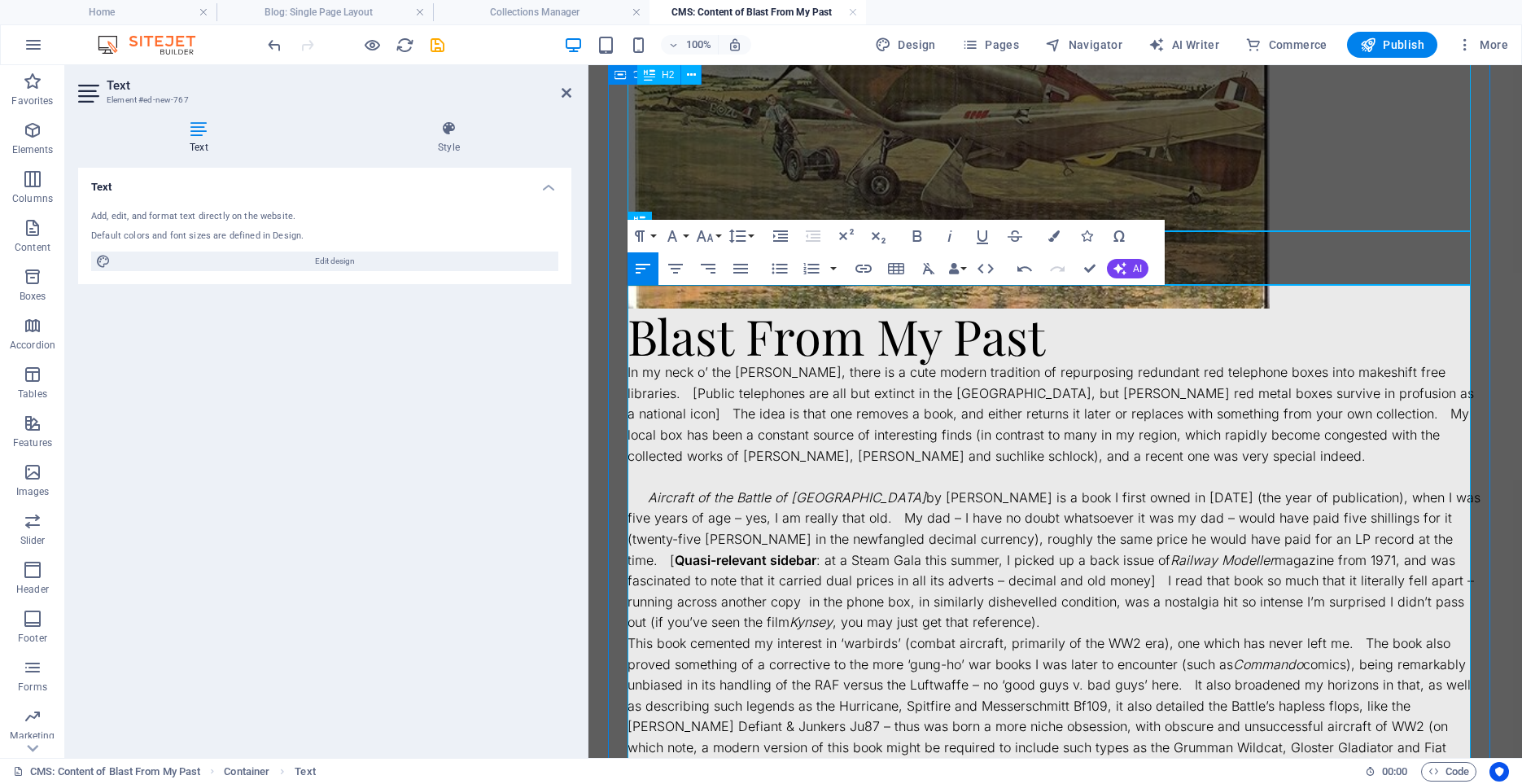
scroll to position [485, 0]
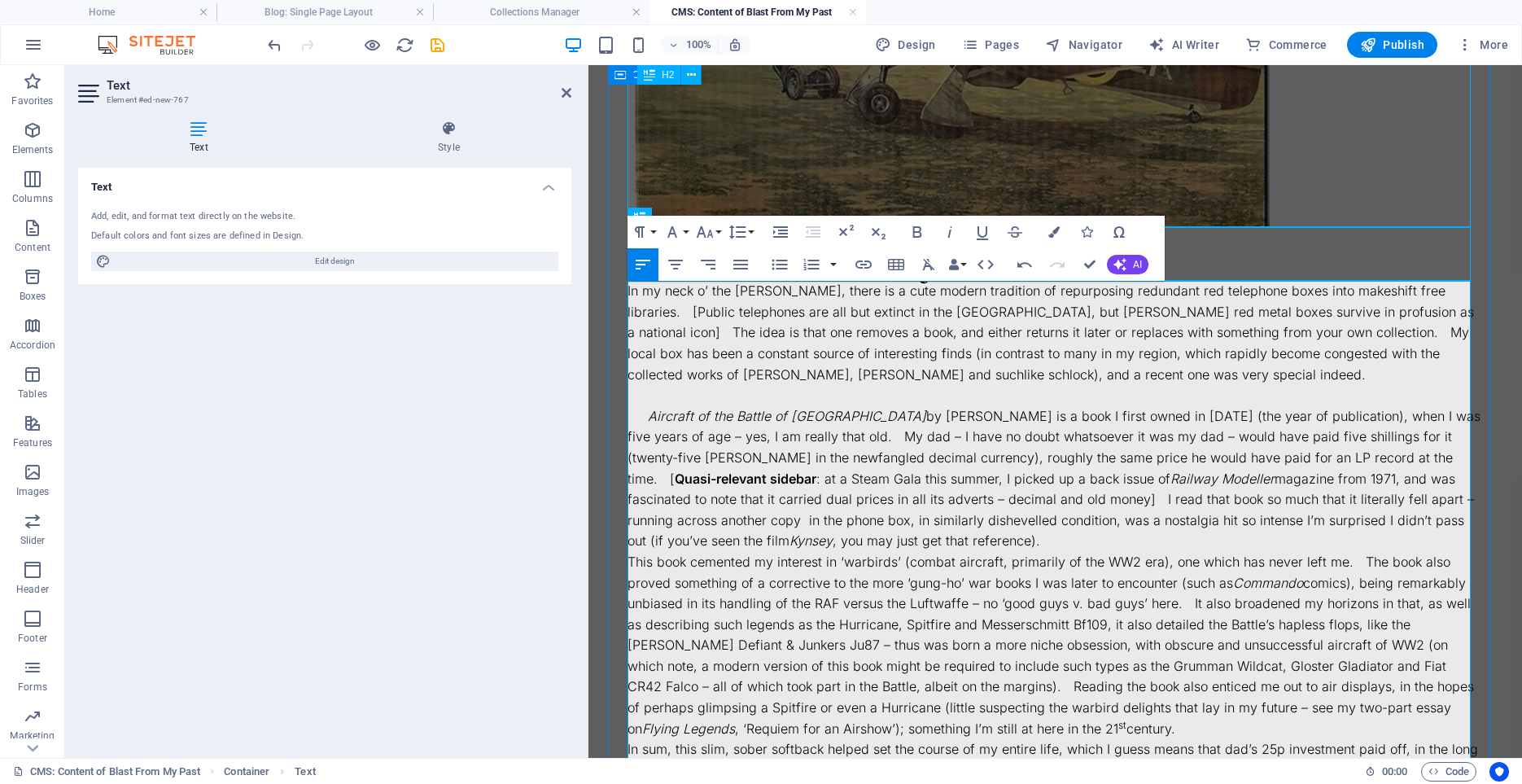
click at [844, 545] on p "Aircraft of the Battle of Britain by [PERSON_NAME] is a book I first owned in […" at bounding box center [1055, 478] width 856 height 145
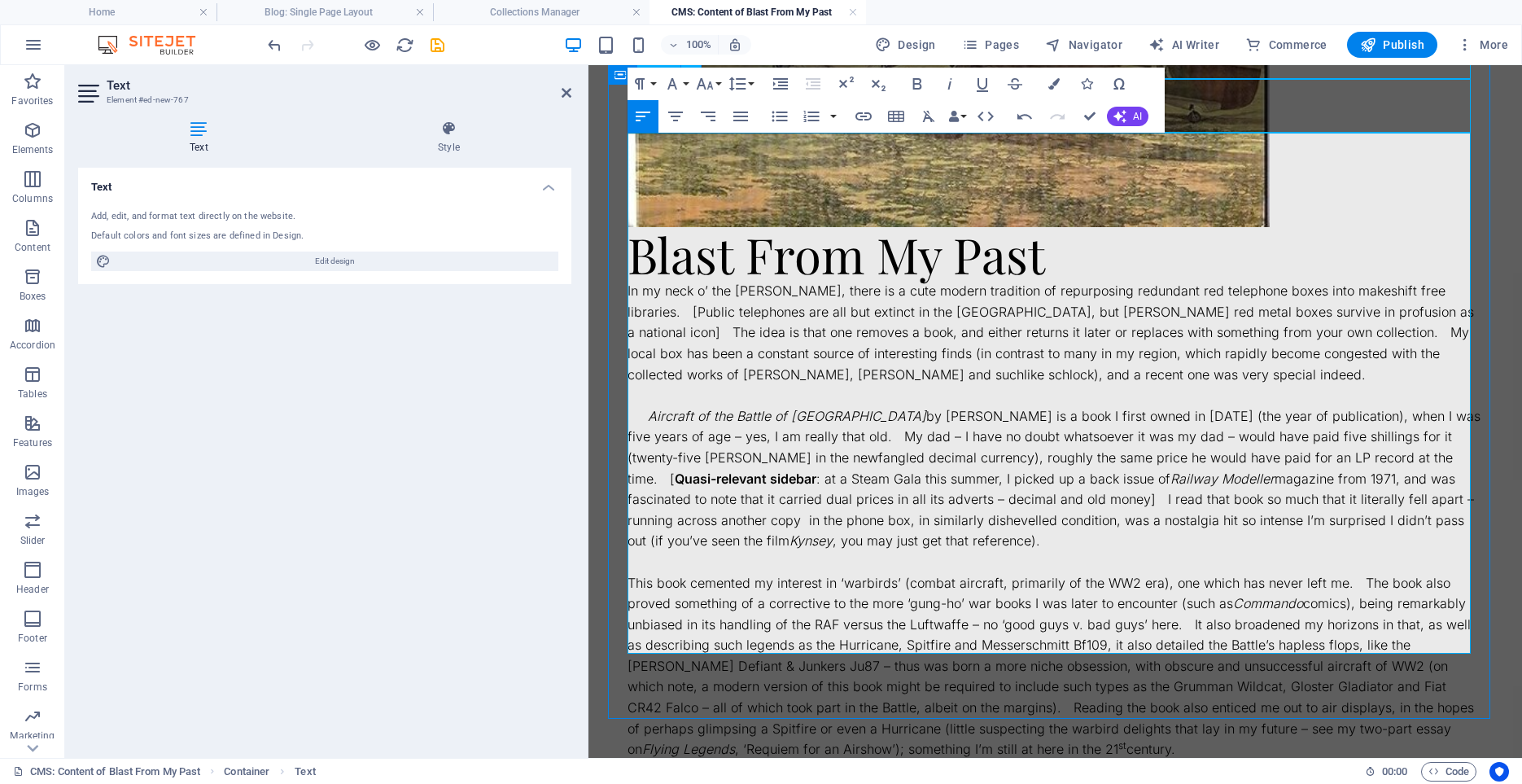
scroll to position [659, 0]
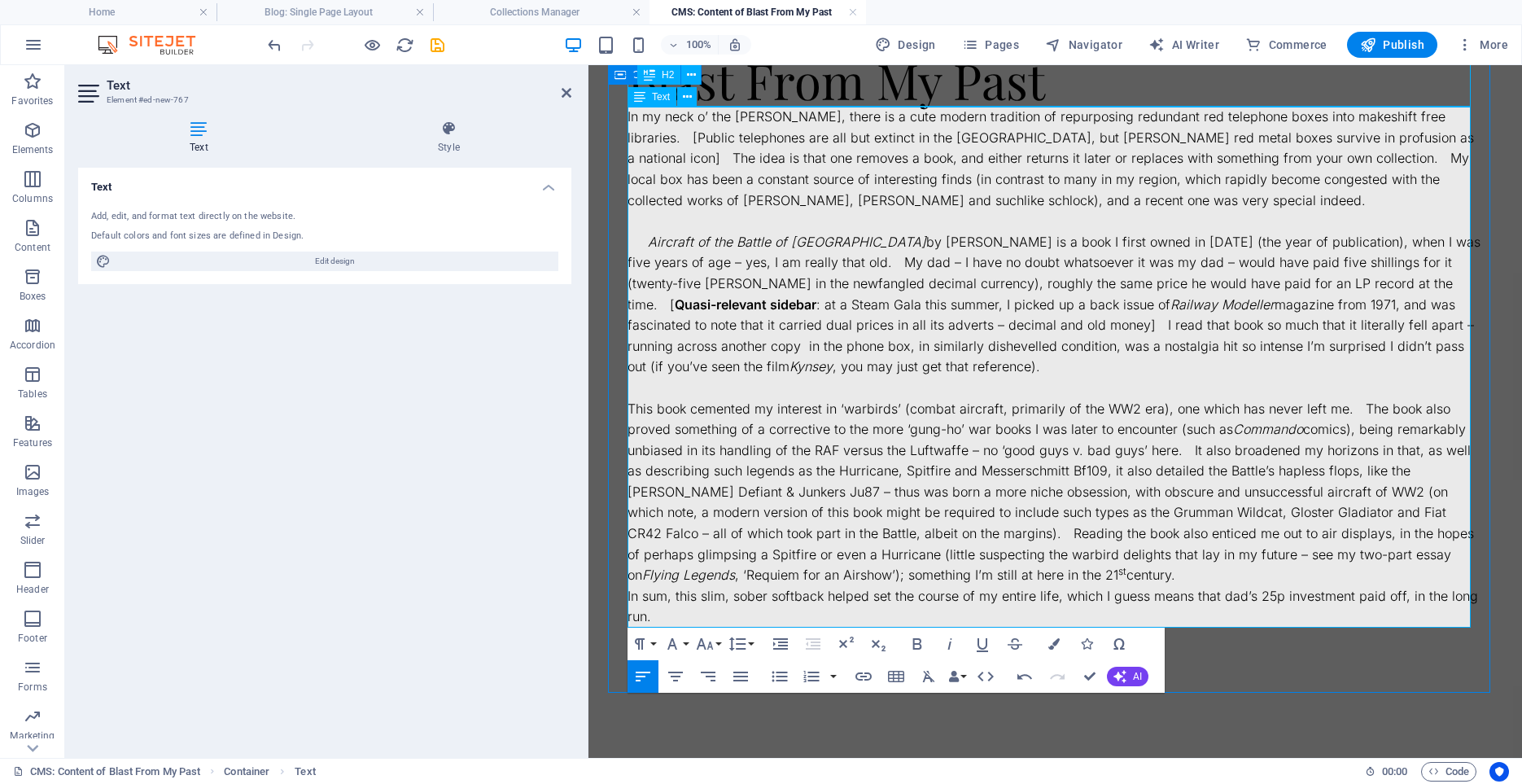
click at [1135, 576] on p "This book cemented my interest in ‘warbirds’ (combat aircraft, primarily of the…" at bounding box center [1055, 492] width 856 height 187
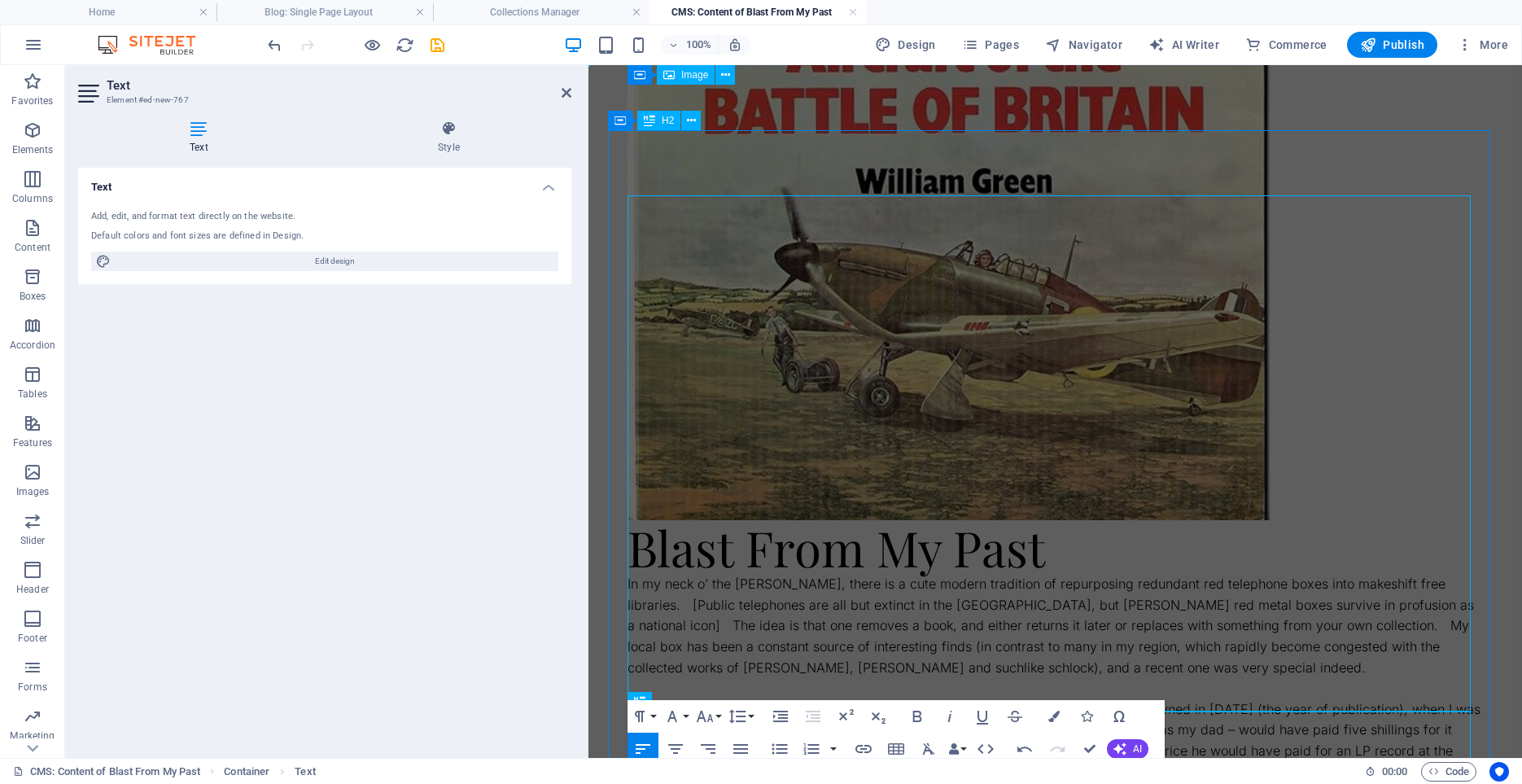
scroll to position [0, 0]
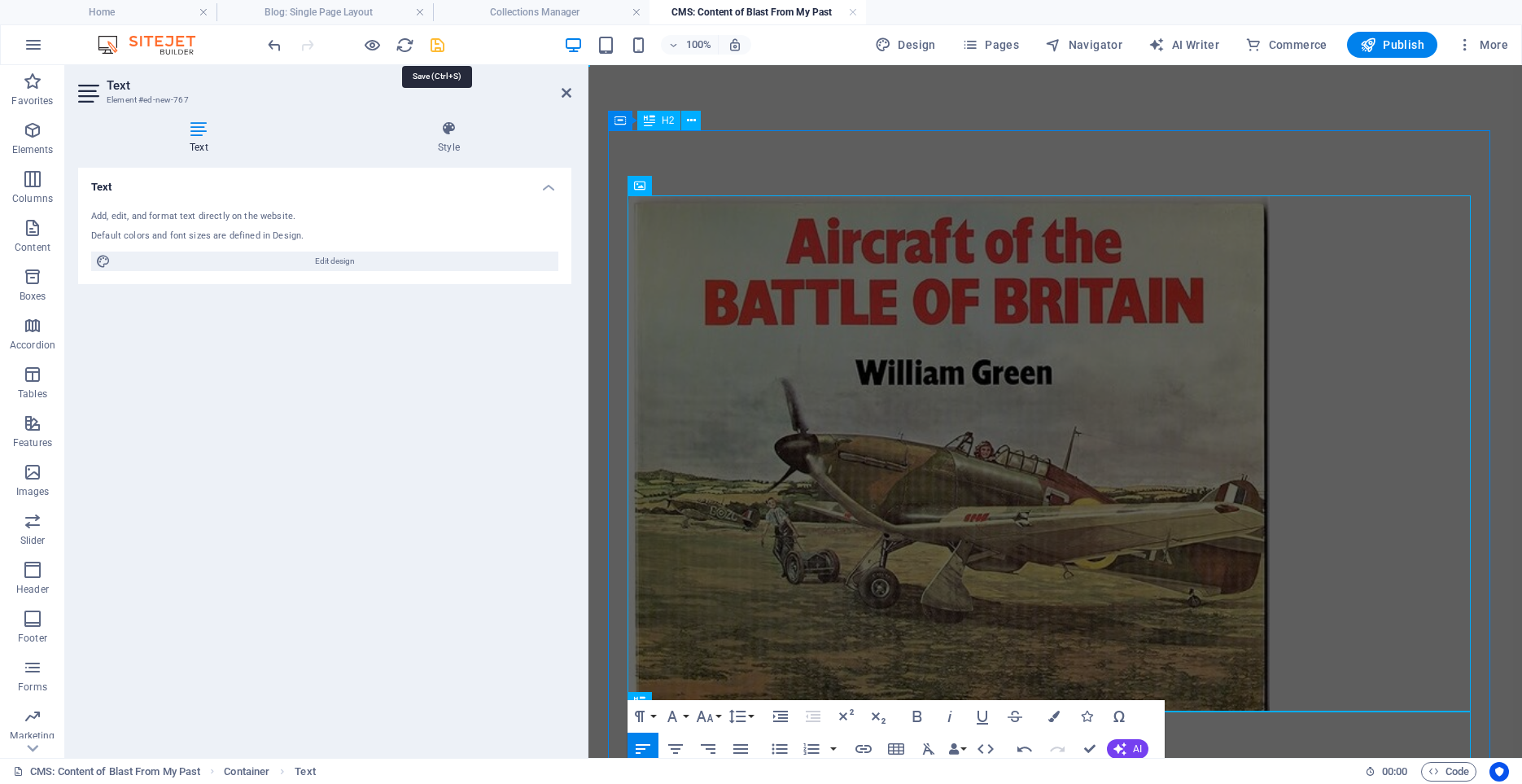
click at [436, 45] on icon "save" at bounding box center [438, 45] width 19 height 19
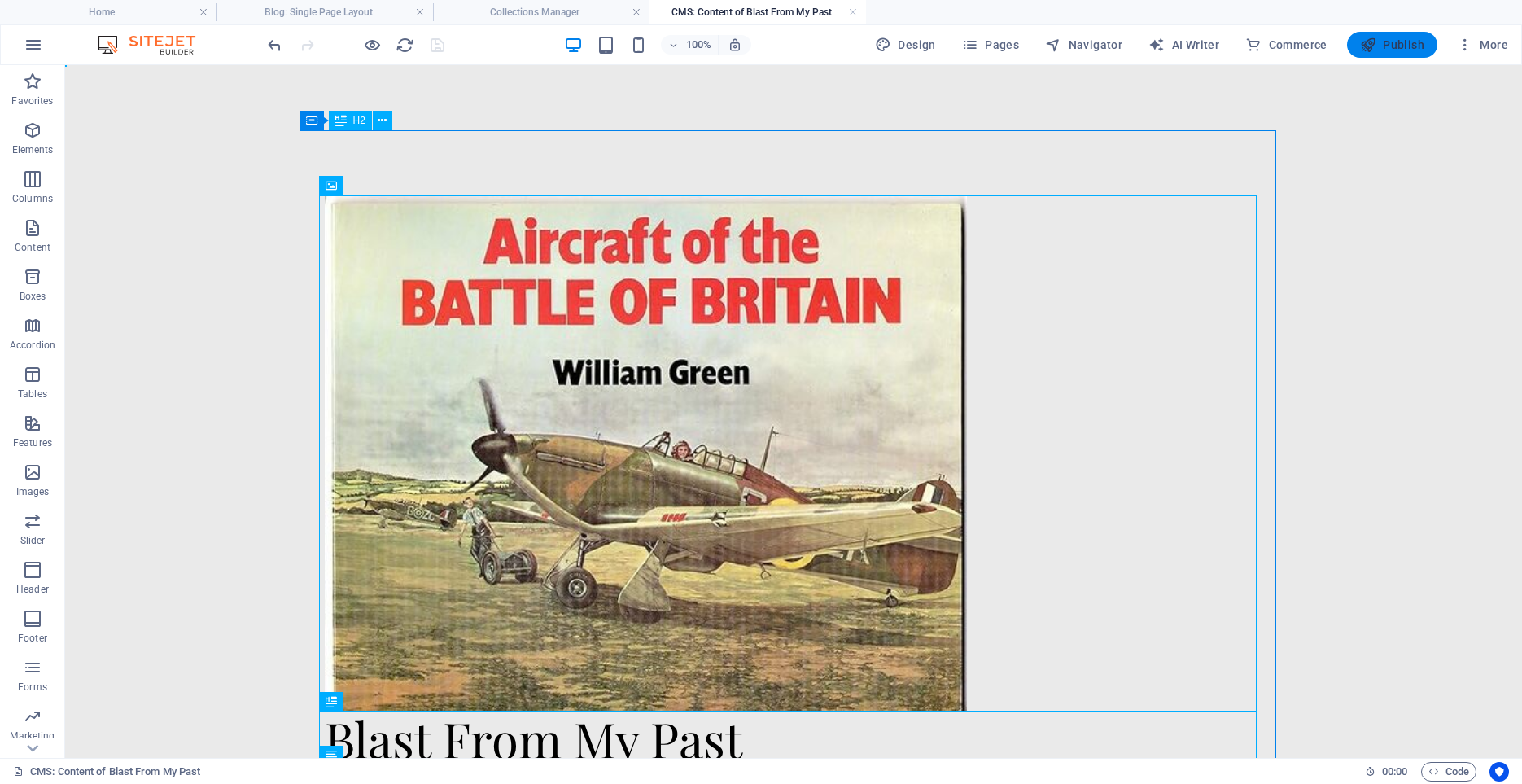
click at [1398, 44] on span "Publish" at bounding box center [1392, 45] width 64 height 17
